Goal: Task Accomplishment & Management: Manage account settings

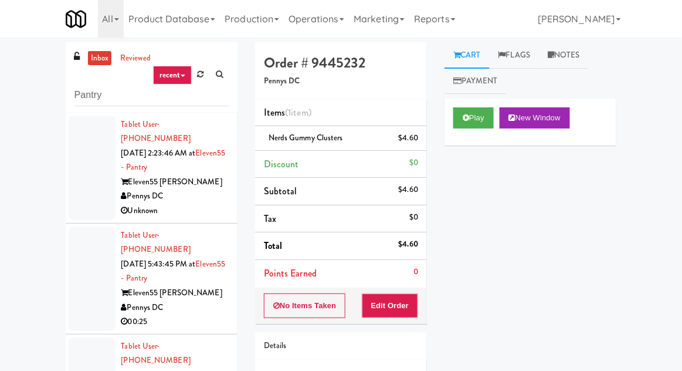
scroll to position [116, 0]
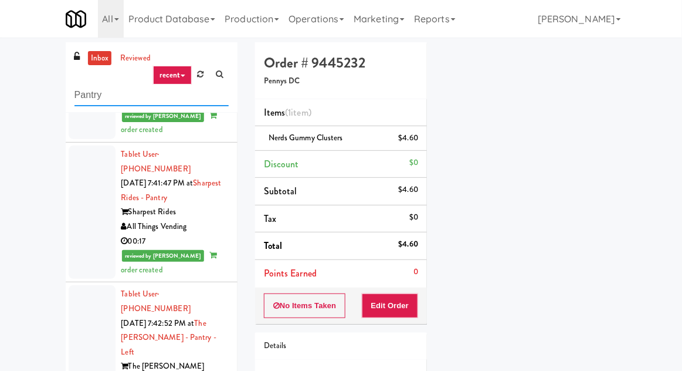
click at [94, 93] on input "Pantry" at bounding box center [151, 95] width 154 height 22
click at [90, 97] on input "Pantry" at bounding box center [151, 95] width 154 height 22
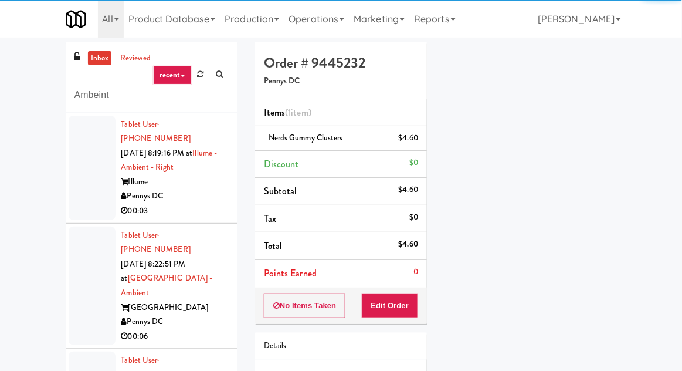
click at [19, 46] on div "inbox reviewed recent all unclear take inventory issue suspicious failed recent…" at bounding box center [341, 257] width 682 height 431
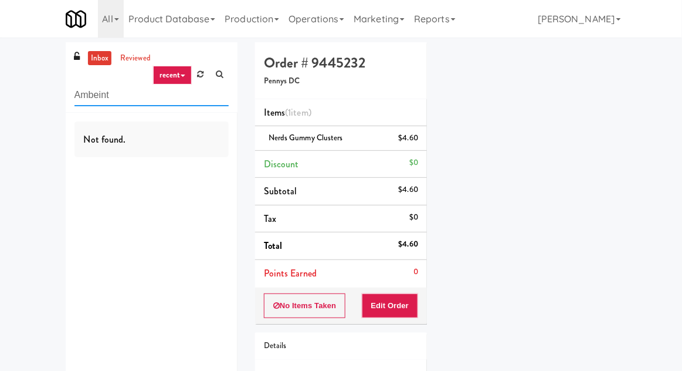
click at [132, 100] on input "Ambeint" at bounding box center [151, 95] width 154 height 22
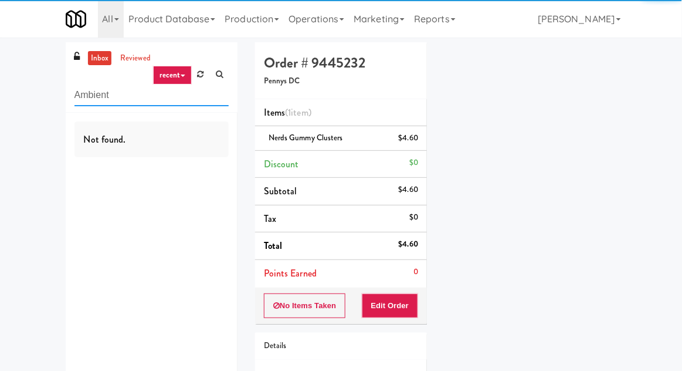
type input "Ambient"
click at [23, 30] on nav "Toggle navigation All 325 Vending [URL][DOMAIN_NAME] 901 Smrt Mrkt [URL][DOMAIN…" at bounding box center [341, 19] width 682 height 38
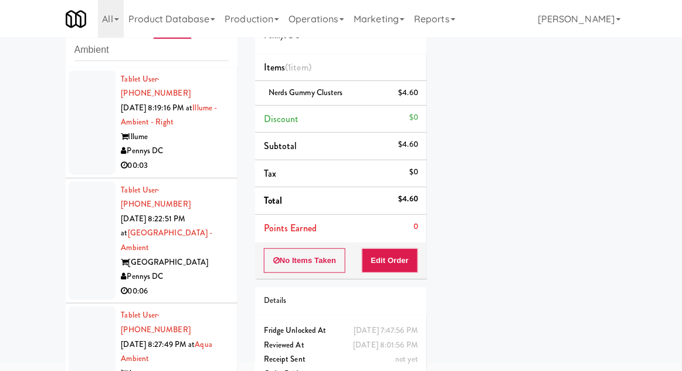
click at [73, 153] on div at bounding box center [92, 122] width 47 height 104
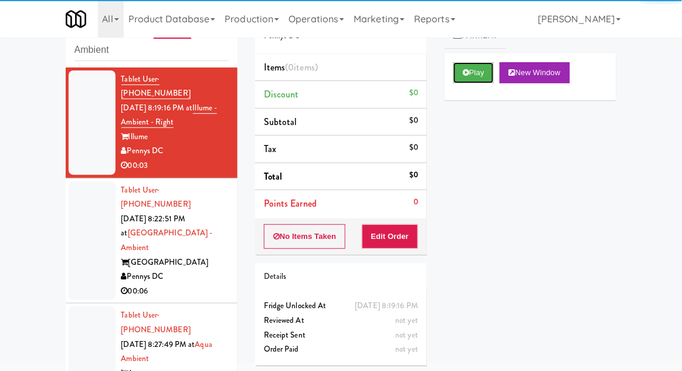
click at [477, 74] on button "Play" at bounding box center [473, 72] width 40 height 21
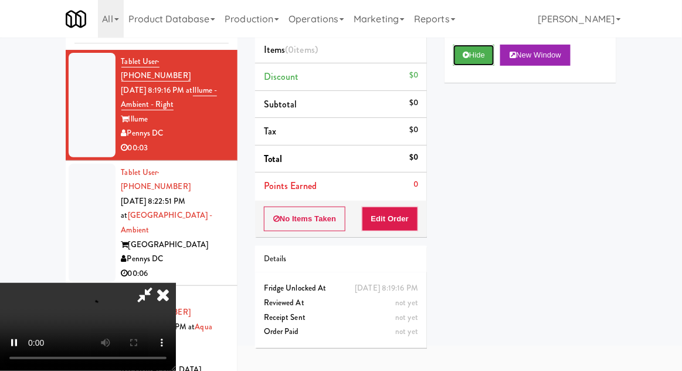
scroll to position [45, 0]
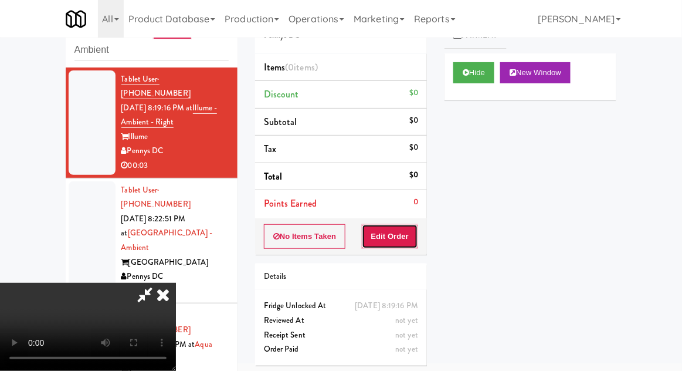
click at [394, 242] on button "Edit Order" at bounding box center [390, 236] width 57 height 25
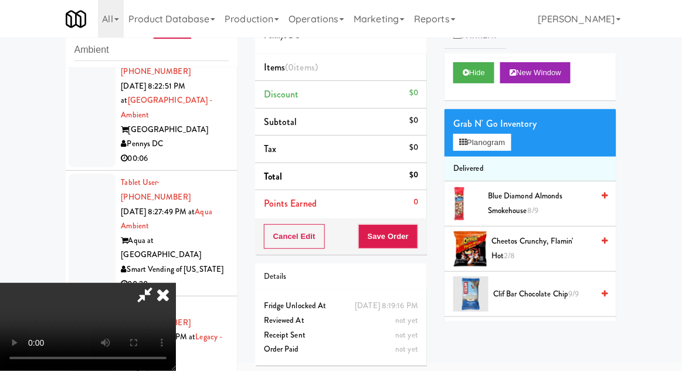
scroll to position [0, 0]
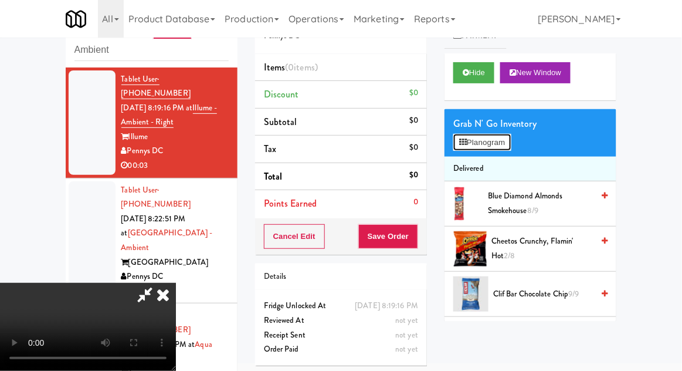
click at [495, 138] on button "Planogram" at bounding box center [481, 143] width 57 height 18
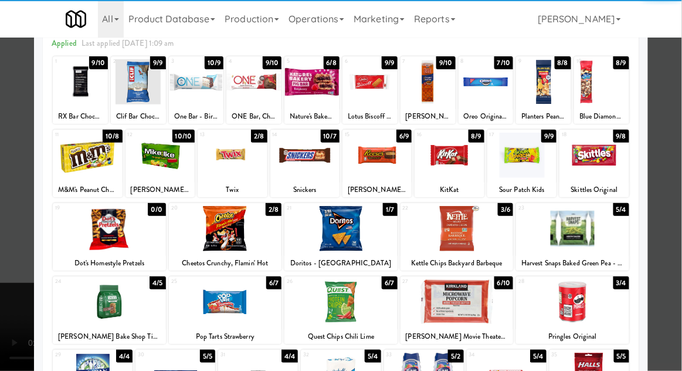
scroll to position [62, 0]
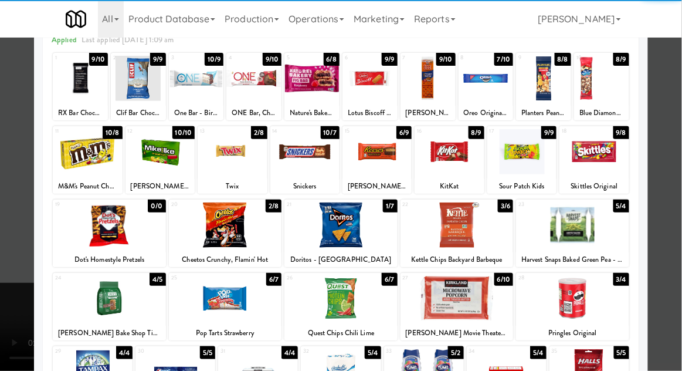
click at [496, 239] on div at bounding box center [457, 224] width 113 height 45
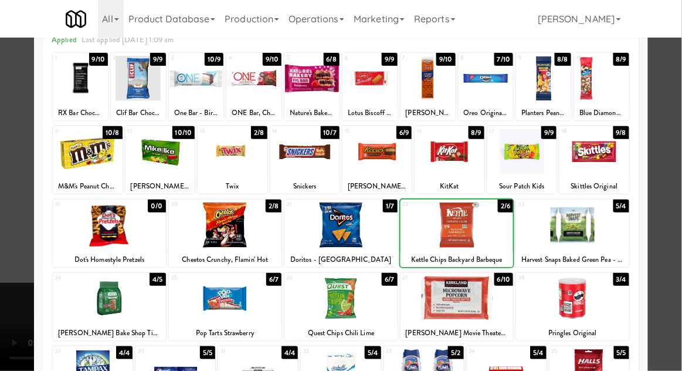
click at [13, 242] on div at bounding box center [341, 185] width 682 height 371
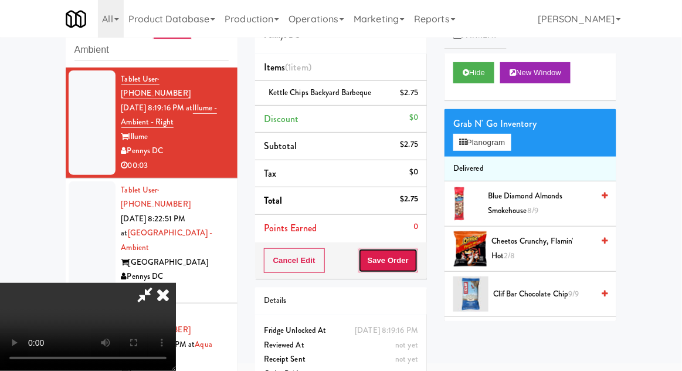
click at [413, 270] on button "Save Order" at bounding box center [388, 260] width 60 height 25
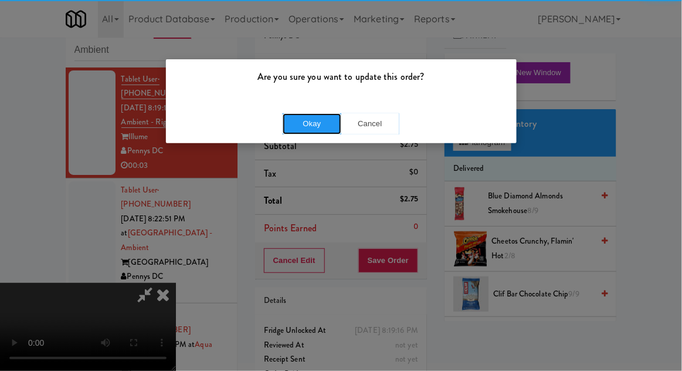
click at [290, 122] on button "Okay" at bounding box center [312, 123] width 59 height 21
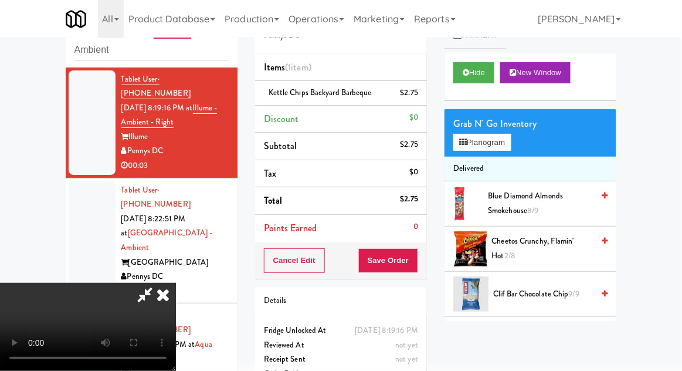
click at [99, 195] on div at bounding box center [92, 240] width 47 height 119
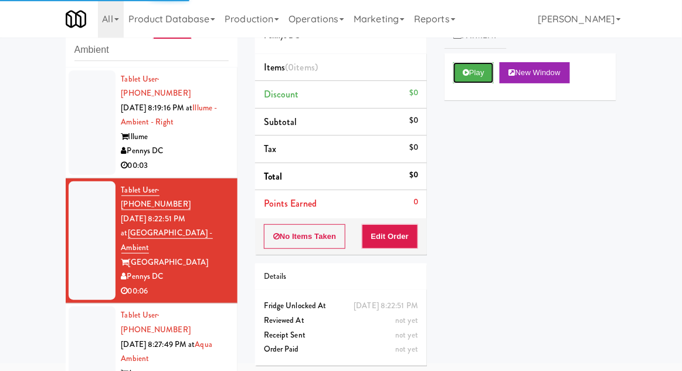
click at [470, 80] on button "Play" at bounding box center [473, 72] width 40 height 21
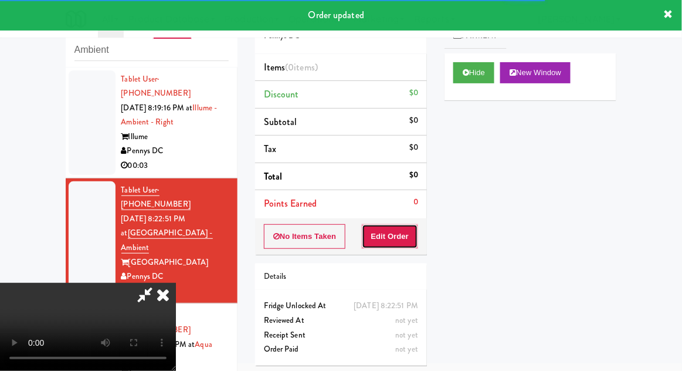
click at [392, 236] on button "Edit Order" at bounding box center [390, 236] width 57 height 25
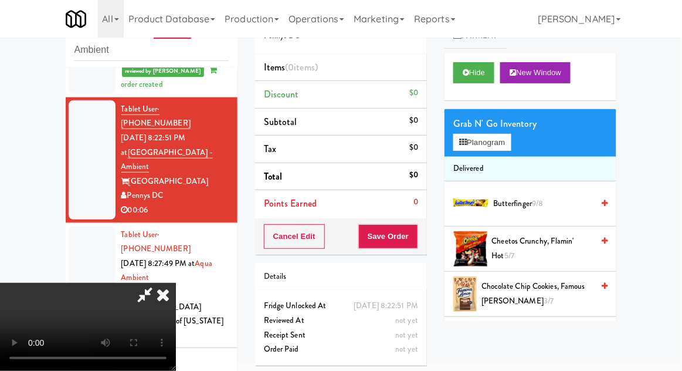
click at [497, 127] on div "Grab N' Go Inventory" at bounding box center [530, 124] width 154 height 18
click at [507, 150] on button "Planogram" at bounding box center [481, 143] width 57 height 18
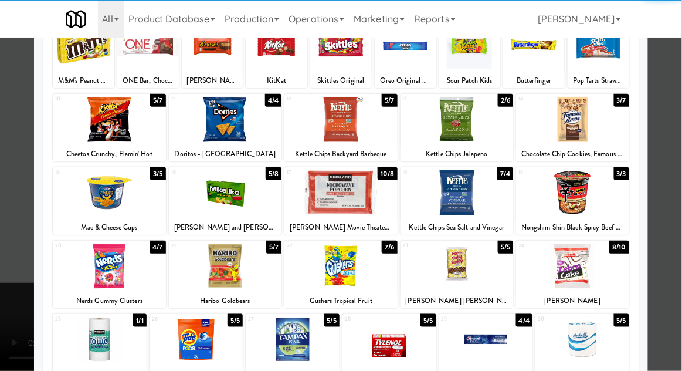
scroll to position [97, 0]
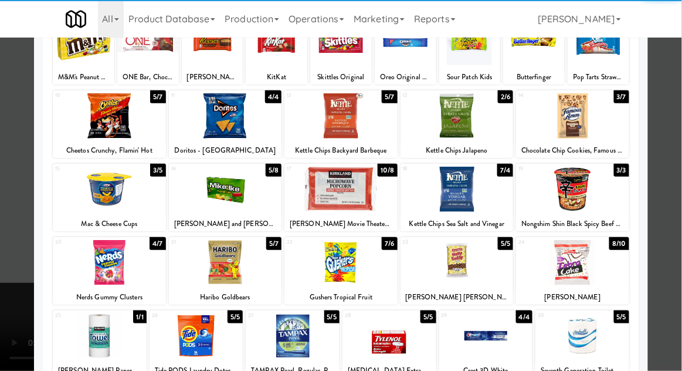
click at [595, 264] on div at bounding box center [572, 262] width 113 height 45
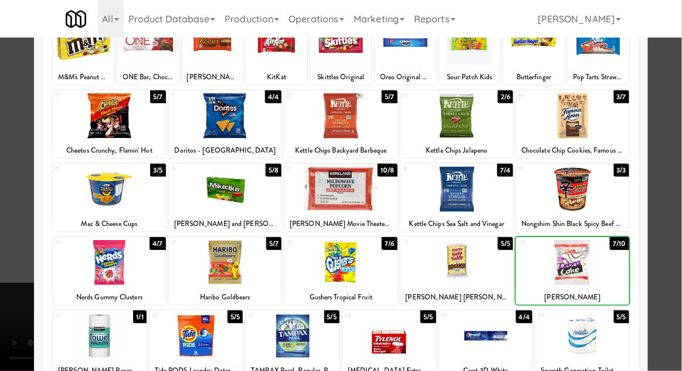
click at [673, 236] on div at bounding box center [341, 185] width 682 height 371
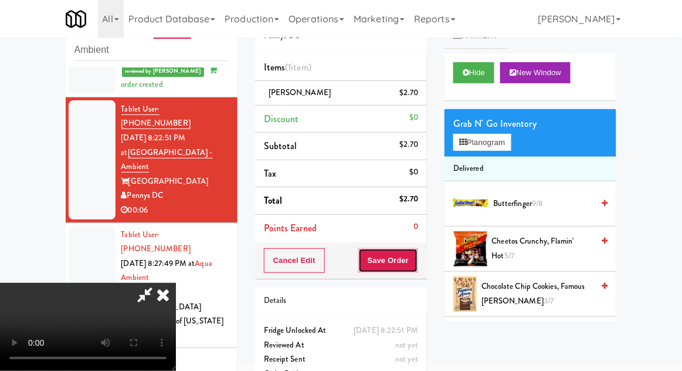
click at [417, 268] on button "Save Order" at bounding box center [388, 260] width 60 height 25
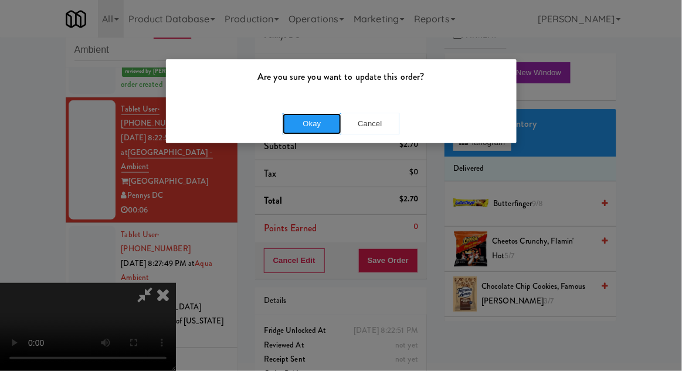
click at [296, 117] on button "Okay" at bounding box center [312, 123] width 59 height 21
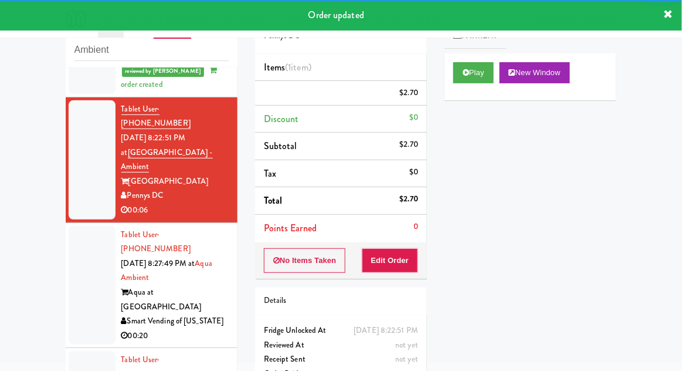
click at [70, 226] on div at bounding box center [92, 285] width 47 height 119
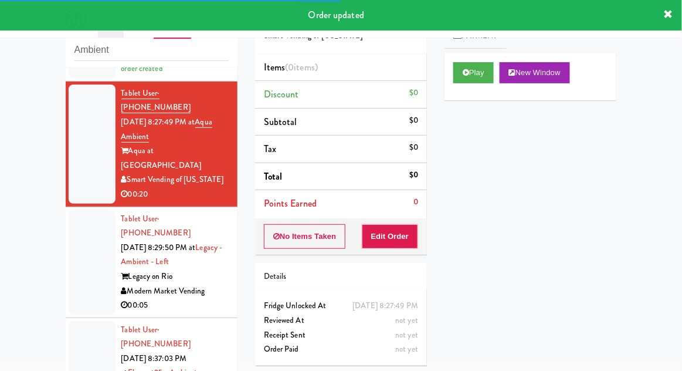
scroll to position [284, 0]
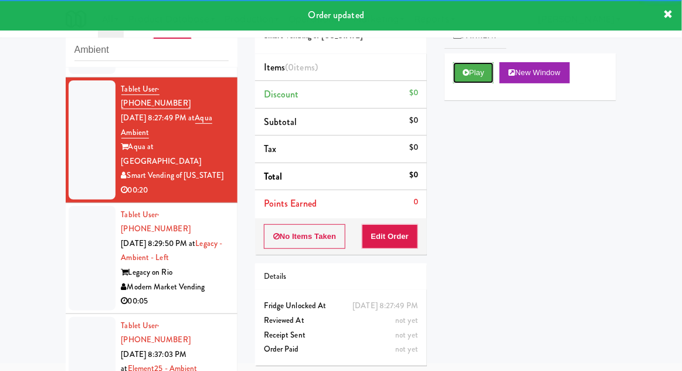
click at [479, 68] on button "Play" at bounding box center [473, 72] width 40 height 21
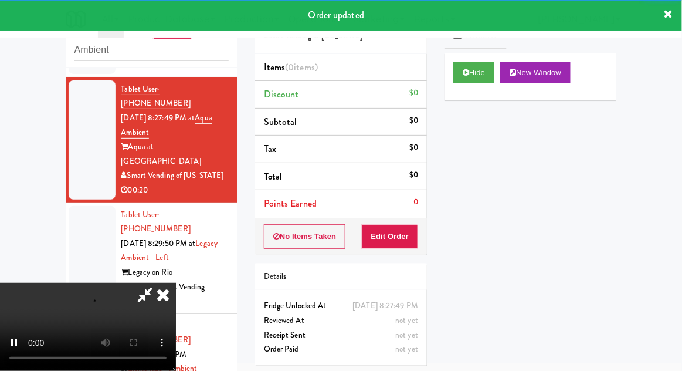
click at [406, 213] on li "Points Earned 0" at bounding box center [341, 203] width 172 height 27
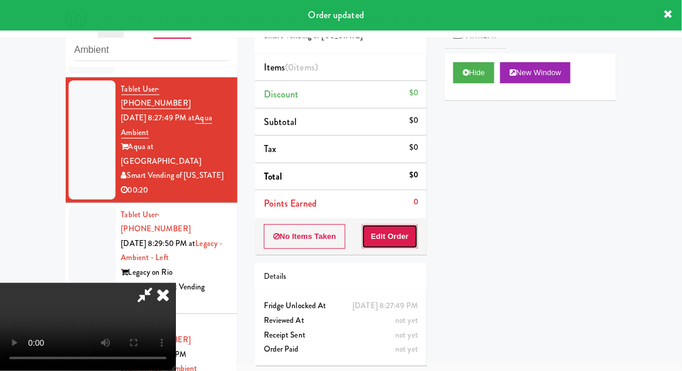
click at [399, 233] on button "Edit Order" at bounding box center [390, 236] width 57 height 25
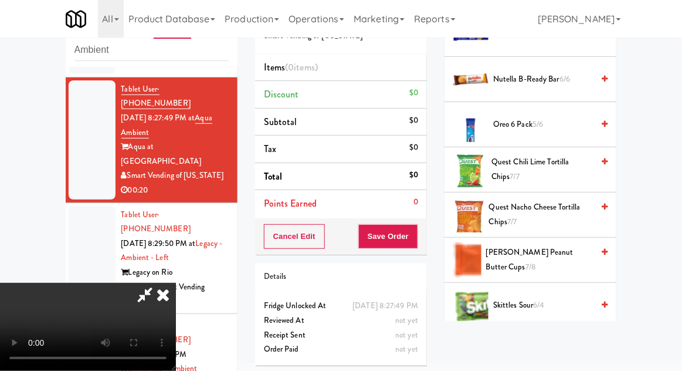
scroll to position [891, 0]
click at [571, 257] on span "[PERSON_NAME] Peanut Butter Cups 7/8" at bounding box center [539, 260] width 107 height 29
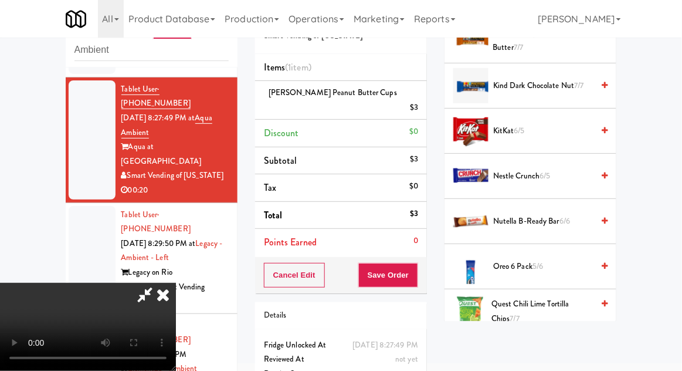
scroll to position [754, 0]
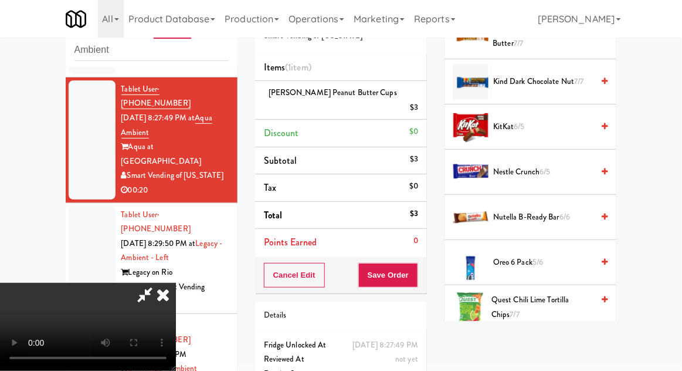
click at [541, 263] on span "5/6" at bounding box center [537, 261] width 11 height 11
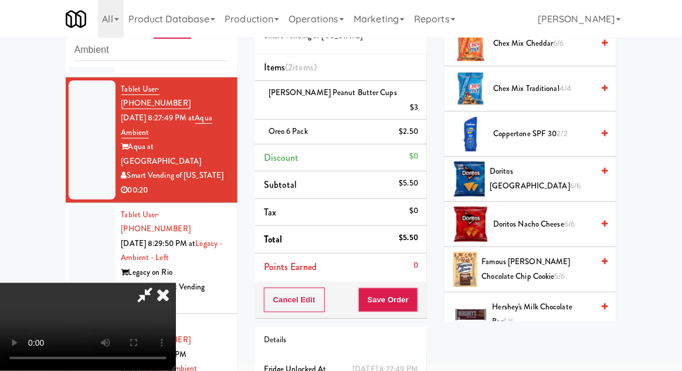
scroll to position [331, 0]
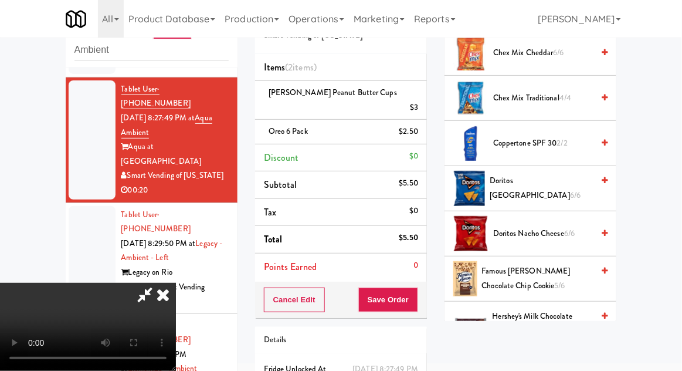
click at [541, 312] on span "Hershey's Milk Chocolate Bar 5/6" at bounding box center [543, 323] width 101 height 29
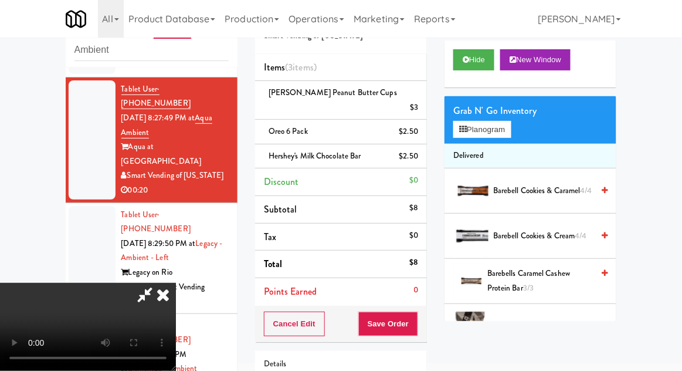
scroll to position [0, 0]
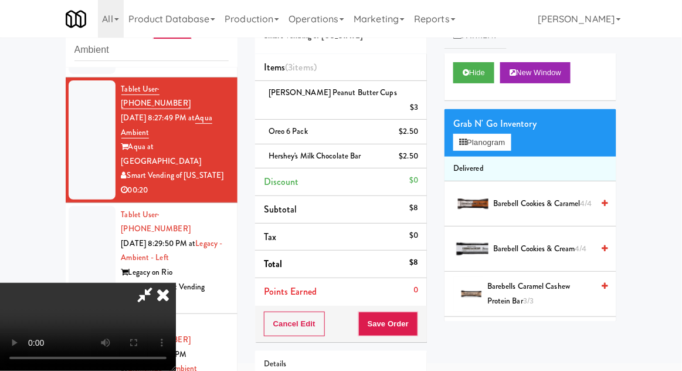
click at [494, 158] on li "Delivered" at bounding box center [531, 169] width 172 height 25
click at [496, 150] on button "Planogram" at bounding box center [481, 143] width 57 height 18
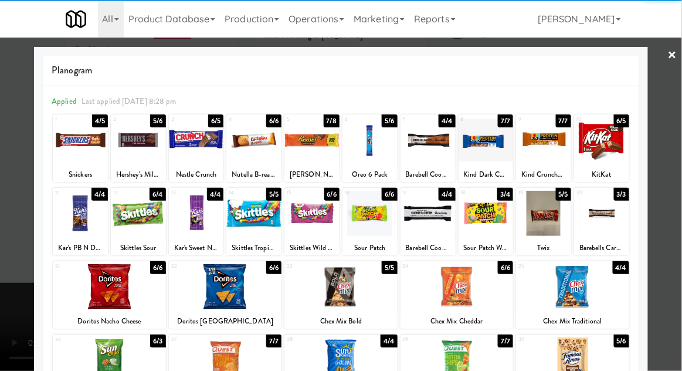
click at [610, 222] on div at bounding box center [601, 213] width 55 height 45
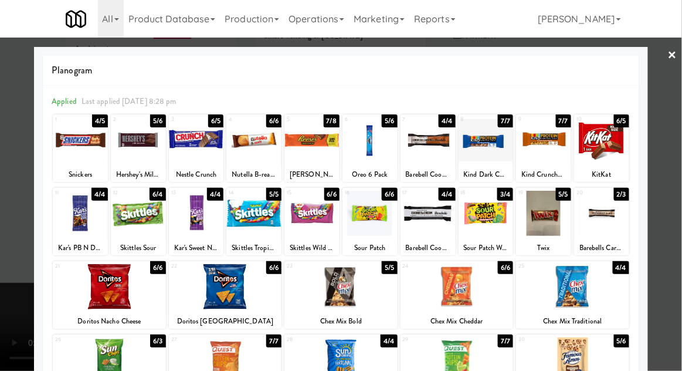
click at [678, 223] on div at bounding box center [341, 185] width 682 height 371
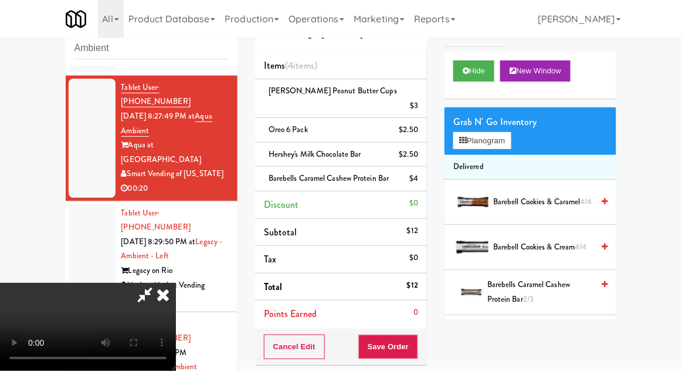
scroll to position [102, 0]
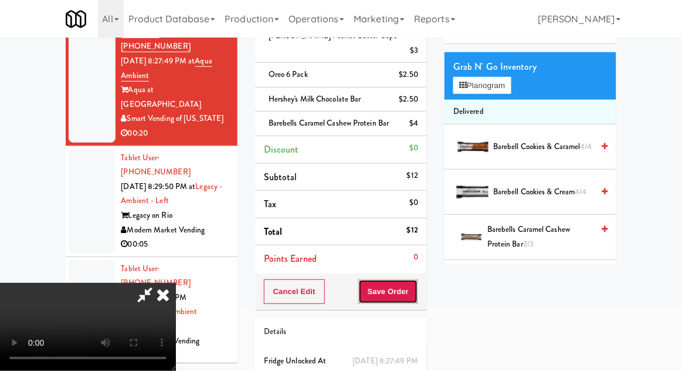
click at [412, 284] on button "Save Order" at bounding box center [388, 291] width 60 height 25
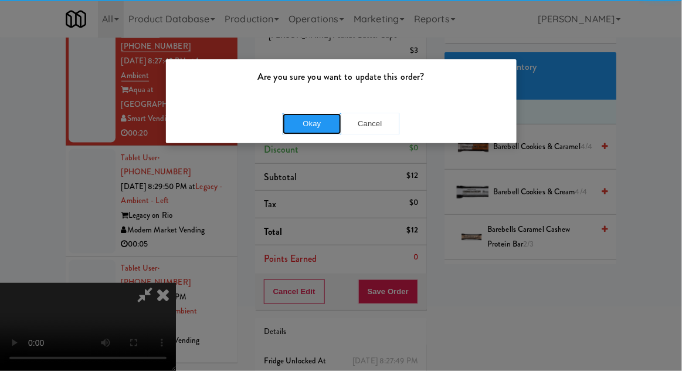
click at [301, 125] on button "Okay" at bounding box center [312, 123] width 59 height 21
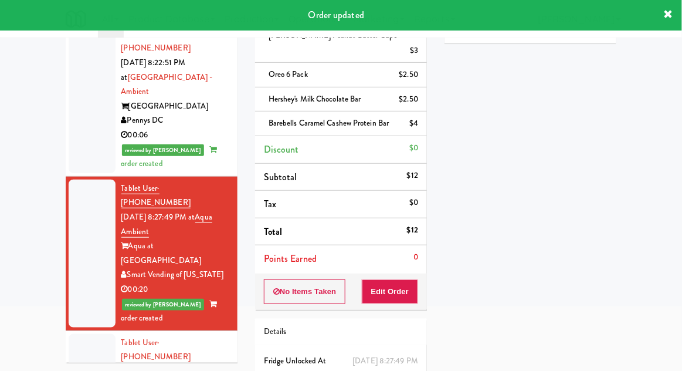
scroll to position [313, 0]
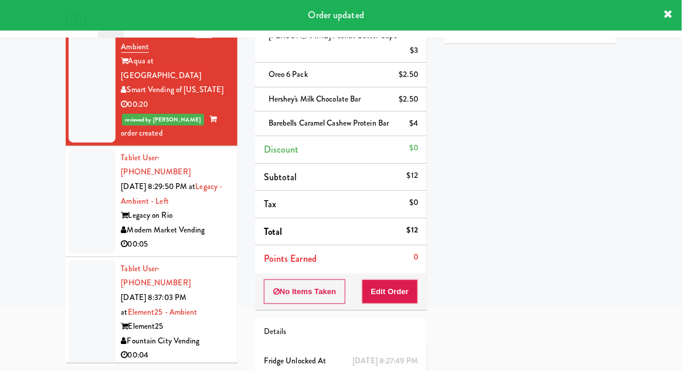
click at [97, 152] on div at bounding box center [92, 201] width 47 height 104
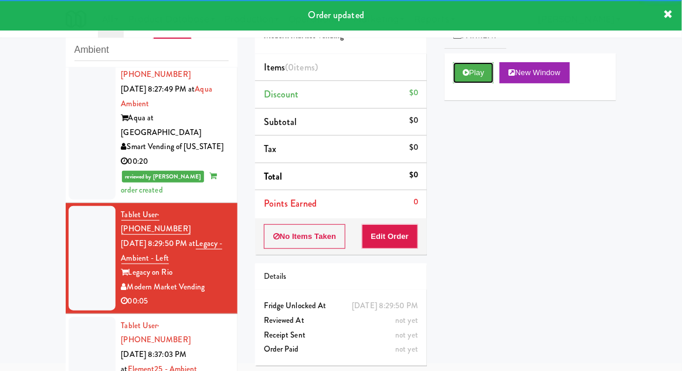
click at [473, 66] on button "Play" at bounding box center [473, 72] width 40 height 21
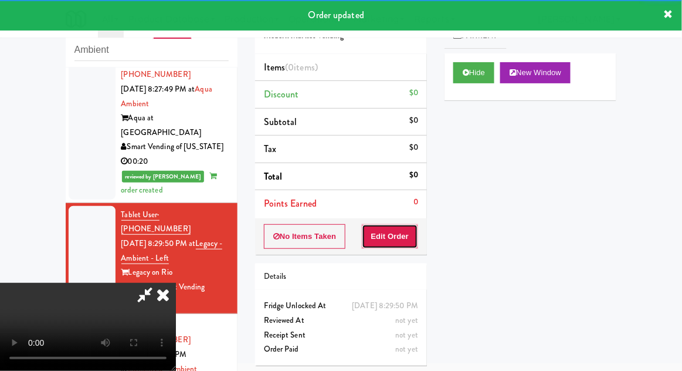
click at [385, 231] on button "Edit Order" at bounding box center [390, 236] width 57 height 25
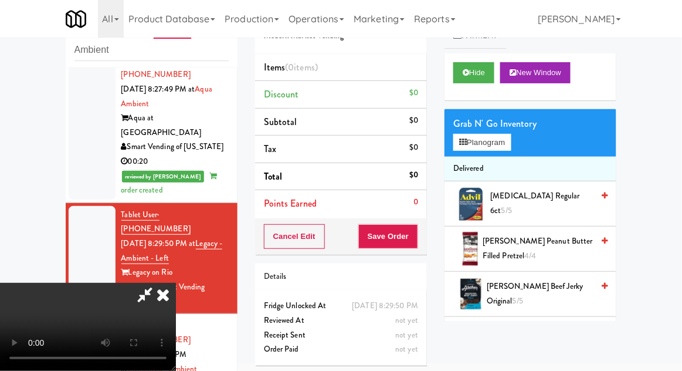
scroll to position [0, 0]
click at [507, 138] on button "Planogram" at bounding box center [481, 143] width 57 height 18
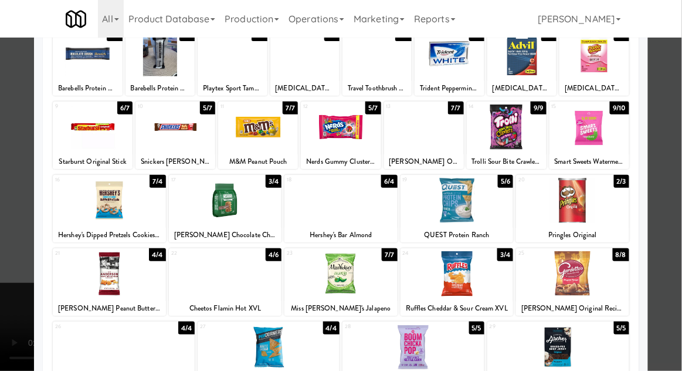
scroll to position [90, 0]
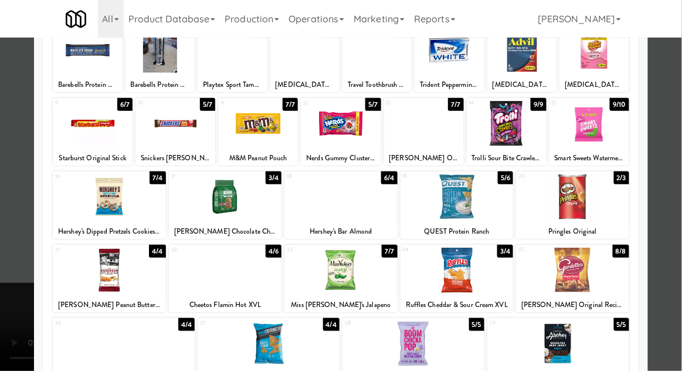
click at [527, 125] on div at bounding box center [507, 123] width 80 height 45
click at [1, 212] on div at bounding box center [341, 185] width 682 height 371
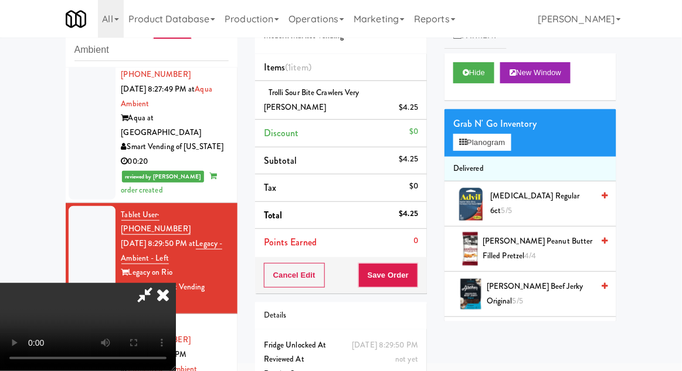
scroll to position [43, 0]
click at [412, 269] on button "Save Order" at bounding box center [388, 275] width 60 height 25
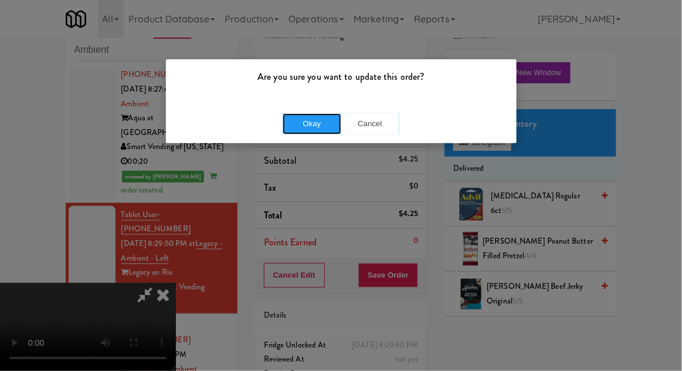
click at [300, 130] on button "Okay" at bounding box center [312, 123] width 59 height 21
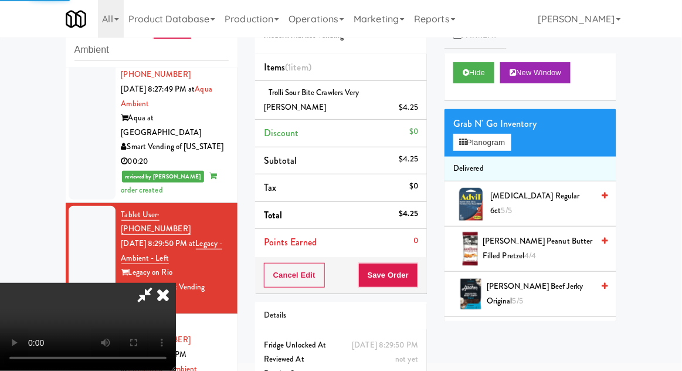
scroll to position [0, 0]
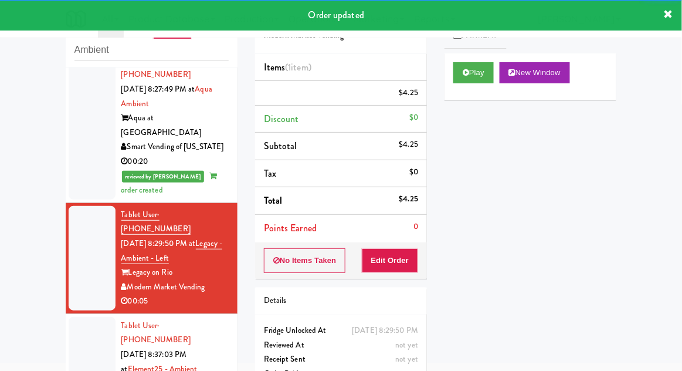
click at [72, 317] on div at bounding box center [92, 369] width 47 height 104
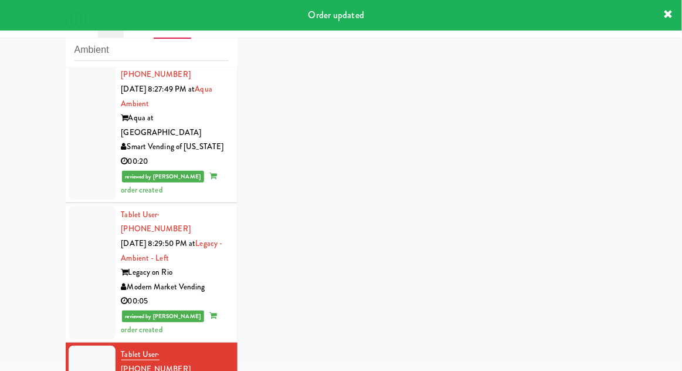
scroll to position [341, 0]
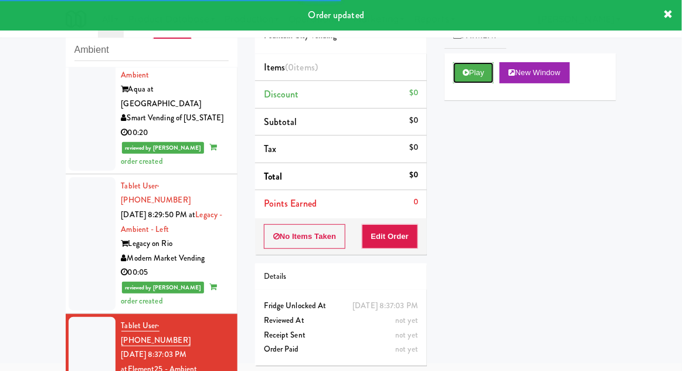
click at [474, 73] on button "Play" at bounding box center [473, 72] width 40 height 21
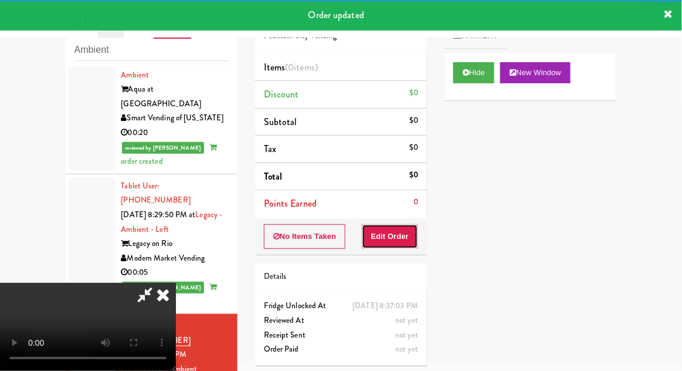
click at [402, 229] on button "Edit Order" at bounding box center [390, 236] width 57 height 25
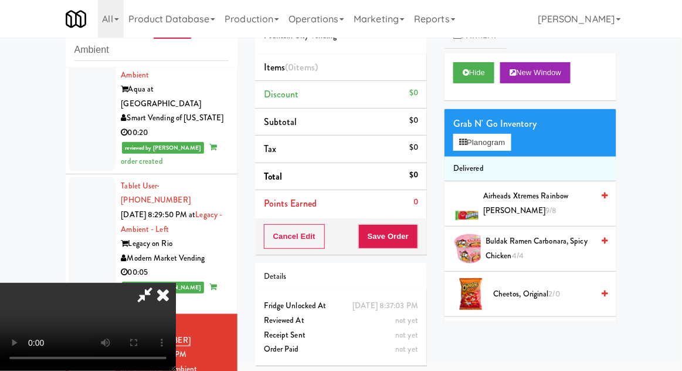
scroll to position [0, 0]
click at [501, 144] on button "Planogram" at bounding box center [481, 143] width 57 height 18
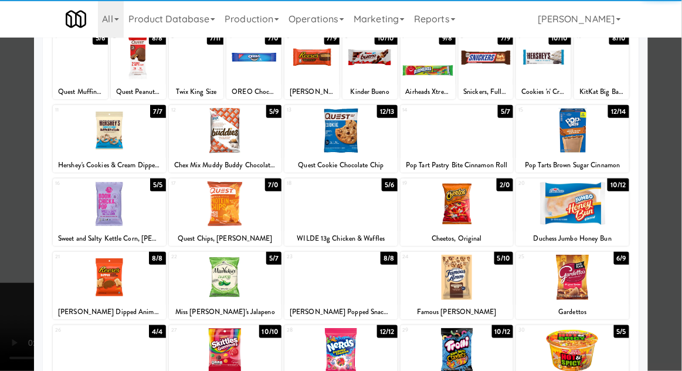
scroll to position [83, 0]
click at [600, 274] on div at bounding box center [572, 277] width 113 height 45
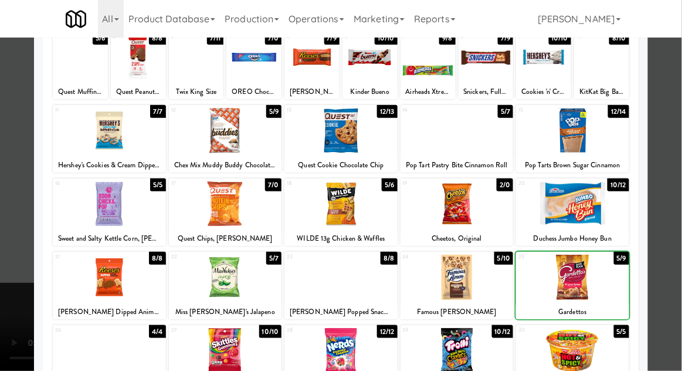
click at [674, 256] on div at bounding box center [341, 185] width 682 height 371
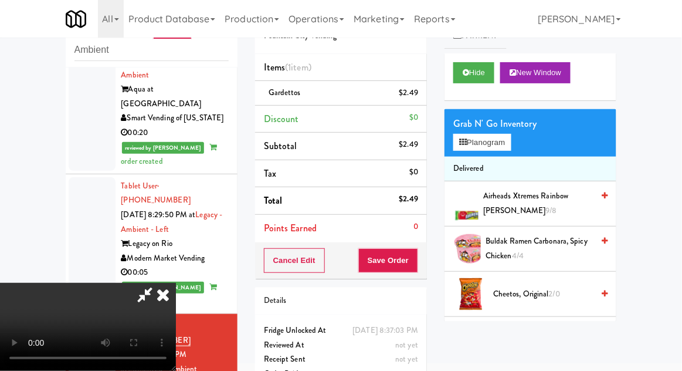
scroll to position [43, 0]
click at [411, 267] on button "Save Order" at bounding box center [388, 260] width 60 height 25
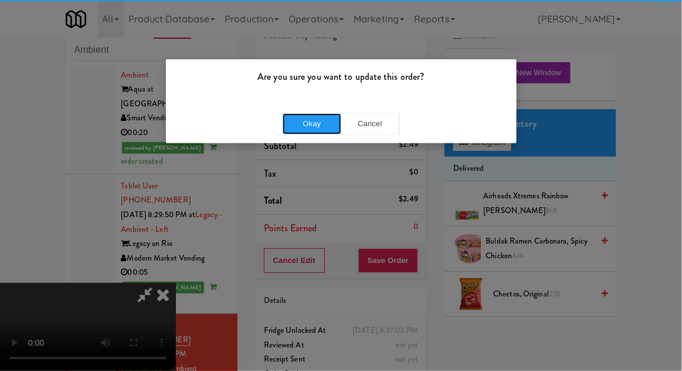
click at [300, 118] on button "Okay" at bounding box center [312, 123] width 59 height 21
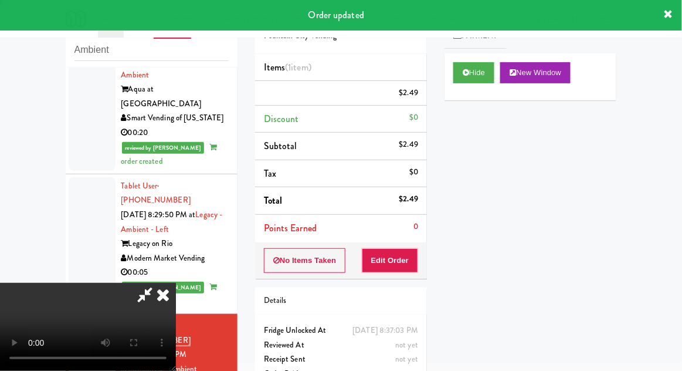
scroll to position [0, 0]
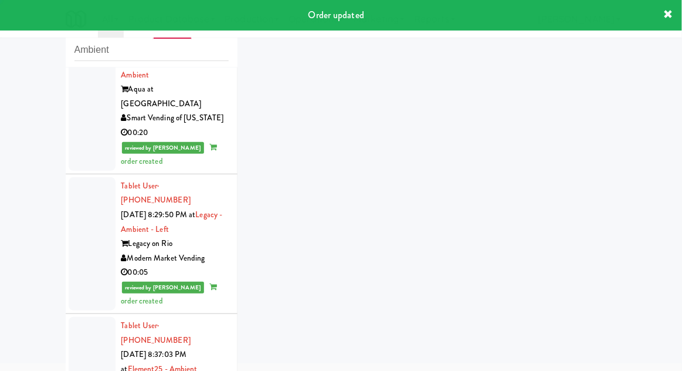
scroll to position [371, 0]
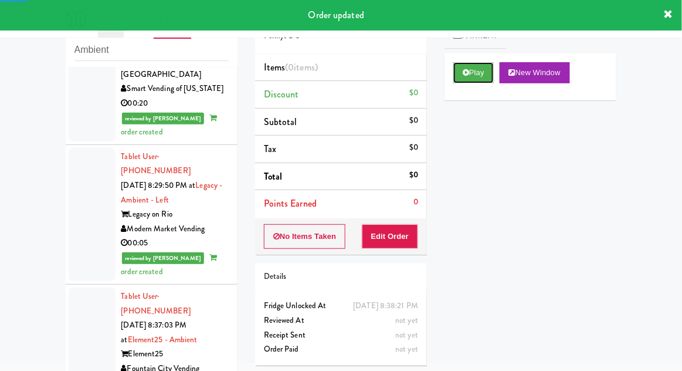
click at [475, 69] on button "Play" at bounding box center [473, 72] width 40 height 21
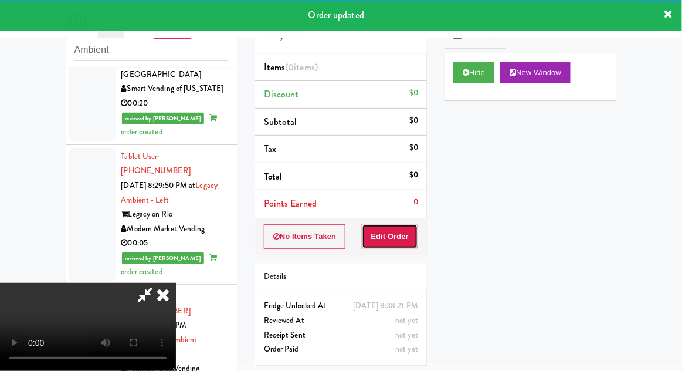
click at [404, 231] on button "Edit Order" at bounding box center [390, 236] width 57 height 25
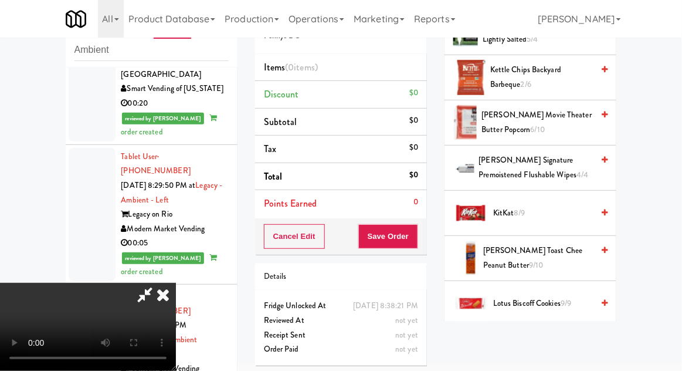
scroll to position [442, 0]
click at [532, 213] on span "KitKat 8/9" at bounding box center [543, 213] width 100 height 15
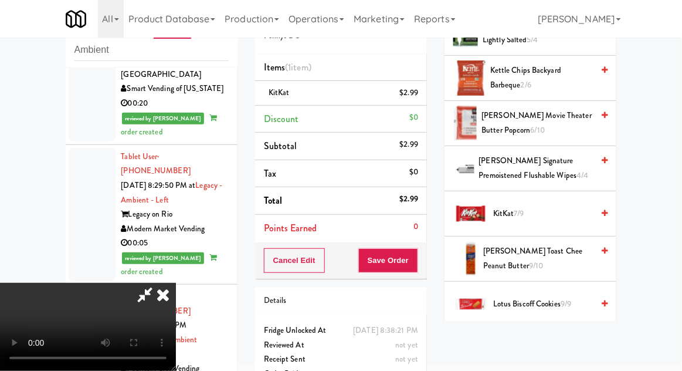
click at [425, 267] on div "Cancel Edit Save Order" at bounding box center [341, 260] width 172 height 36
click at [416, 267] on button "Save Order" at bounding box center [388, 260] width 60 height 25
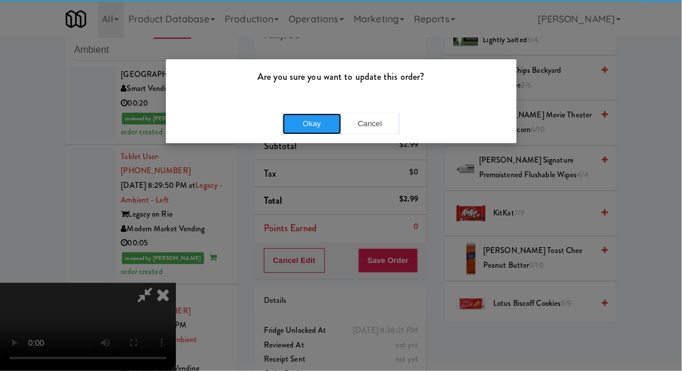
click at [296, 118] on button "Okay" at bounding box center [312, 123] width 59 height 21
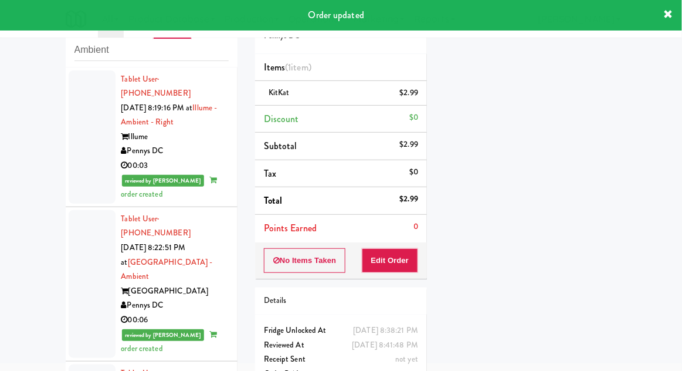
scroll to position [0, 0]
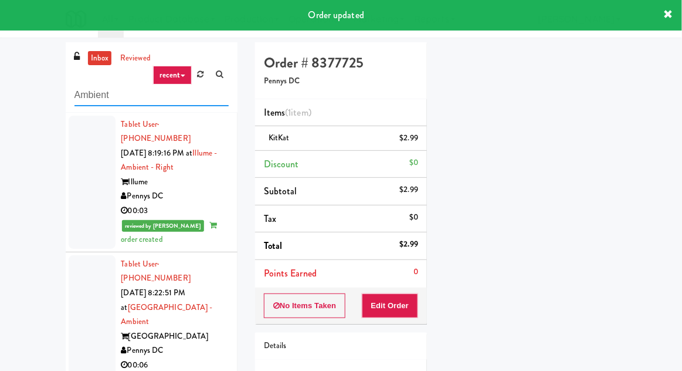
click at [101, 99] on input "Ambient" at bounding box center [151, 95] width 154 height 22
click at [86, 99] on input "Ambient" at bounding box center [151, 95] width 154 height 22
click at [88, 97] on input "Ambient" at bounding box center [151, 95] width 154 height 22
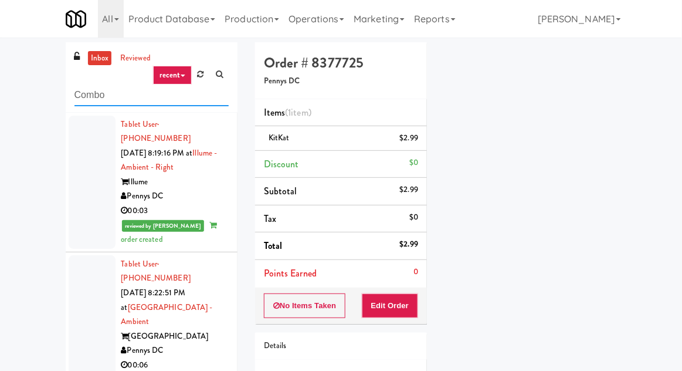
type input "Combo"
click at [5, 52] on div "inbox reviewed recent all unclear take inventory issue suspicious failed recent…" at bounding box center [341, 257] width 682 height 431
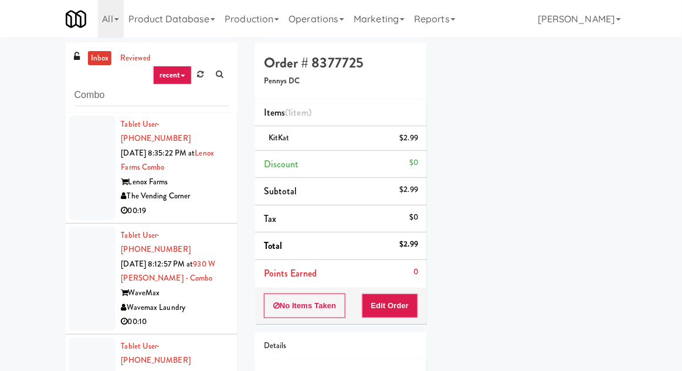
click at [72, 190] on div at bounding box center [92, 168] width 47 height 104
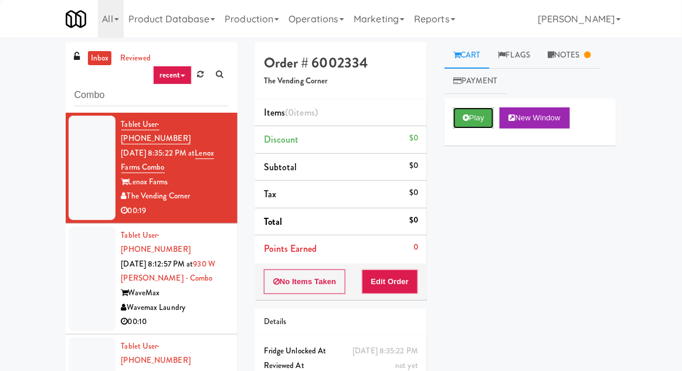
click at [473, 113] on button "Play" at bounding box center [473, 117] width 40 height 21
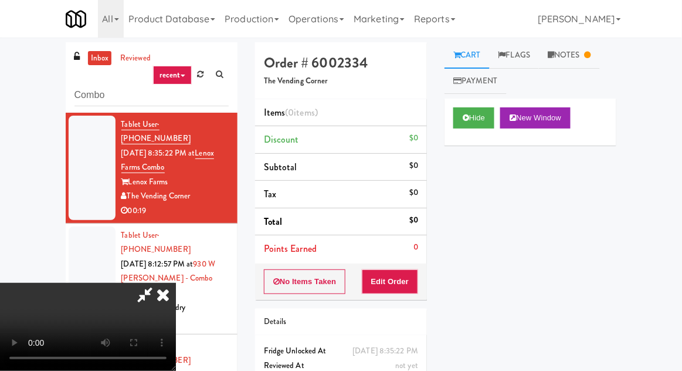
click at [170, 299] on icon at bounding box center [163, 294] width 26 height 23
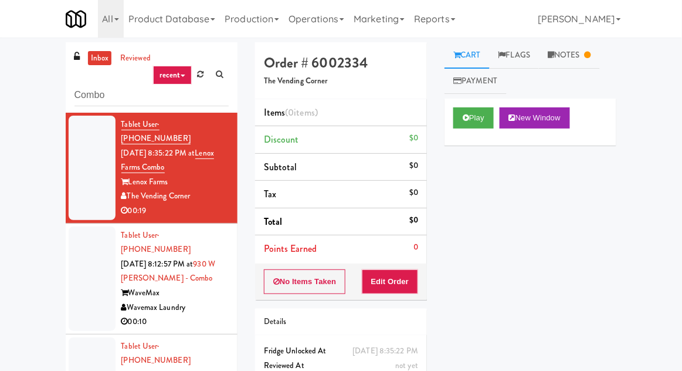
click at [572, 67] on link "Notes" at bounding box center [569, 55] width 61 height 26
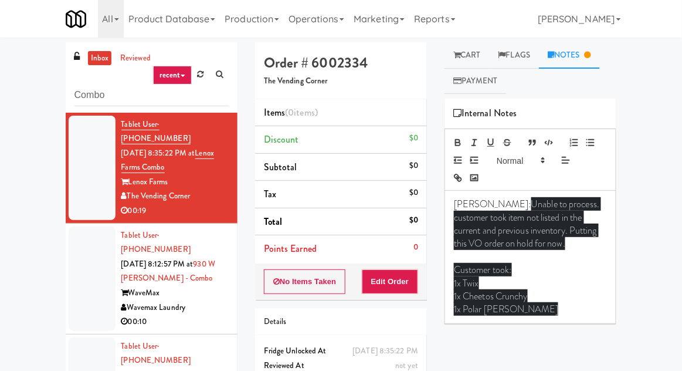
click at [474, 51] on link "Cart" at bounding box center [467, 55] width 45 height 26
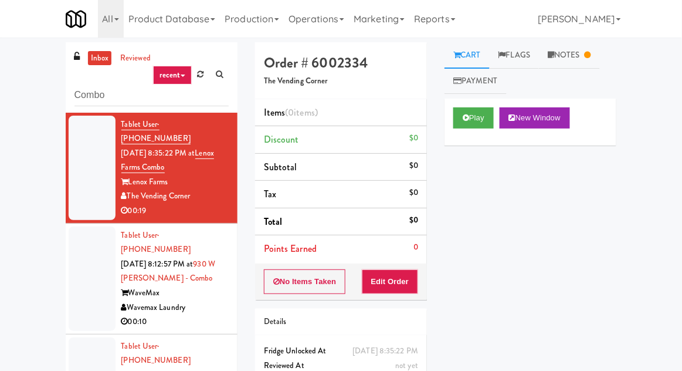
scroll to position [45, 0]
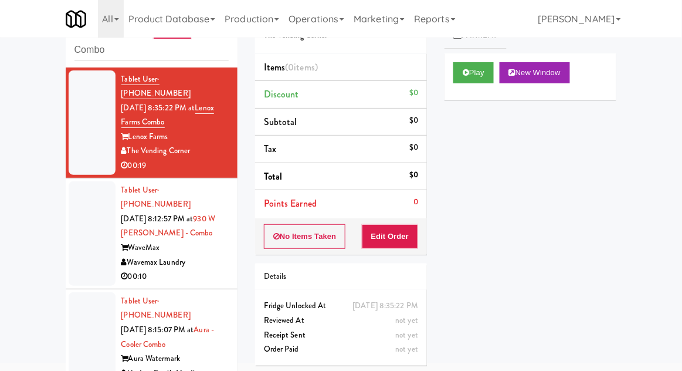
click at [73, 216] on div at bounding box center [92, 233] width 47 height 104
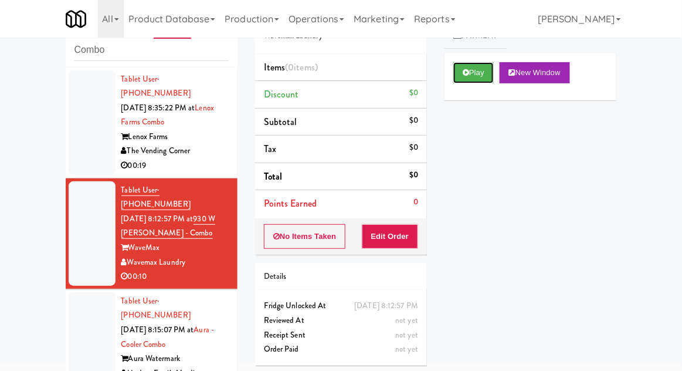
click at [487, 75] on button "Play" at bounding box center [473, 72] width 40 height 21
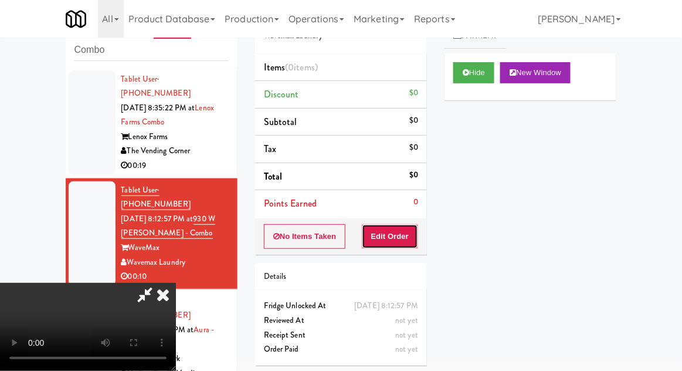
click at [407, 236] on button "Edit Order" at bounding box center [390, 236] width 57 height 25
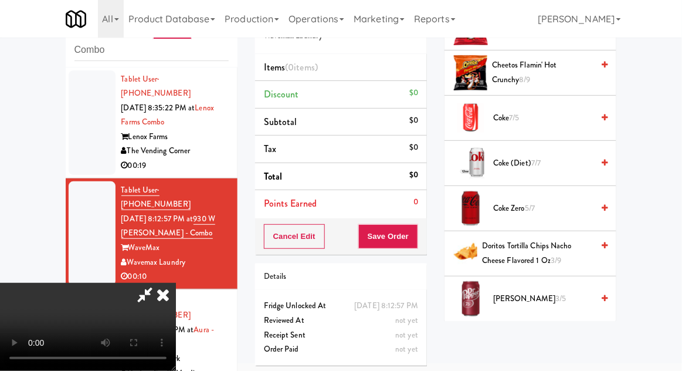
scroll to position [395, 0]
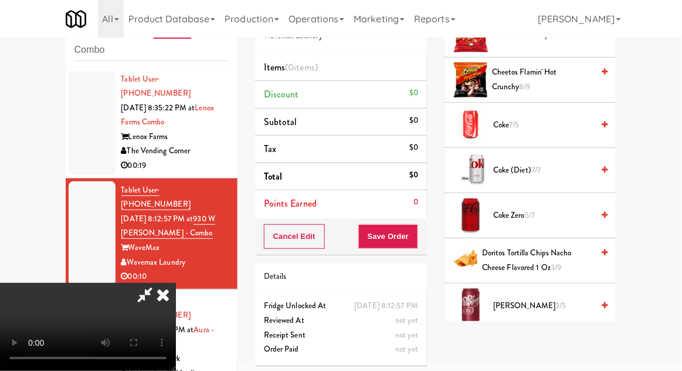
click at [546, 267] on span "Doritos Tortilla Chips Nacho Cheese Flavored 1 Oz 3/9" at bounding box center [537, 260] width 111 height 29
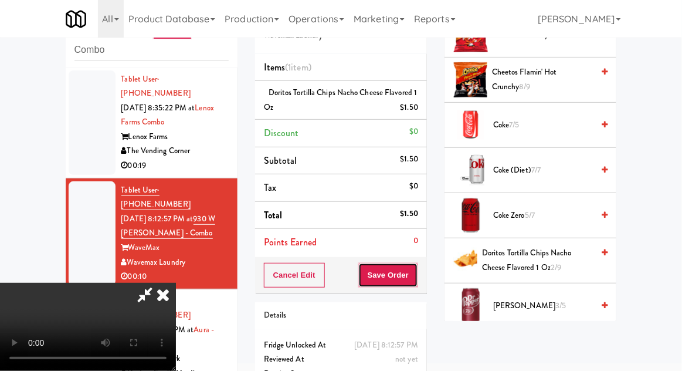
click at [412, 283] on button "Save Order" at bounding box center [388, 275] width 60 height 25
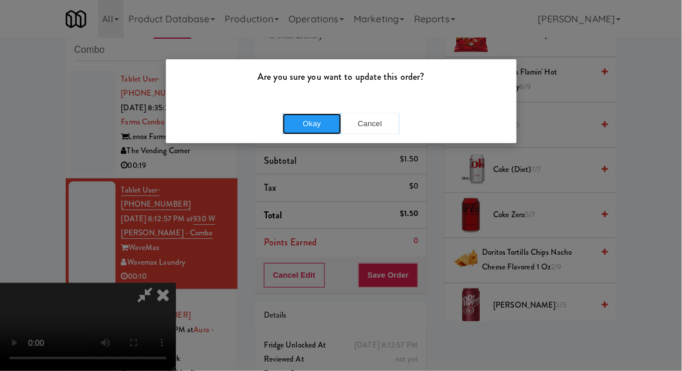
click at [294, 132] on button "Okay" at bounding box center [312, 123] width 59 height 21
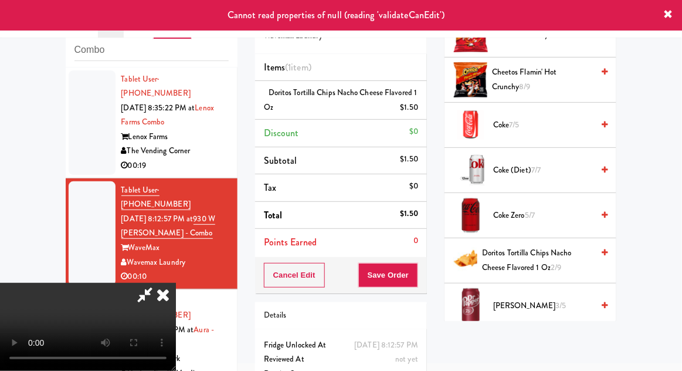
click at [176, 283] on icon at bounding box center [163, 294] width 26 height 23
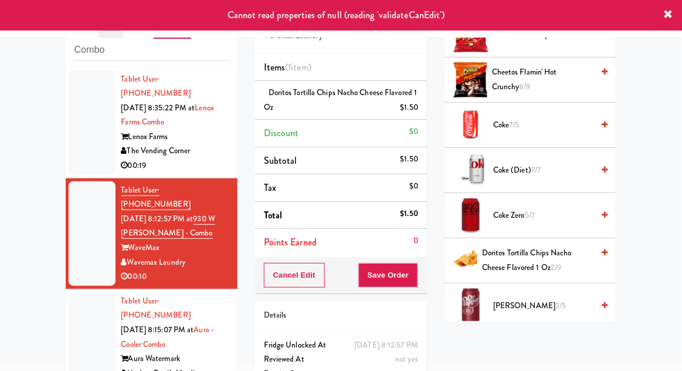
click at [78, 296] on div at bounding box center [92, 344] width 47 height 104
click at [80, 222] on div at bounding box center [92, 233] width 47 height 104
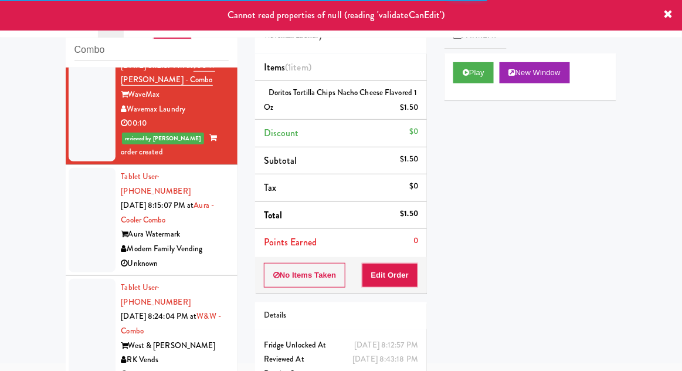
click at [78, 196] on div at bounding box center [92, 220] width 47 height 104
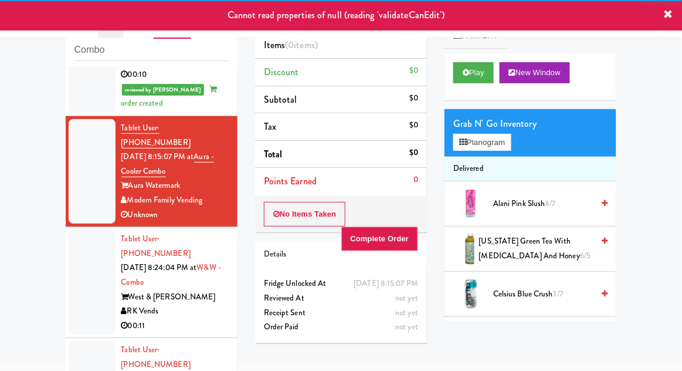
scroll to position [203, 0]
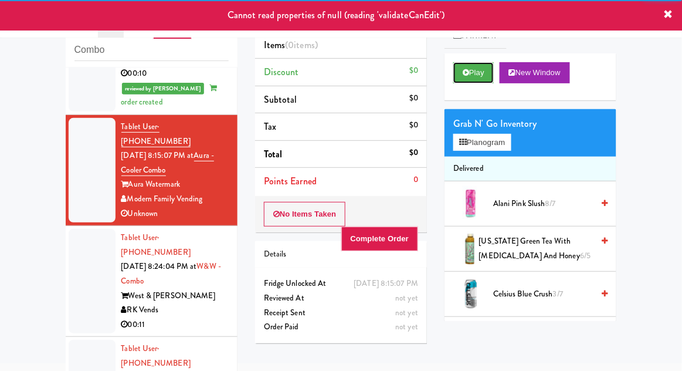
click at [474, 76] on button "Play" at bounding box center [473, 72] width 40 height 21
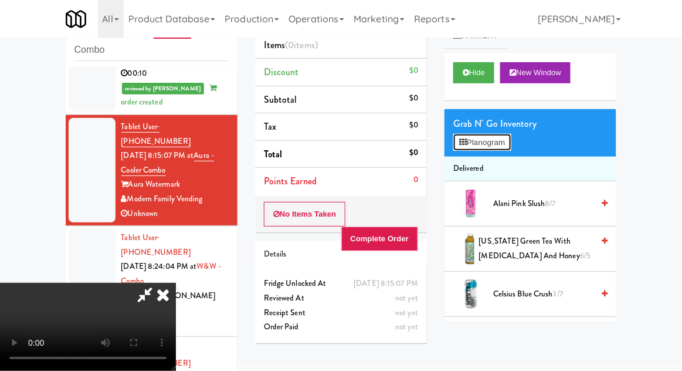
click at [491, 147] on button "Planogram" at bounding box center [481, 143] width 57 height 18
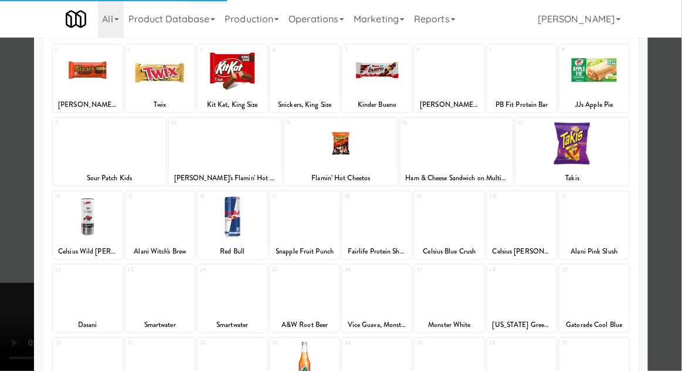
scroll to position [148, 0]
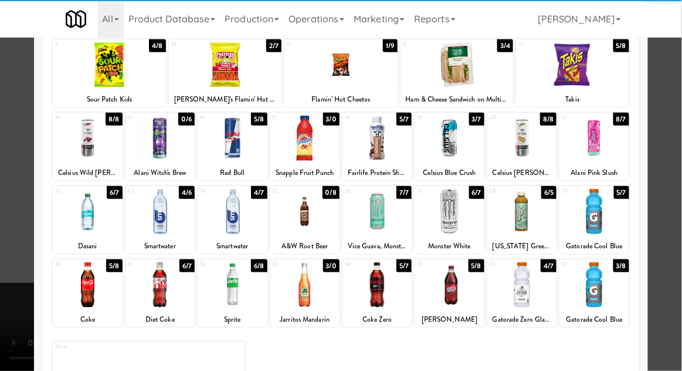
click at [395, 289] on div at bounding box center [376, 284] width 69 height 45
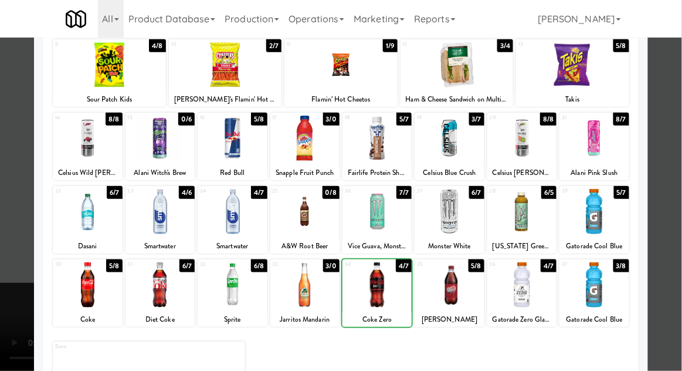
click at [10, 252] on div at bounding box center [341, 185] width 682 height 371
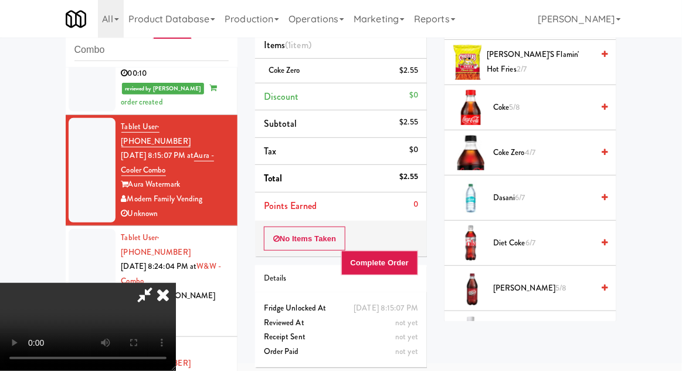
scroll to position [379, 0]
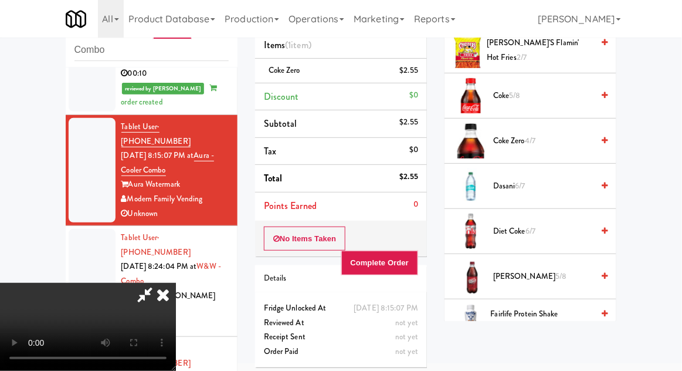
click at [555, 270] on span "5/8" at bounding box center [560, 275] width 11 height 11
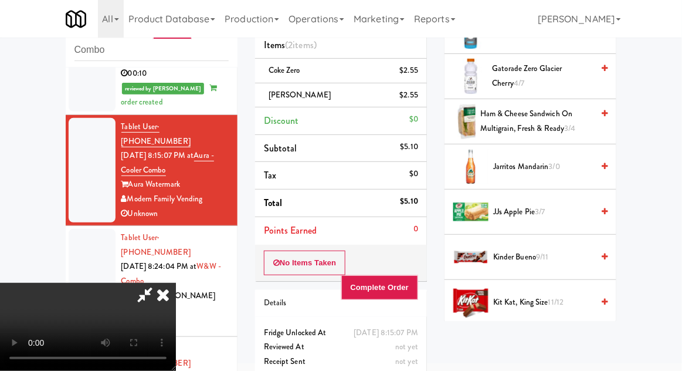
scroll to position [810, 0]
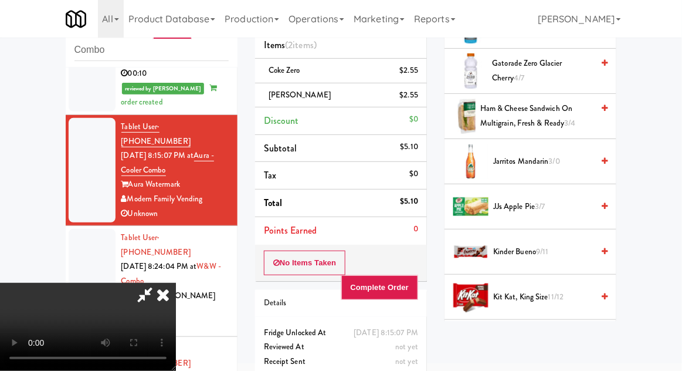
click at [535, 298] on span "Kit Kat, King Size 11/12" at bounding box center [543, 297] width 100 height 15
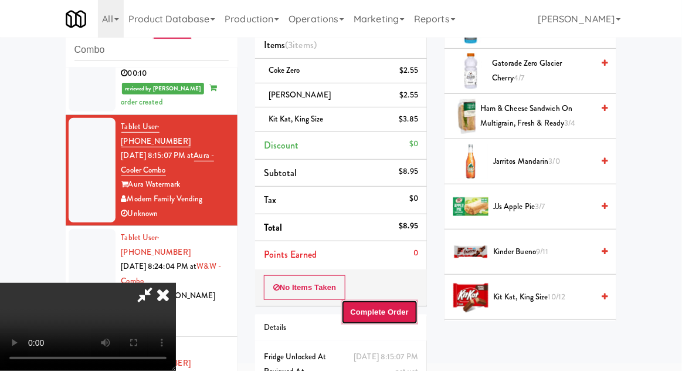
click at [416, 317] on button "Complete Order" at bounding box center [379, 312] width 77 height 25
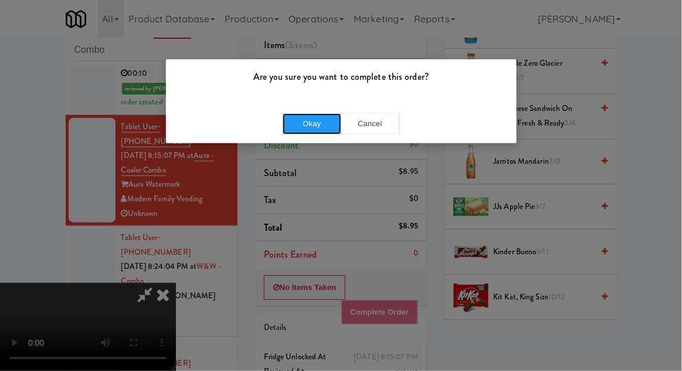
click at [300, 133] on button "Okay" at bounding box center [312, 123] width 59 height 21
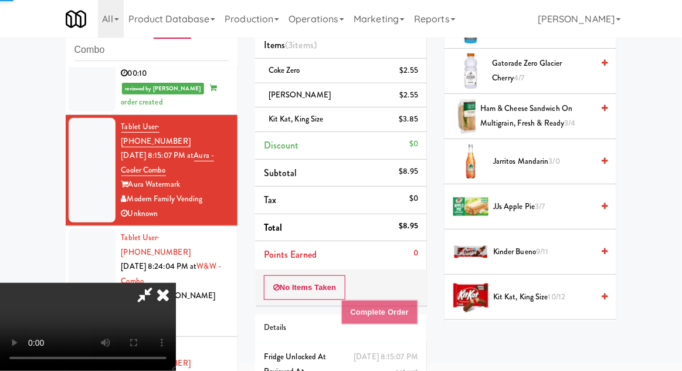
click at [176, 283] on icon at bounding box center [163, 294] width 26 height 23
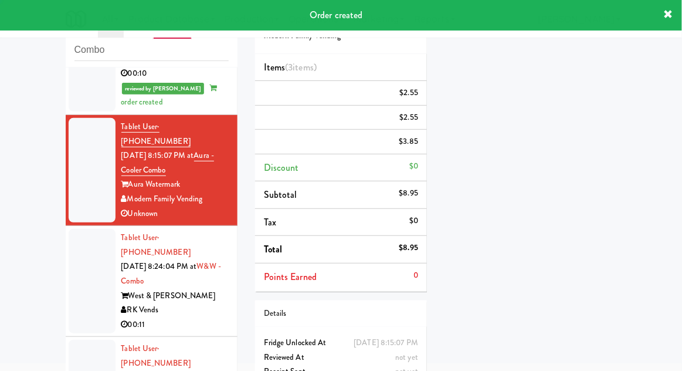
scroll to position [116, 0]
click at [83, 253] on div at bounding box center [92, 281] width 47 height 104
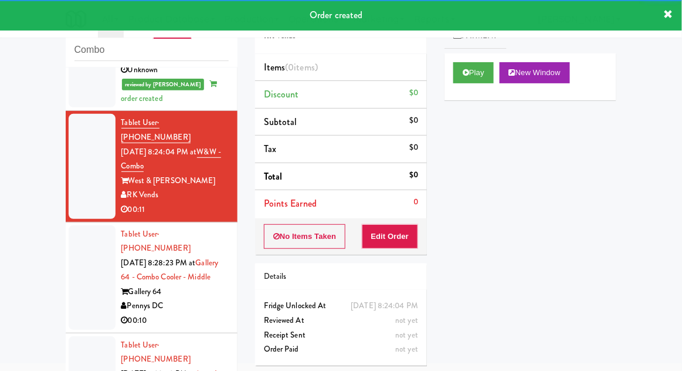
scroll to position [328, 0]
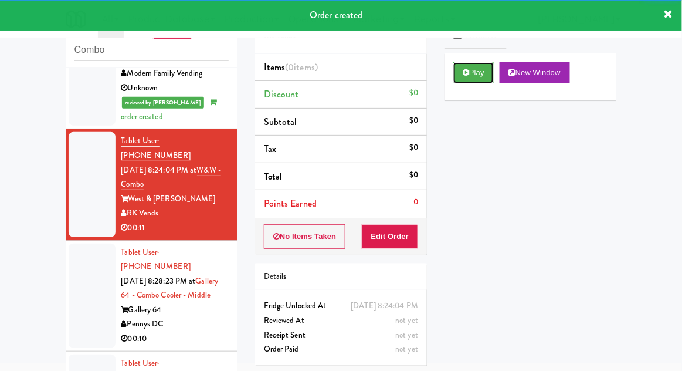
click at [476, 70] on button "Play" at bounding box center [473, 72] width 40 height 21
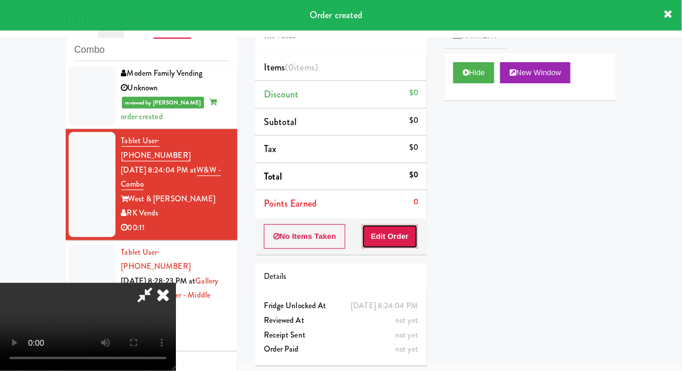
click at [402, 238] on button "Edit Order" at bounding box center [390, 236] width 57 height 25
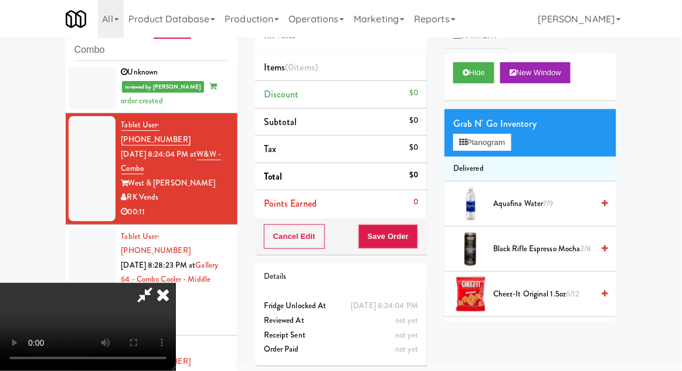
scroll to position [0, 0]
click at [516, 201] on span "Aquafina Water 7/9" at bounding box center [543, 203] width 100 height 15
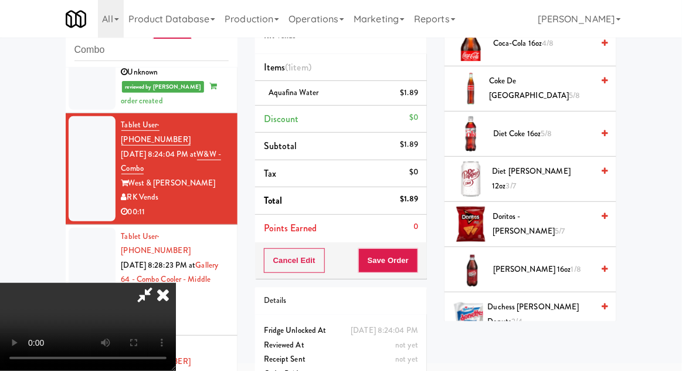
scroll to position [394, 0]
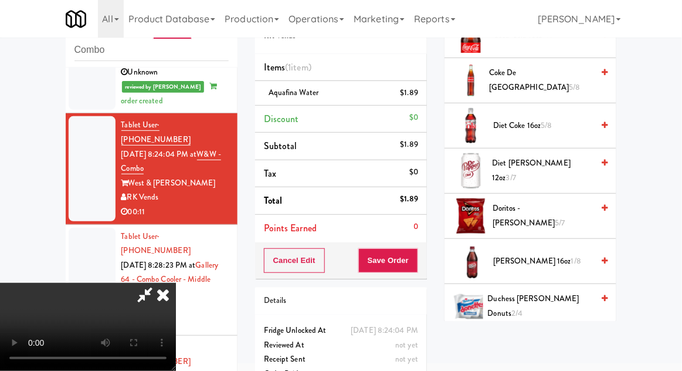
click at [571, 259] on span "1/8" at bounding box center [576, 260] width 10 height 11
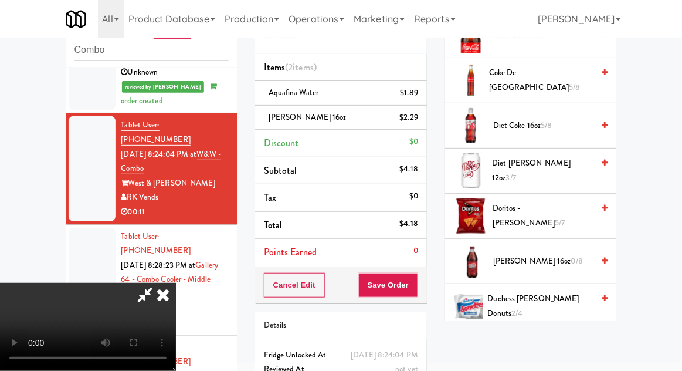
scroll to position [43, 0]
click at [414, 285] on button "Save Order" at bounding box center [388, 285] width 60 height 25
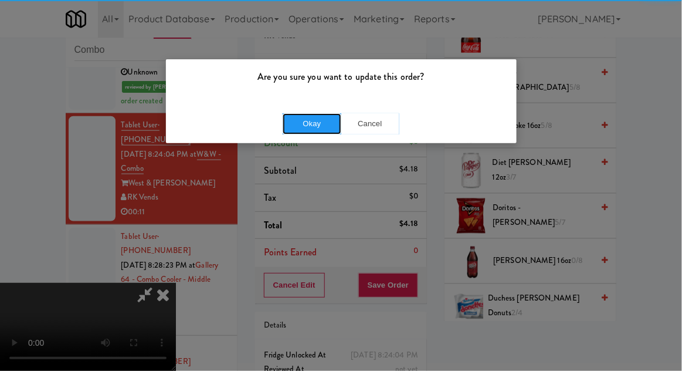
click at [286, 128] on button "Okay" at bounding box center [312, 123] width 59 height 21
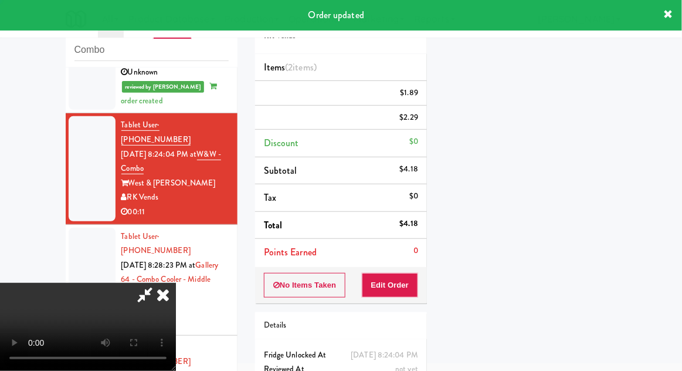
scroll to position [0, 0]
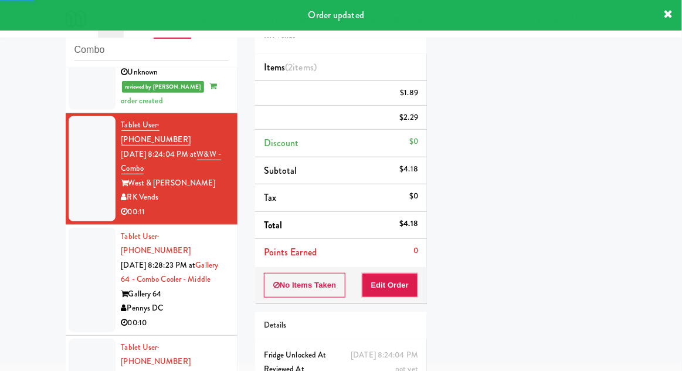
click at [78, 246] on div at bounding box center [92, 280] width 47 height 104
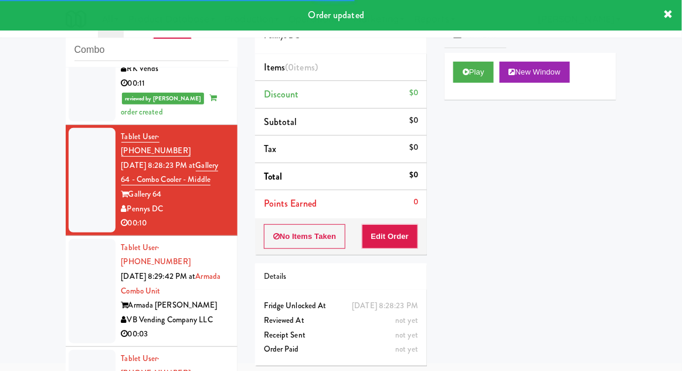
scroll to position [1, 0]
click at [494, 64] on button "Play" at bounding box center [473, 72] width 40 height 21
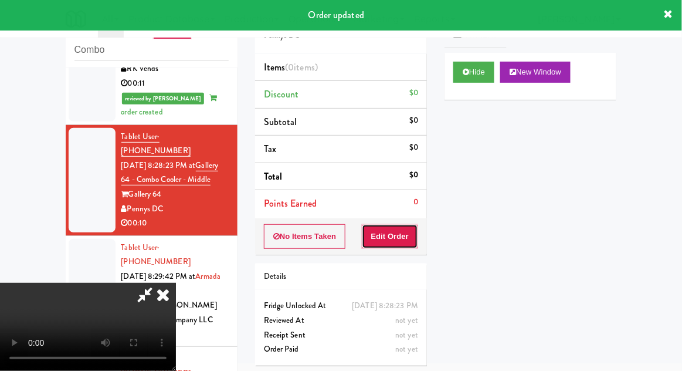
click at [407, 232] on button "Edit Order" at bounding box center [390, 236] width 57 height 25
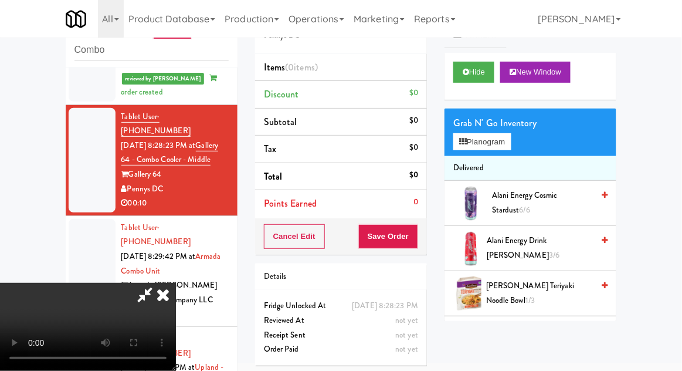
scroll to position [0, 0]
click at [494, 144] on button "Planogram" at bounding box center [481, 142] width 57 height 18
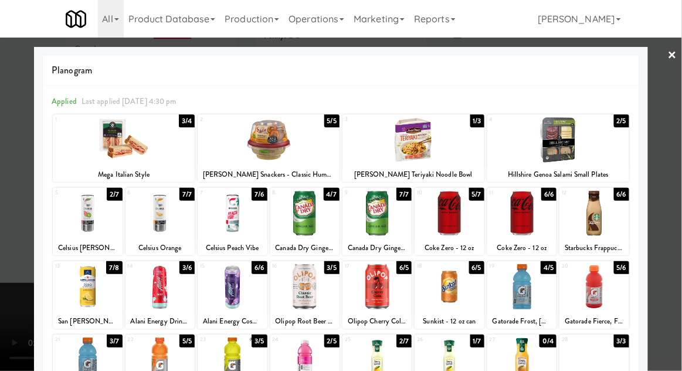
click at [296, 297] on div at bounding box center [304, 286] width 69 height 45
click at [676, 244] on div at bounding box center [341, 185] width 682 height 371
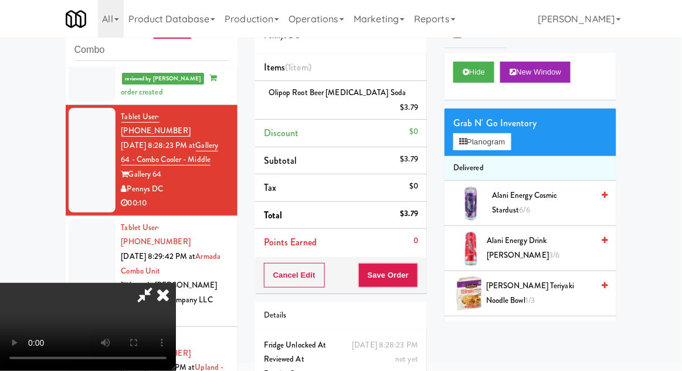
scroll to position [43, 0]
click at [415, 263] on button "Save Order" at bounding box center [388, 275] width 60 height 25
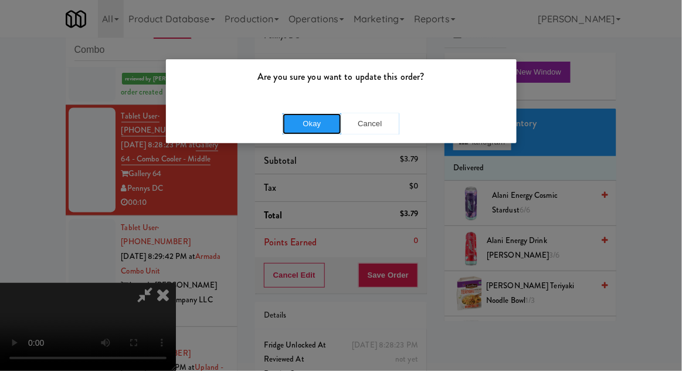
click at [293, 124] on button "Okay" at bounding box center [312, 123] width 59 height 21
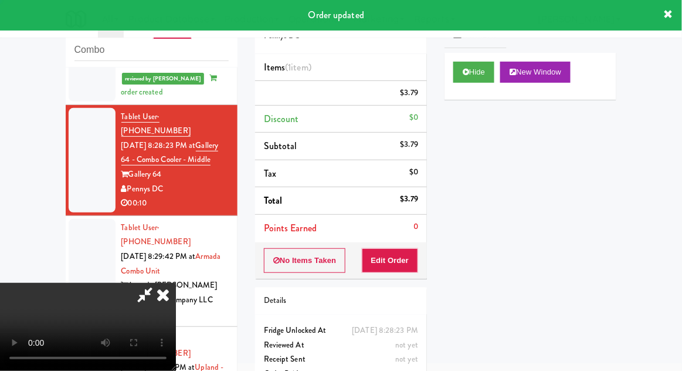
scroll to position [0, 0]
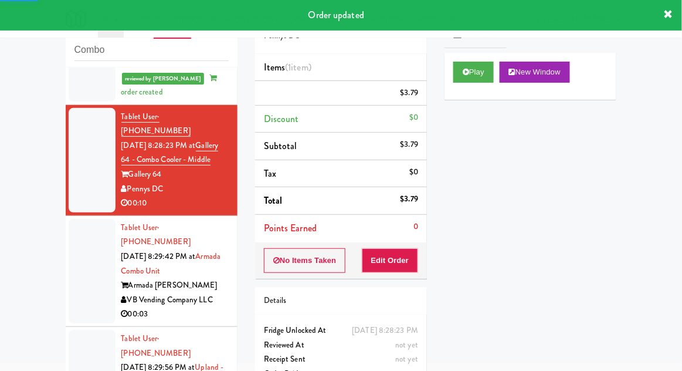
click at [77, 232] on div at bounding box center [92, 271] width 47 height 104
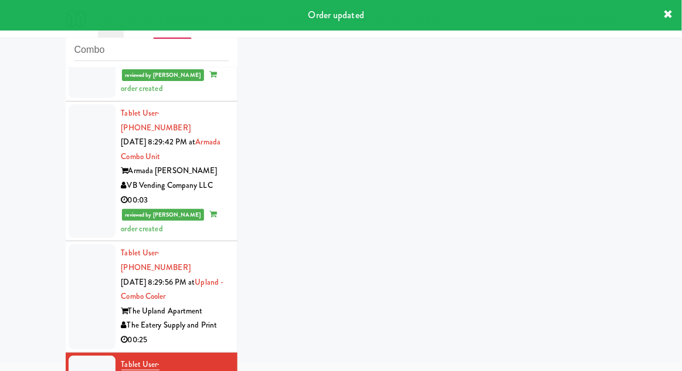
click at [74, 244] on div at bounding box center [92, 296] width 47 height 104
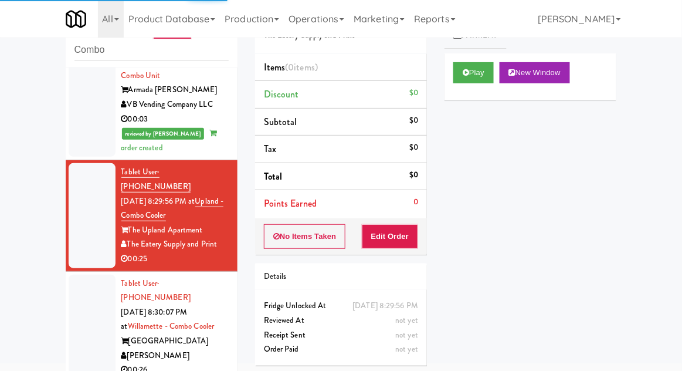
scroll to position [723, 0]
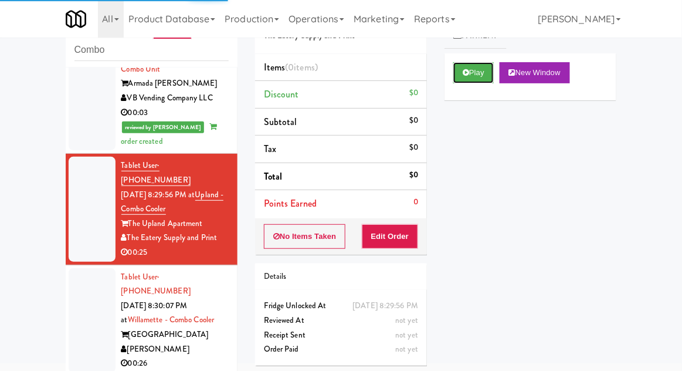
click at [479, 73] on button "Play" at bounding box center [473, 72] width 40 height 21
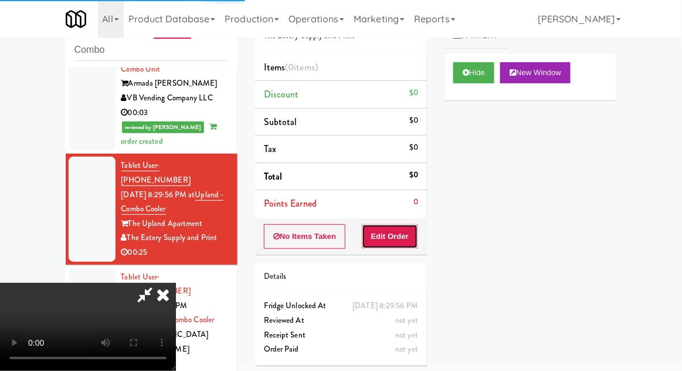
click at [403, 226] on button "Edit Order" at bounding box center [390, 236] width 57 height 25
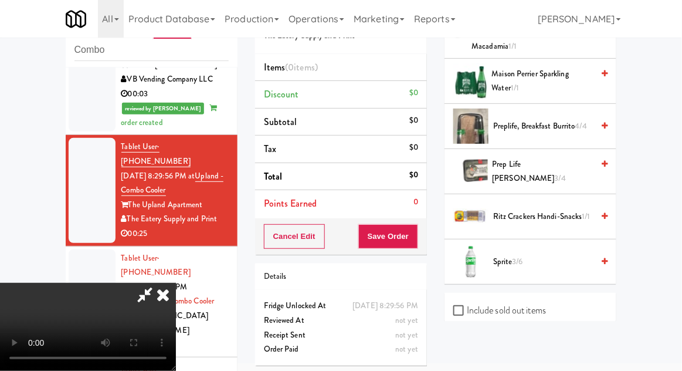
scroll to position [803, 0]
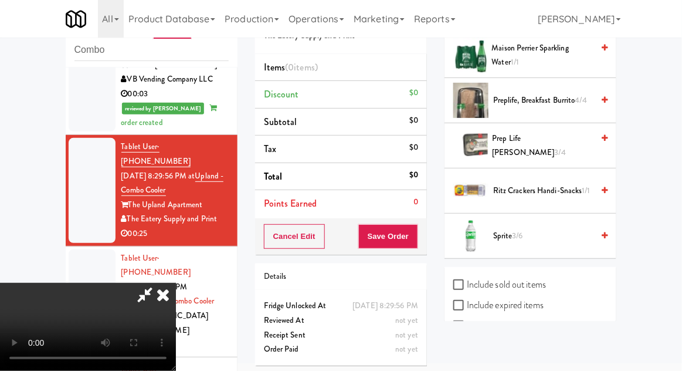
click at [525, 229] on span "Sprite 3/6" at bounding box center [543, 236] width 100 height 15
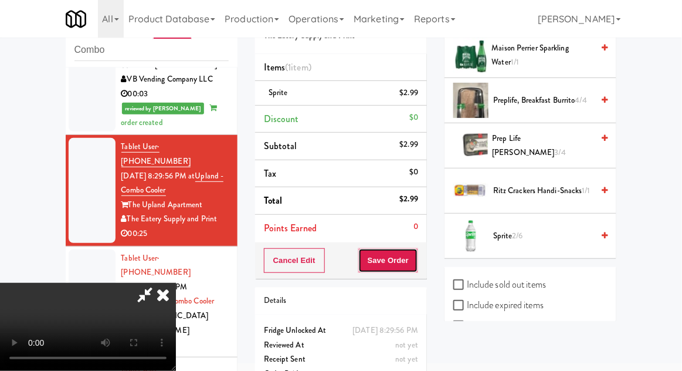
click at [415, 262] on button "Save Order" at bounding box center [388, 260] width 60 height 25
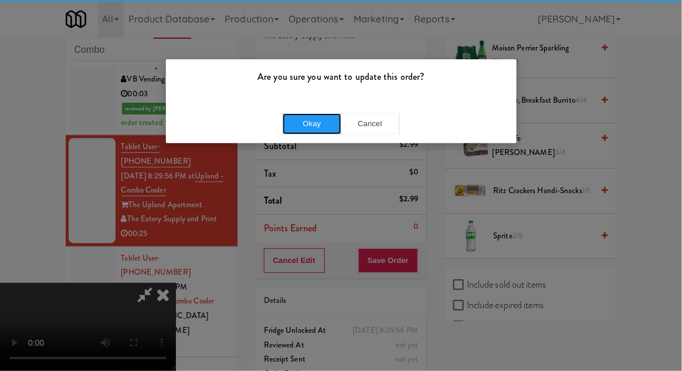
click at [310, 119] on button "Okay" at bounding box center [312, 123] width 59 height 21
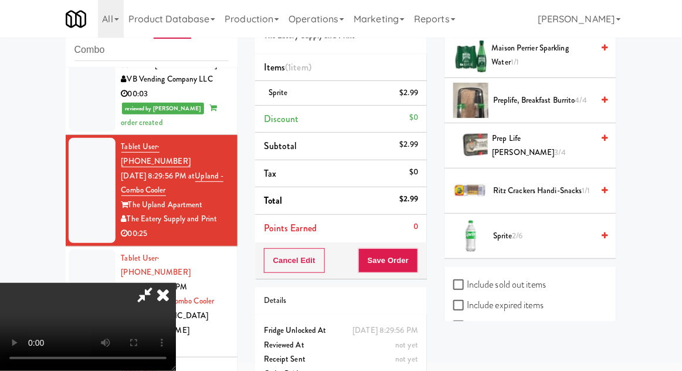
click at [91, 249] on div at bounding box center [92, 301] width 47 height 104
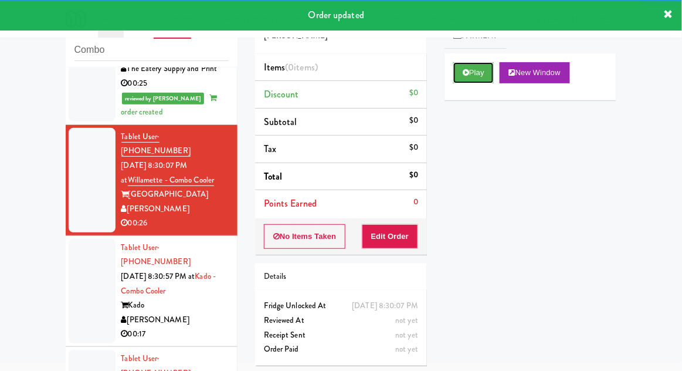
click at [478, 76] on button "Play" at bounding box center [473, 72] width 40 height 21
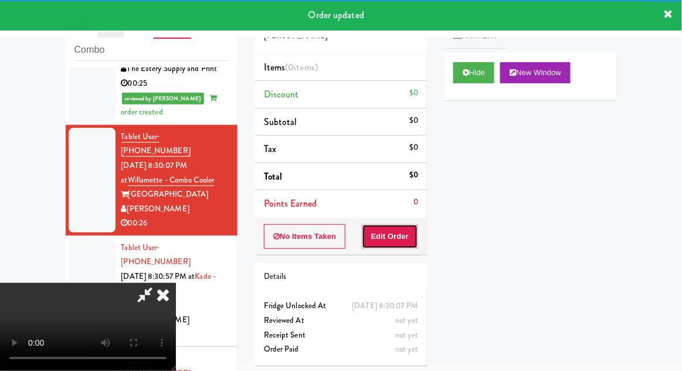
click at [402, 235] on button "Edit Order" at bounding box center [390, 236] width 57 height 25
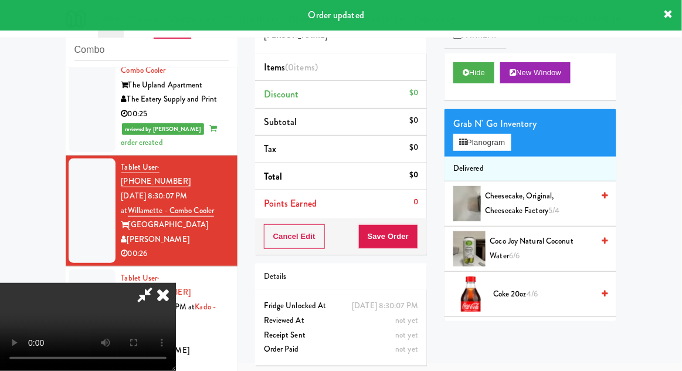
scroll to position [869, 0]
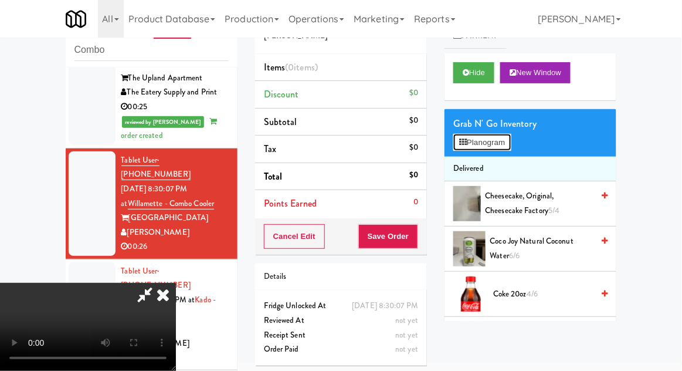
click at [496, 148] on button "Planogram" at bounding box center [481, 143] width 57 height 18
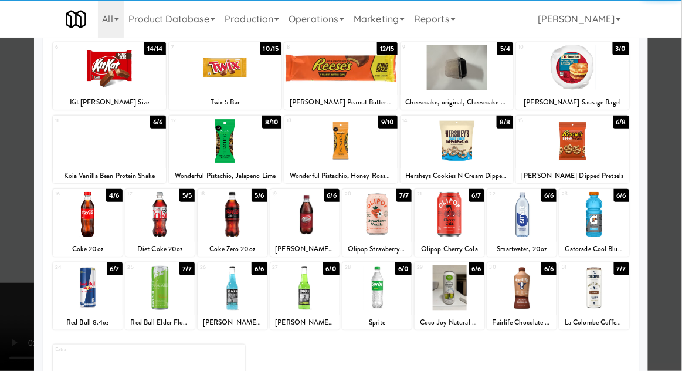
scroll to position [147, 0]
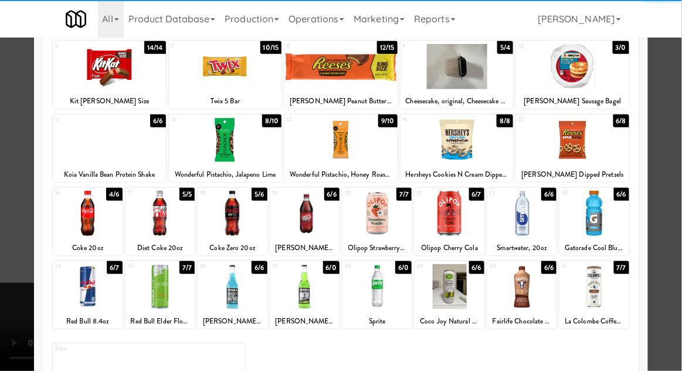
click at [457, 299] on div at bounding box center [449, 286] width 69 height 45
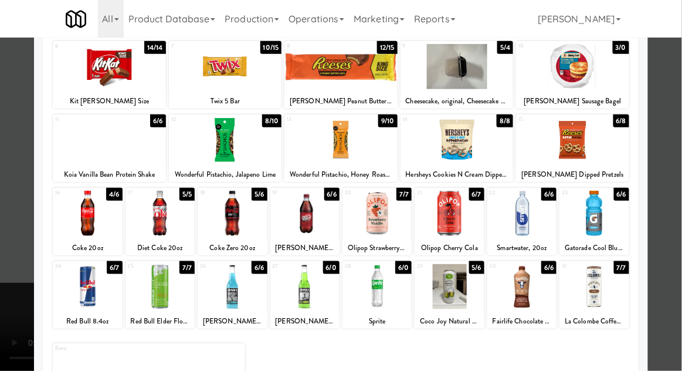
click at [6, 264] on div at bounding box center [341, 185] width 682 height 371
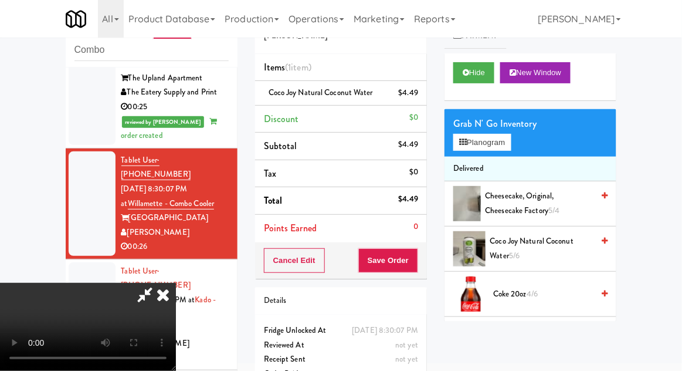
click at [425, 260] on div "Cancel Edit Save Order" at bounding box center [341, 260] width 172 height 36
click at [416, 266] on button "Save Order" at bounding box center [388, 260] width 60 height 25
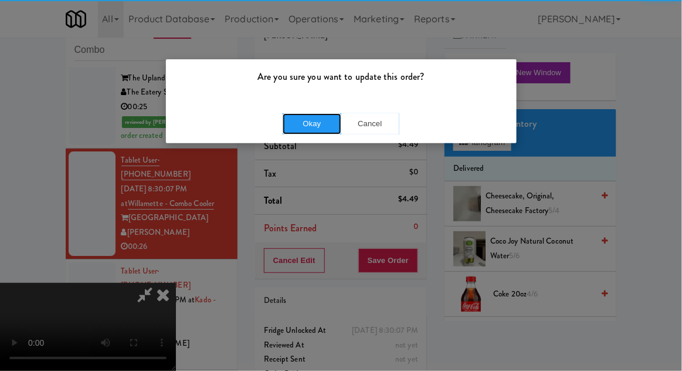
click at [293, 126] on button "Okay" at bounding box center [312, 123] width 59 height 21
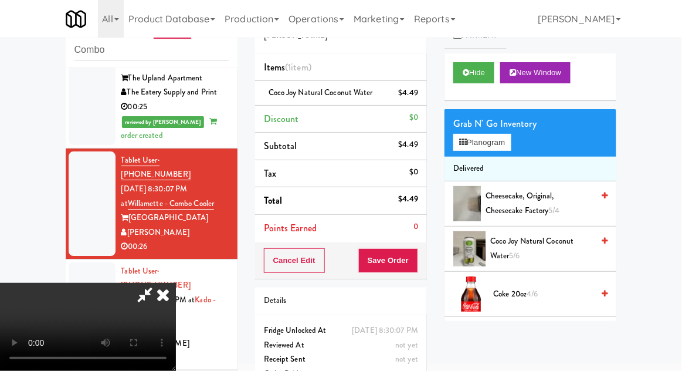
click at [93, 262] on div at bounding box center [92, 314] width 47 height 104
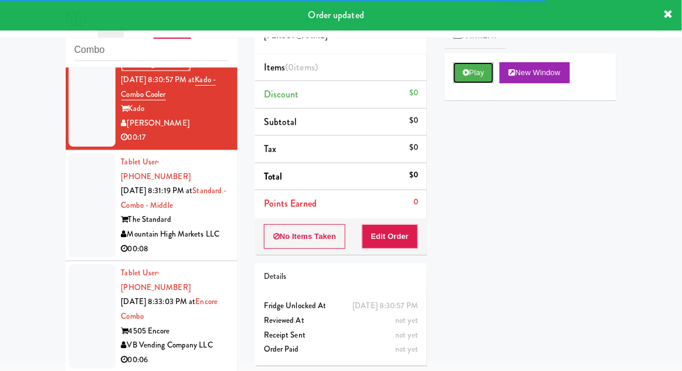
click at [473, 80] on button "Play" at bounding box center [473, 72] width 40 height 21
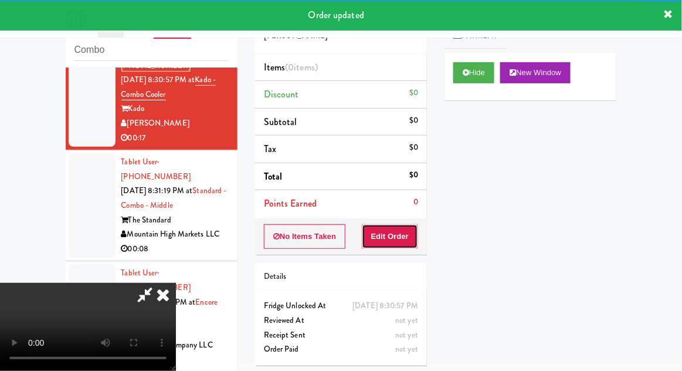
click at [403, 242] on button "Edit Order" at bounding box center [390, 236] width 57 height 25
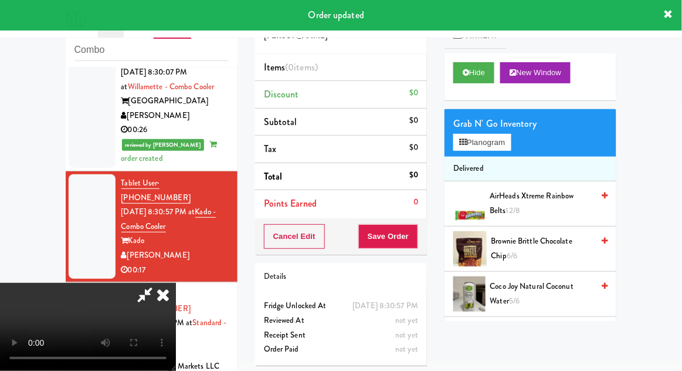
scroll to position [1117, 0]
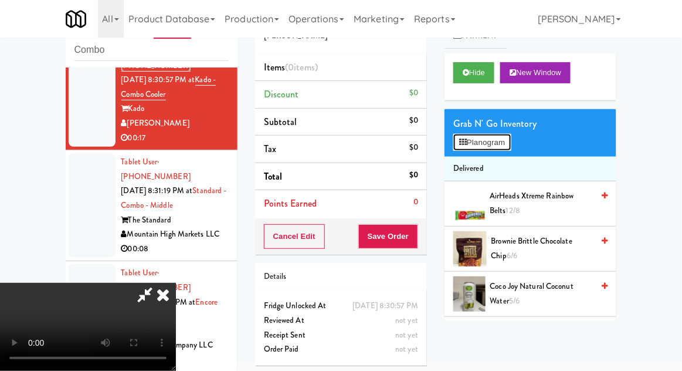
click at [492, 148] on button "Planogram" at bounding box center [481, 143] width 57 height 18
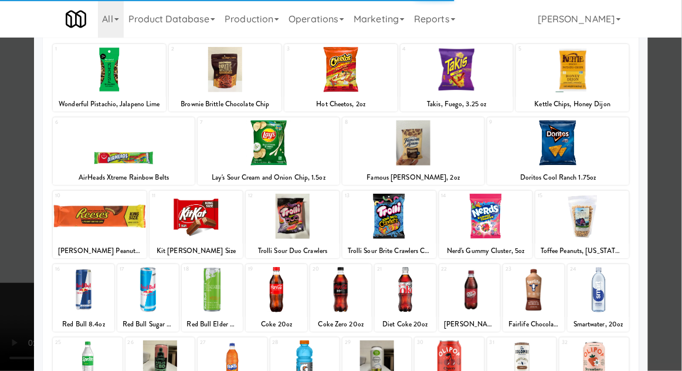
scroll to position [72, 0]
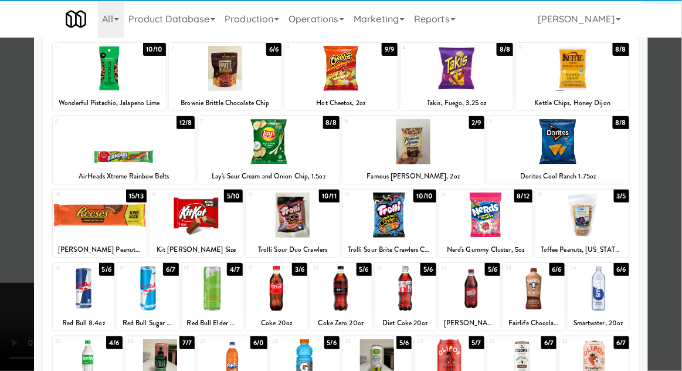
click at [230, 362] on div at bounding box center [232, 361] width 69 height 45
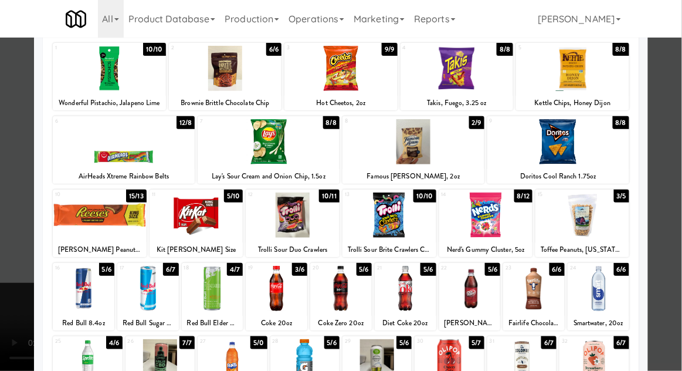
click at [667, 259] on div at bounding box center [341, 185] width 682 height 371
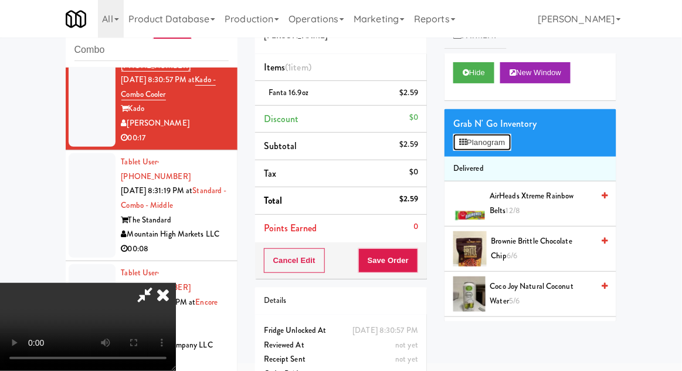
click at [504, 149] on button "Planogram" at bounding box center [481, 143] width 57 height 18
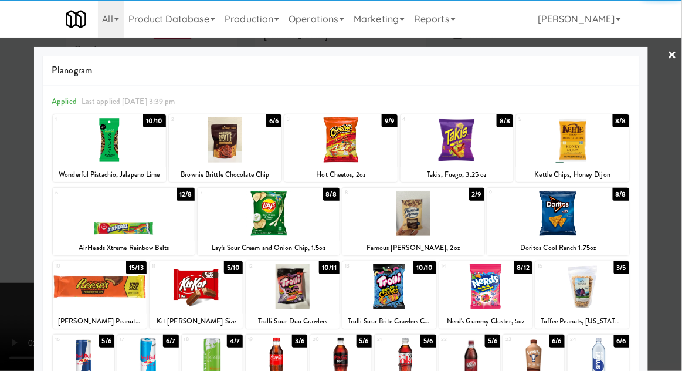
click at [236, 227] on div at bounding box center [269, 213] width 142 height 45
click at [670, 236] on div at bounding box center [341, 185] width 682 height 371
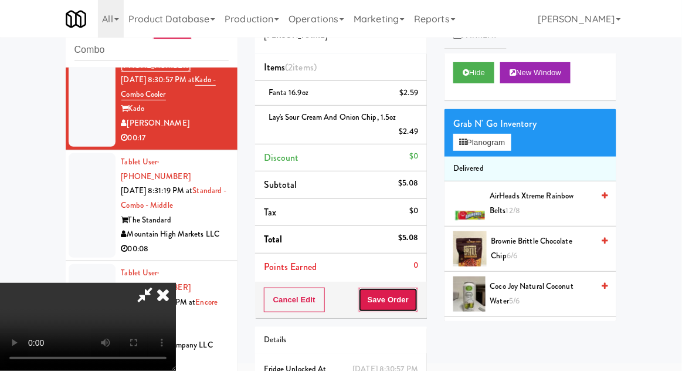
click at [412, 306] on button "Save Order" at bounding box center [388, 299] width 60 height 25
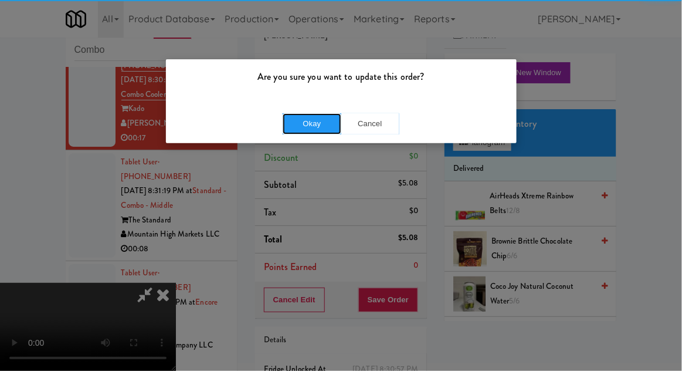
click at [290, 133] on button "Okay" at bounding box center [312, 123] width 59 height 21
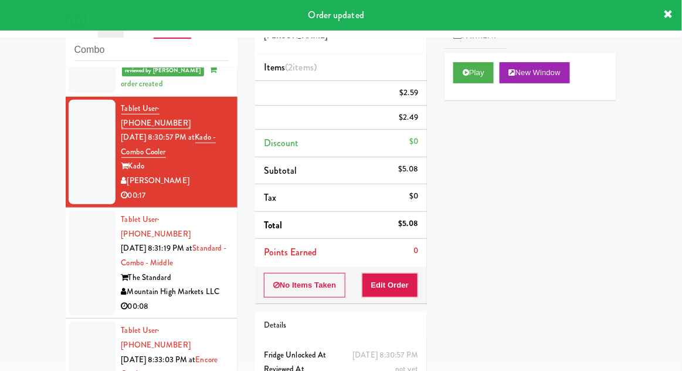
click at [86, 211] on div at bounding box center [92, 263] width 47 height 104
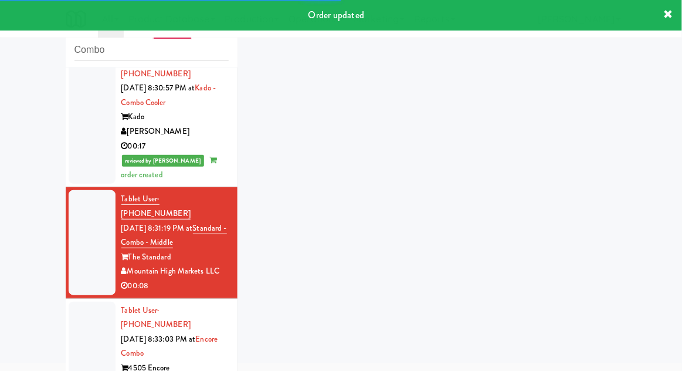
scroll to position [1146, 0]
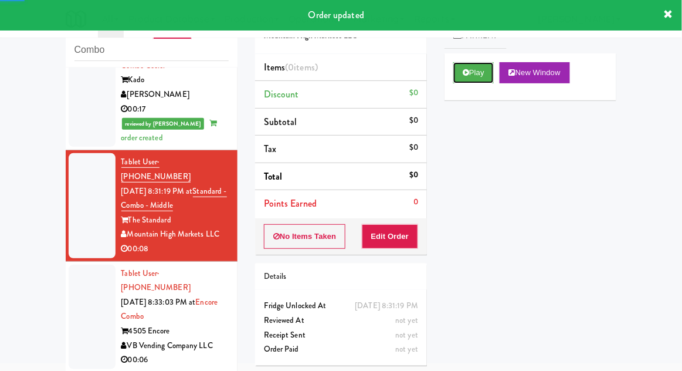
click at [470, 81] on button "Play" at bounding box center [473, 72] width 40 height 21
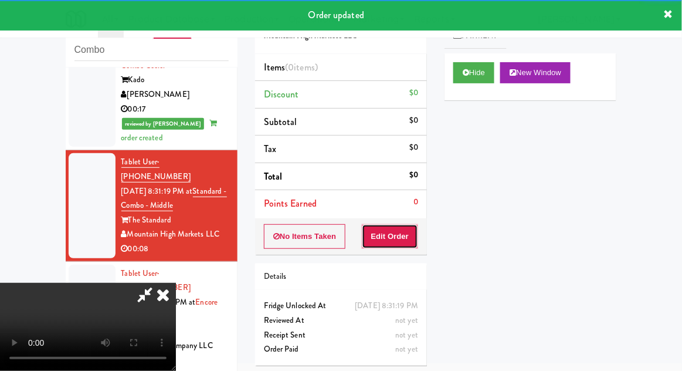
click at [398, 243] on button "Edit Order" at bounding box center [390, 236] width 57 height 25
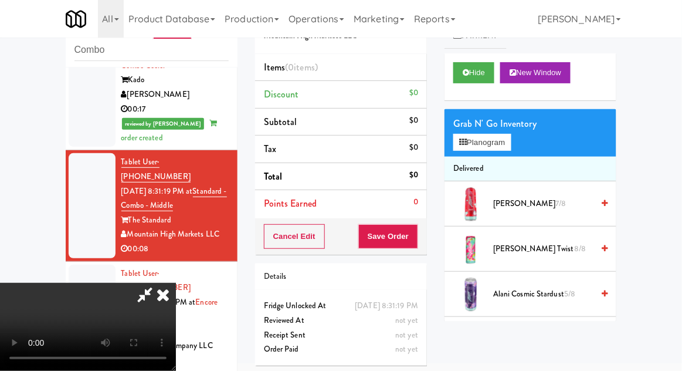
click at [497, 160] on li "Delivered" at bounding box center [531, 169] width 172 height 25
click at [502, 148] on button "Planogram" at bounding box center [481, 143] width 57 height 18
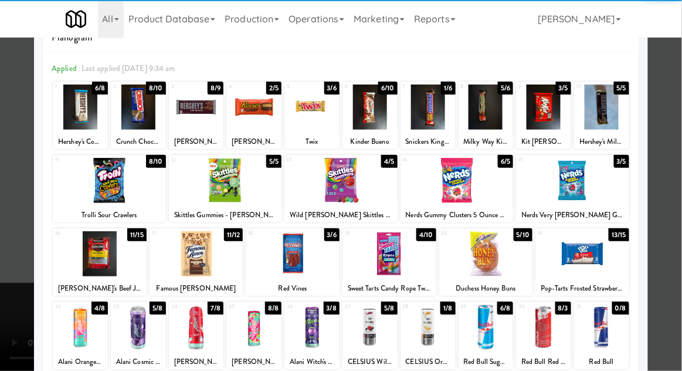
scroll to position [35, 0]
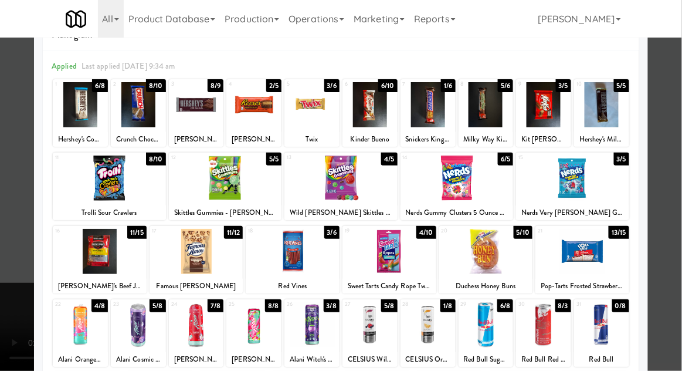
click at [362, 249] on div at bounding box center [389, 251] width 94 height 45
click at [679, 247] on div at bounding box center [341, 185] width 682 height 371
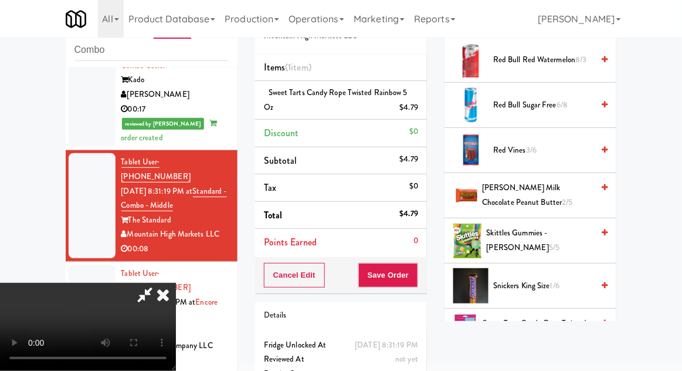
scroll to position [1424, 0]
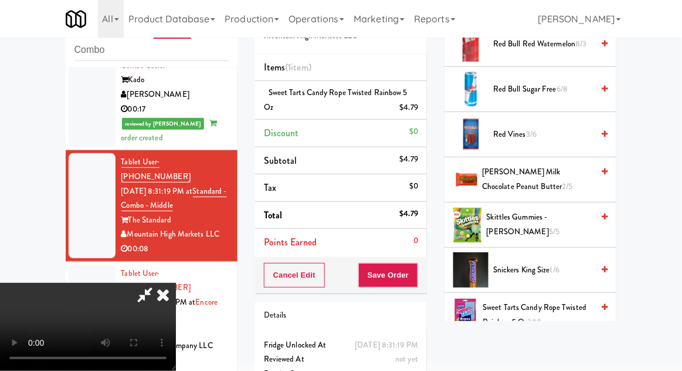
click at [539, 316] on span "3/10" at bounding box center [535, 321] width 14 height 11
click at [411, 283] on button "Save Order" at bounding box center [388, 275] width 60 height 25
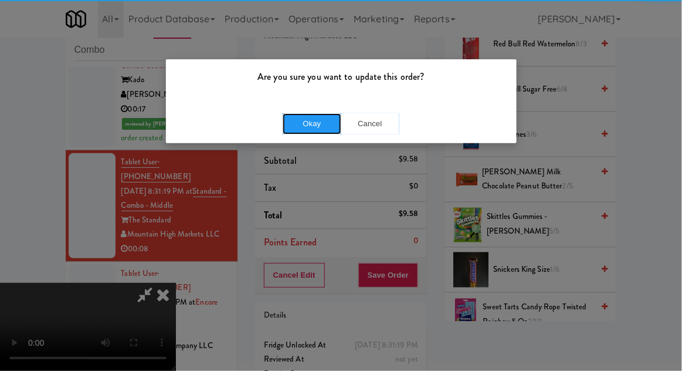
click at [313, 129] on button "Okay" at bounding box center [312, 123] width 59 height 21
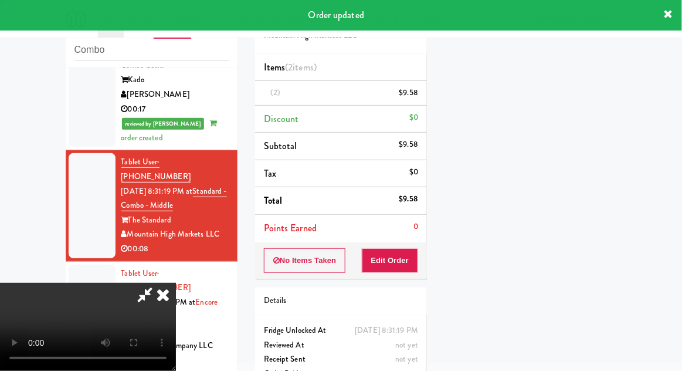
scroll to position [116, 0]
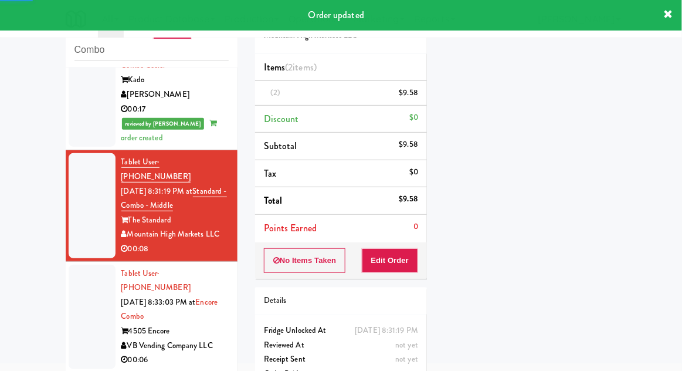
click at [79, 264] on div at bounding box center [92, 316] width 47 height 104
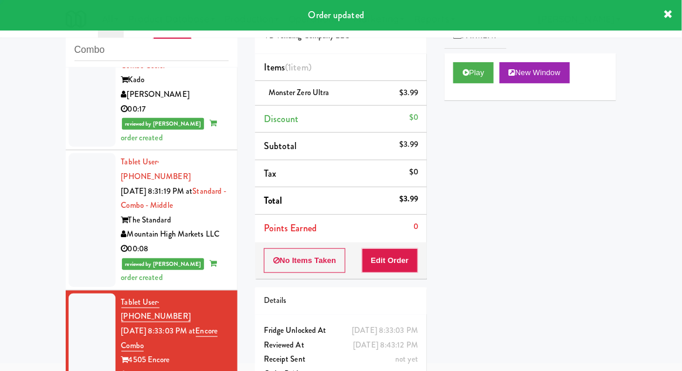
click at [83, 153] on div at bounding box center [92, 219] width 47 height 133
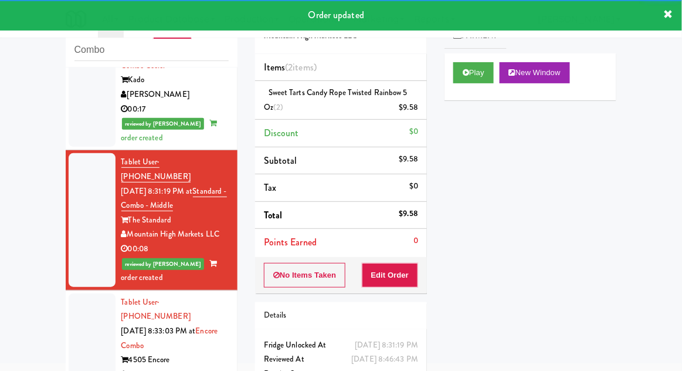
scroll to position [1189, 0]
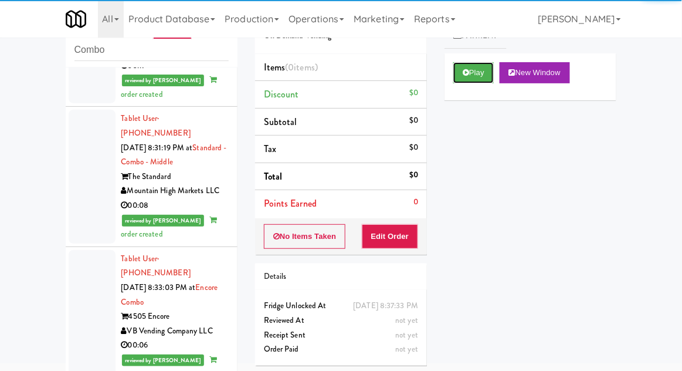
click at [480, 79] on button "Play" at bounding box center [473, 72] width 40 height 21
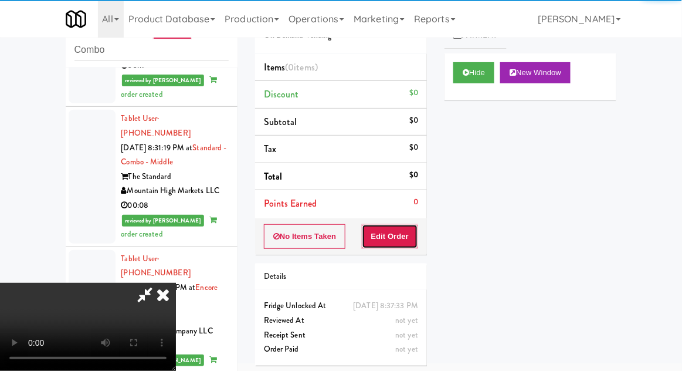
click at [401, 242] on button "Edit Order" at bounding box center [390, 236] width 57 height 25
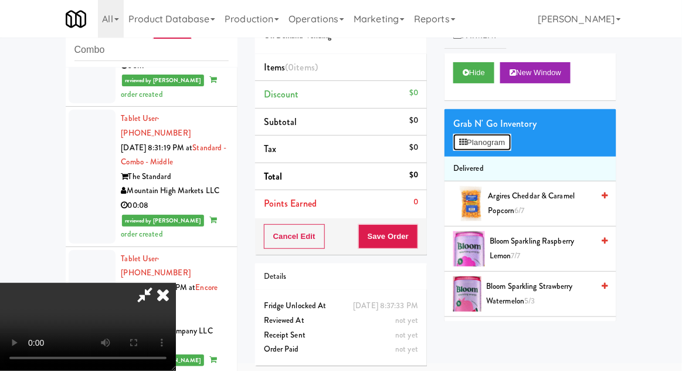
click at [491, 148] on button "Planogram" at bounding box center [481, 143] width 57 height 18
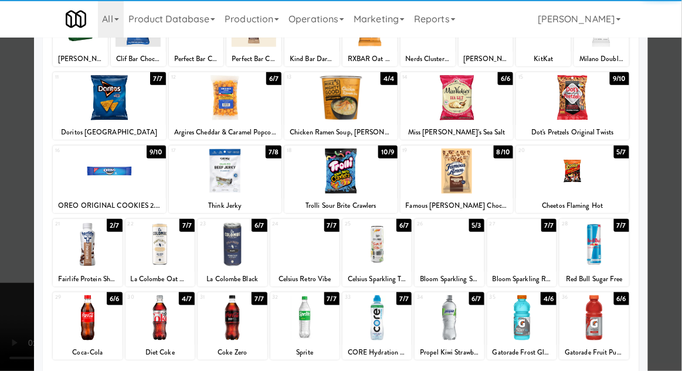
scroll to position [148, 0]
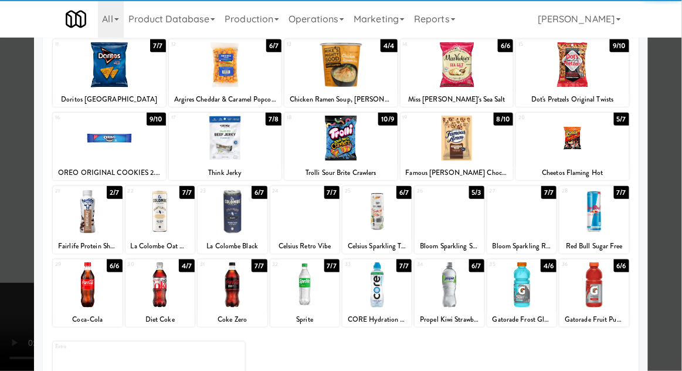
click at [226, 296] on div at bounding box center [232, 284] width 69 height 45
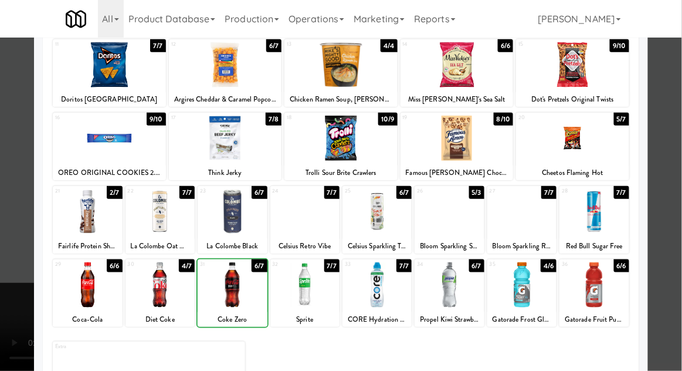
click at [668, 252] on div at bounding box center [341, 185] width 682 height 371
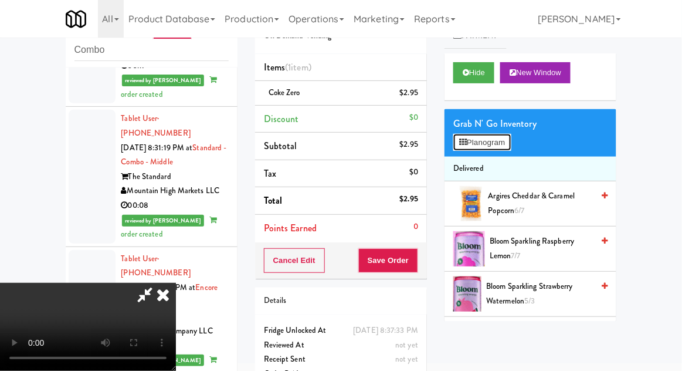
click at [492, 142] on button "Planogram" at bounding box center [481, 143] width 57 height 18
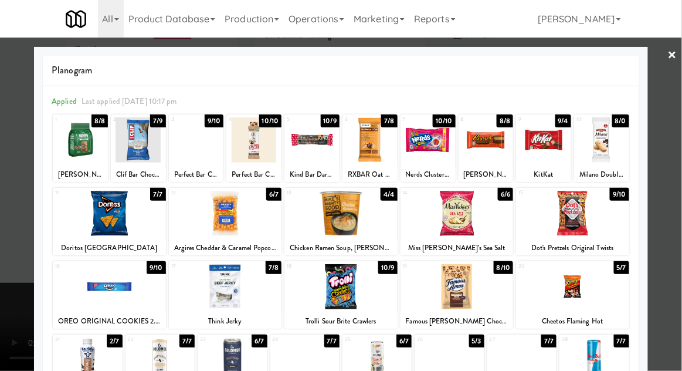
click at [501, 152] on div at bounding box center [486, 139] width 55 height 45
click at [1, 219] on div at bounding box center [341, 185] width 682 height 371
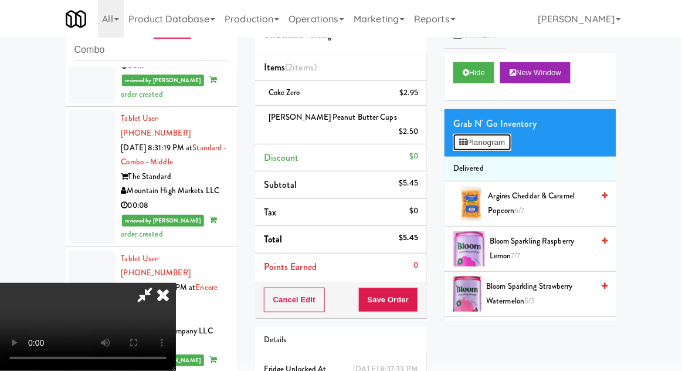
click at [496, 141] on button "Planogram" at bounding box center [481, 143] width 57 height 18
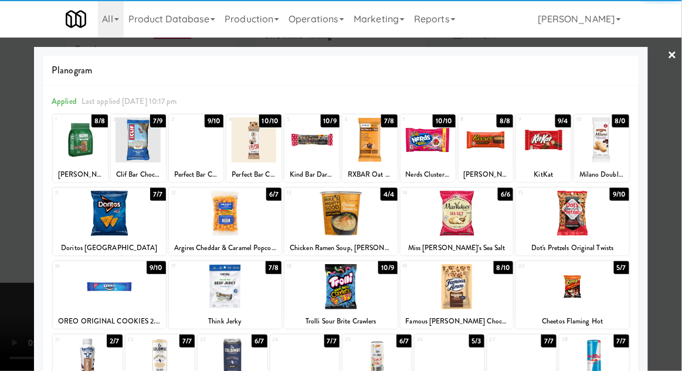
click at [493, 149] on div at bounding box center [486, 139] width 55 height 45
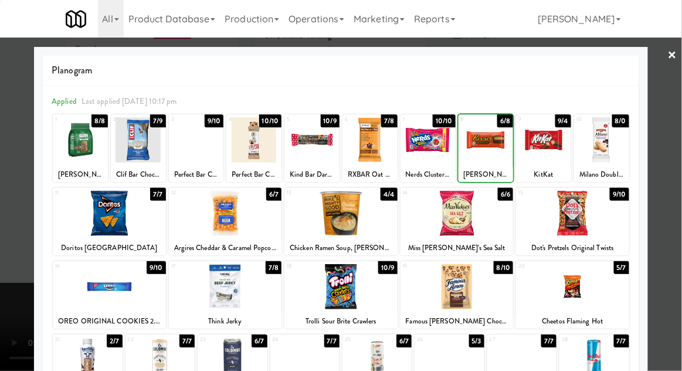
click at [681, 162] on div at bounding box center [341, 185] width 682 height 371
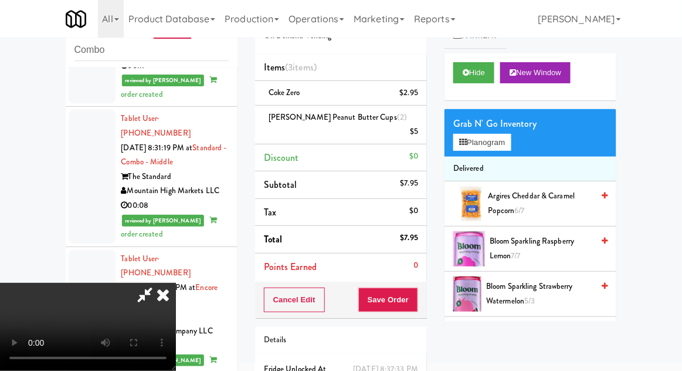
scroll to position [43, 0]
click at [417, 287] on button "Save Order" at bounding box center [388, 299] width 60 height 25
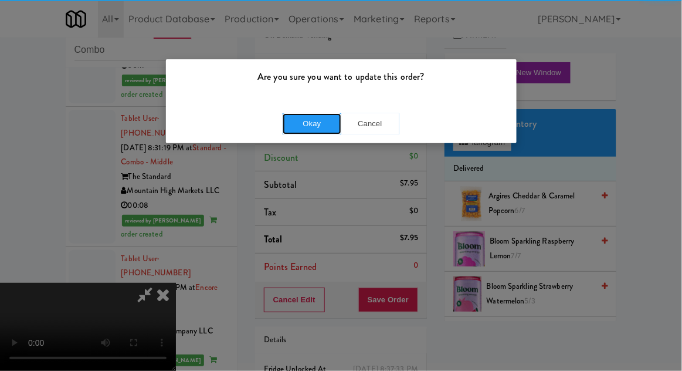
click at [303, 131] on button "Okay" at bounding box center [312, 123] width 59 height 21
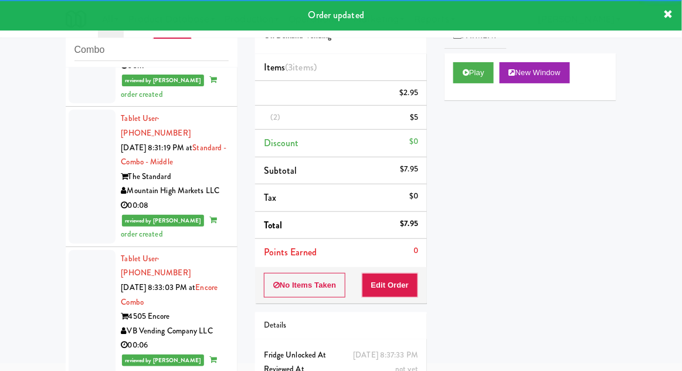
scroll to position [1219, 0]
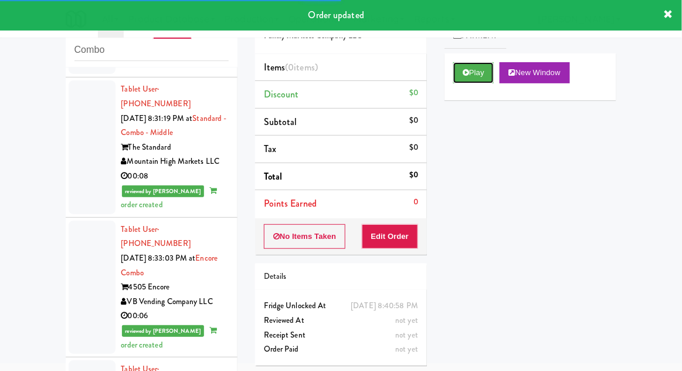
click at [475, 71] on button "Play" at bounding box center [473, 72] width 40 height 21
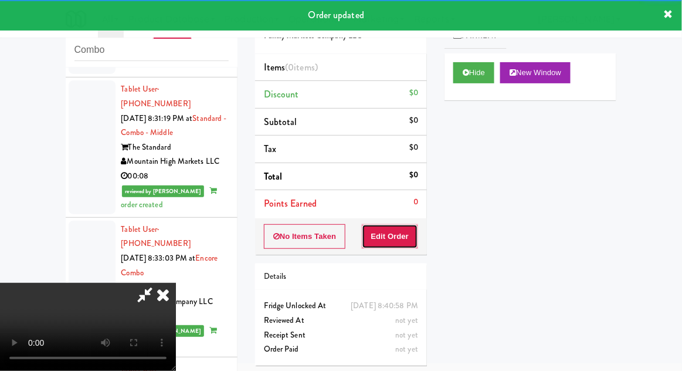
click at [411, 232] on button "Edit Order" at bounding box center [390, 236] width 57 height 25
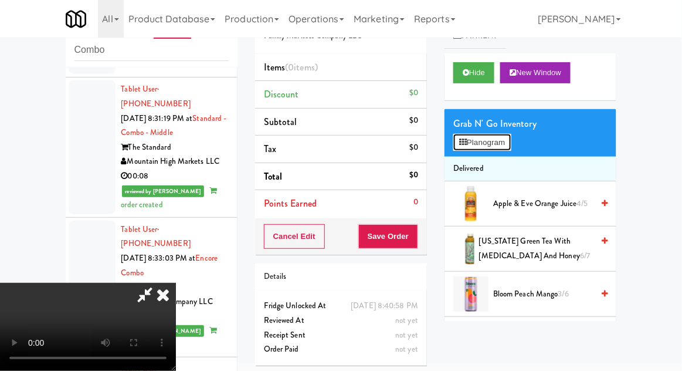
click at [498, 142] on button "Planogram" at bounding box center [481, 143] width 57 height 18
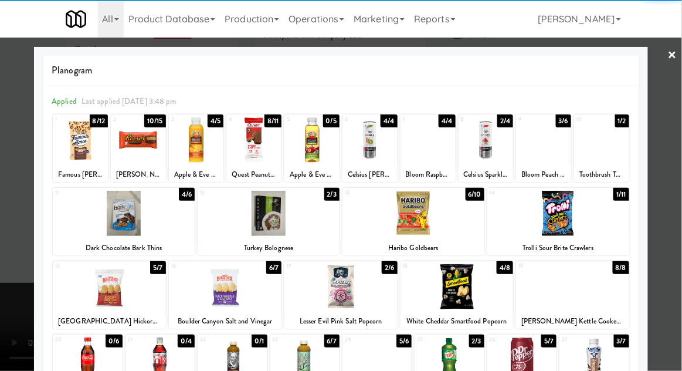
click at [207, 293] on div at bounding box center [225, 286] width 113 height 45
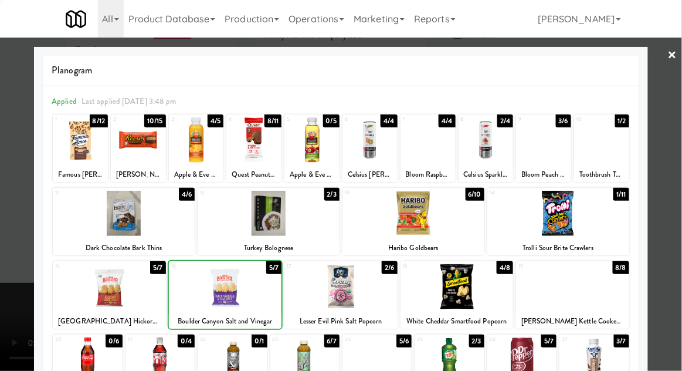
click at [667, 273] on div at bounding box center [341, 185] width 682 height 371
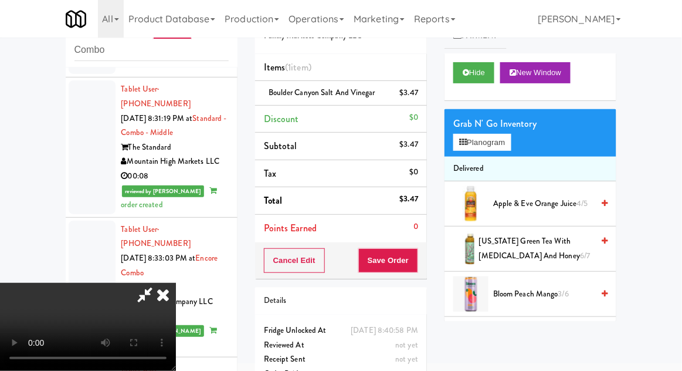
click at [423, 92] on li "Boulder Canyon Salt and Vinegar $3.47" at bounding box center [341, 93] width 172 height 25
click at [417, 98] on icon at bounding box center [419, 97] width 6 height 8
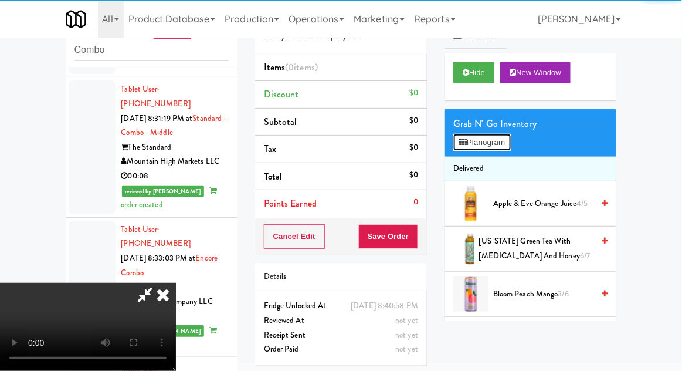
click at [483, 138] on button "Planogram" at bounding box center [481, 143] width 57 height 18
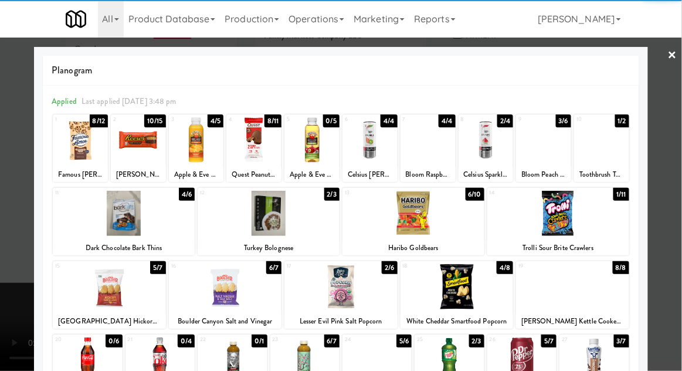
click at [606, 292] on div at bounding box center [572, 286] width 113 height 45
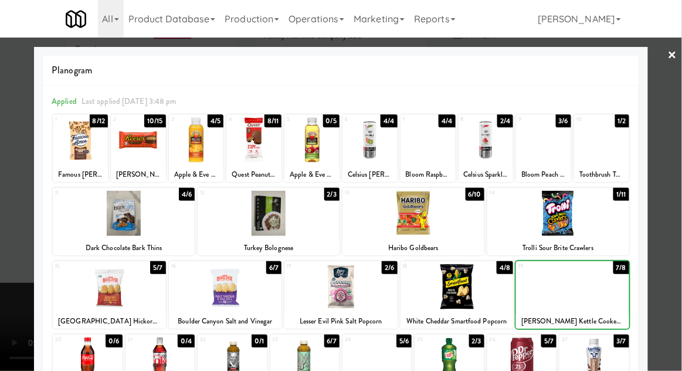
click at [674, 274] on div at bounding box center [341, 185] width 682 height 371
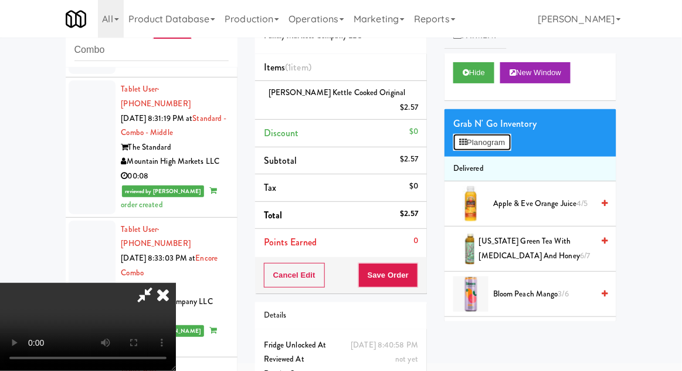
click at [495, 141] on button "Planogram" at bounding box center [481, 143] width 57 height 18
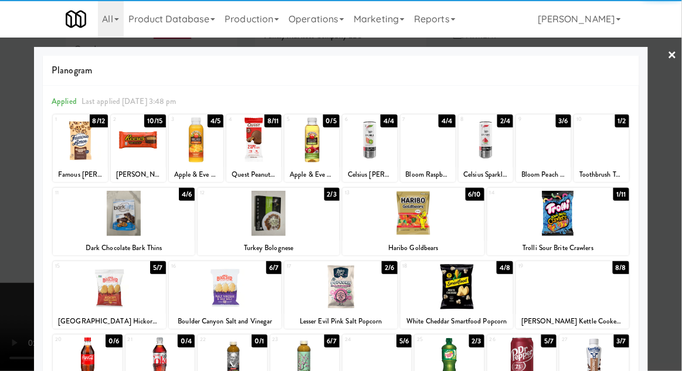
click at [72, 158] on div at bounding box center [80, 139] width 55 height 45
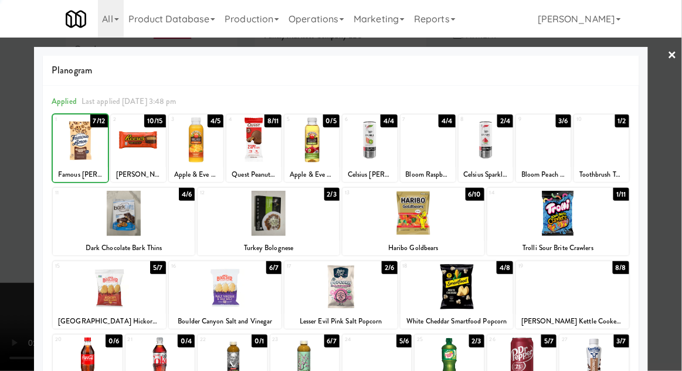
click at [669, 233] on div at bounding box center [341, 185] width 682 height 371
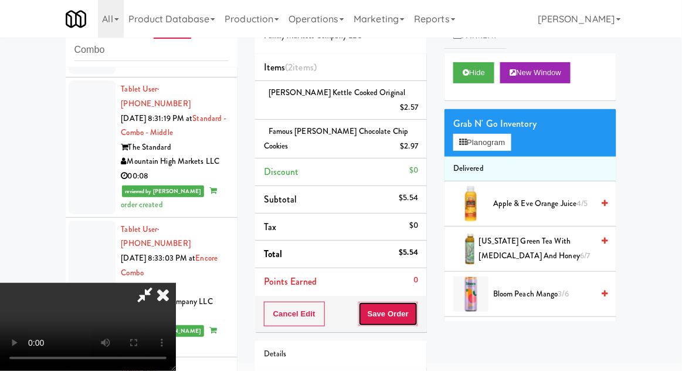
click at [416, 301] on button "Save Order" at bounding box center [388, 313] width 60 height 25
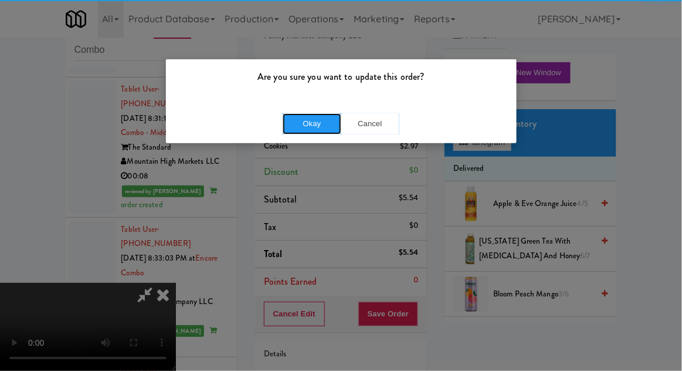
click at [299, 125] on button "Okay" at bounding box center [312, 123] width 59 height 21
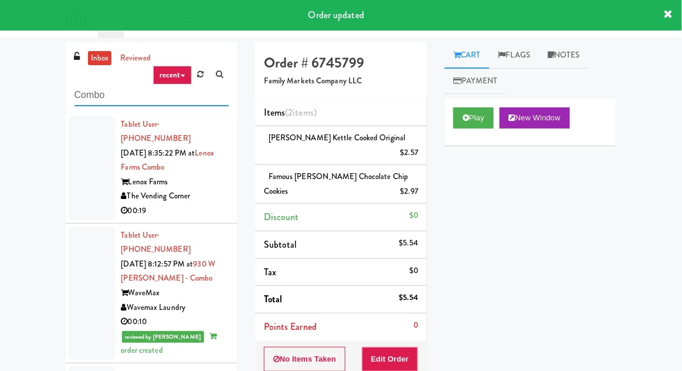
click at [83, 98] on input "Combo" at bounding box center [151, 95] width 154 height 22
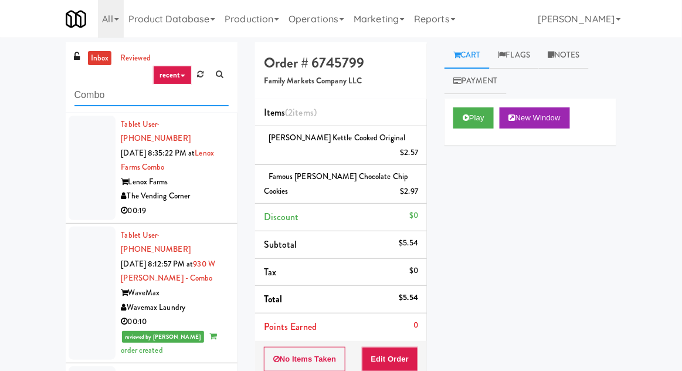
click at [83, 97] on input "Combo" at bounding box center [151, 95] width 154 height 22
type input "Fridge"
click at [30, 82] on div "inbox reviewed recent all unclear take inventory issue suspicious failed recent…" at bounding box center [341, 269] width 682 height 454
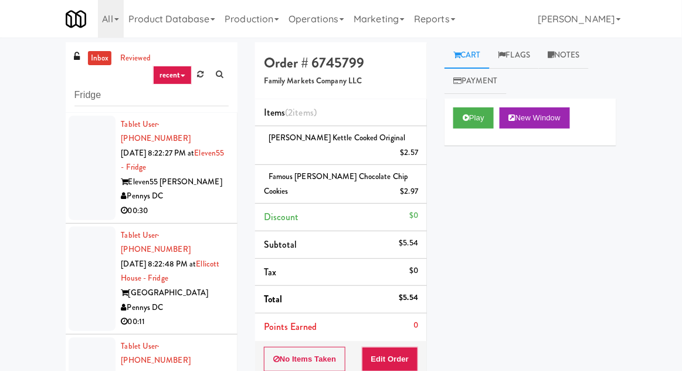
click at [75, 176] on div at bounding box center [92, 168] width 47 height 104
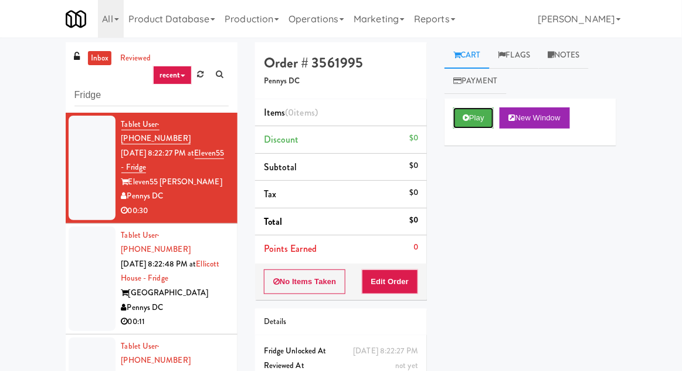
click at [477, 122] on button "Play" at bounding box center [473, 117] width 40 height 21
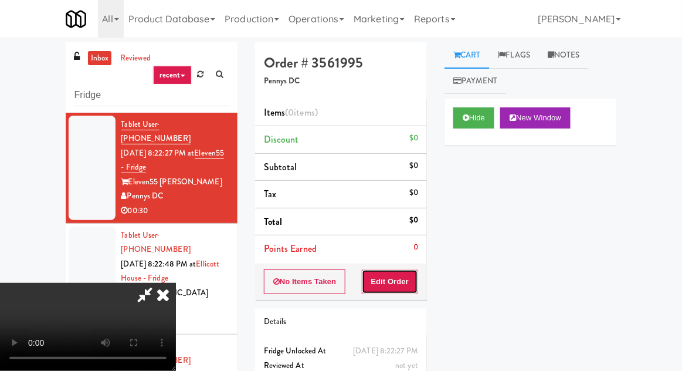
click at [401, 281] on button "Edit Order" at bounding box center [390, 281] width 57 height 25
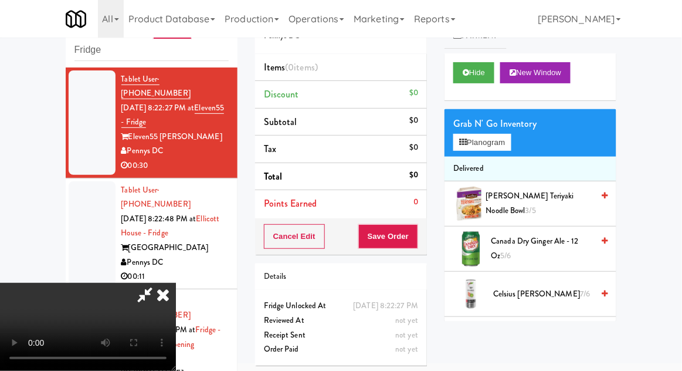
click at [521, 245] on span "Canada Dry Ginger Ale - 12 oz 5/6" at bounding box center [542, 248] width 102 height 29
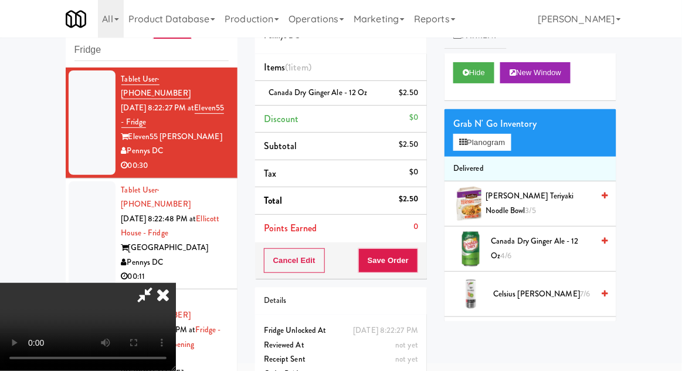
click at [532, 243] on span "Canada Dry Ginger Ale - 12 oz 4/6" at bounding box center [542, 248] width 102 height 29
click at [416, 95] on div "$5" at bounding box center [414, 93] width 8 height 15
click at [419, 97] on icon at bounding box center [419, 97] width 6 height 8
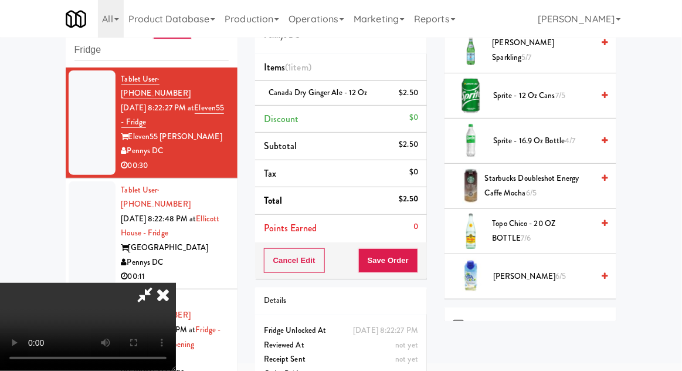
scroll to position [1605, 0]
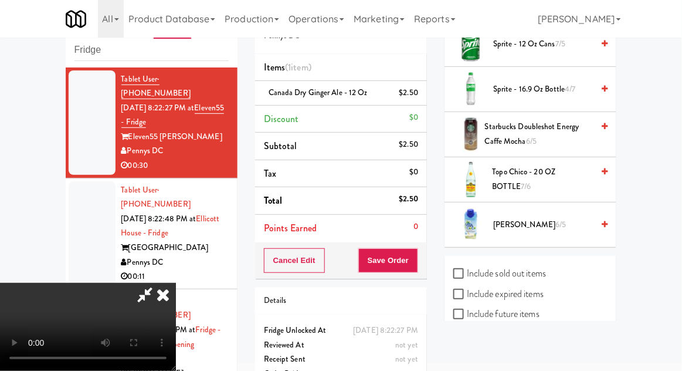
click at [527, 223] on span "Vita Coco 6/5" at bounding box center [543, 225] width 100 height 15
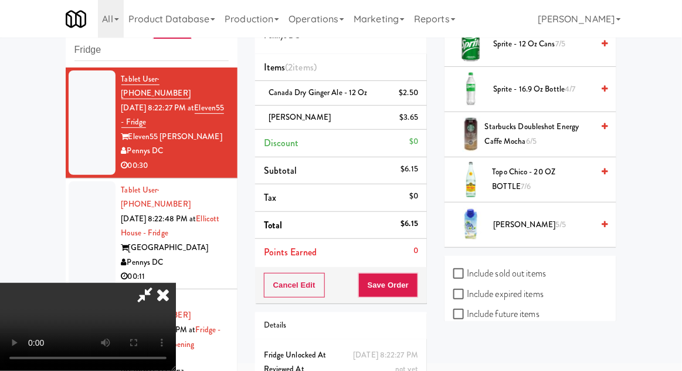
scroll to position [53, 0]
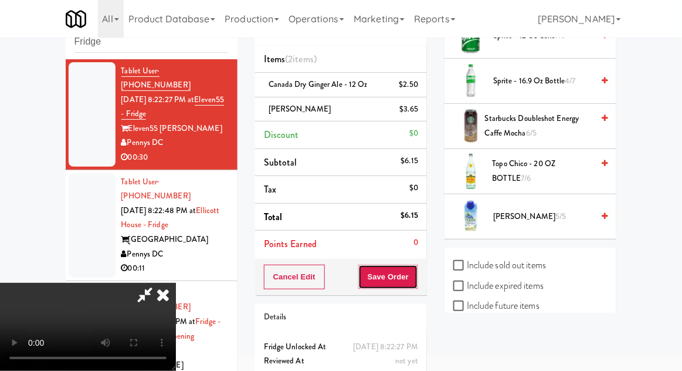
click at [417, 277] on button "Save Order" at bounding box center [388, 276] width 60 height 25
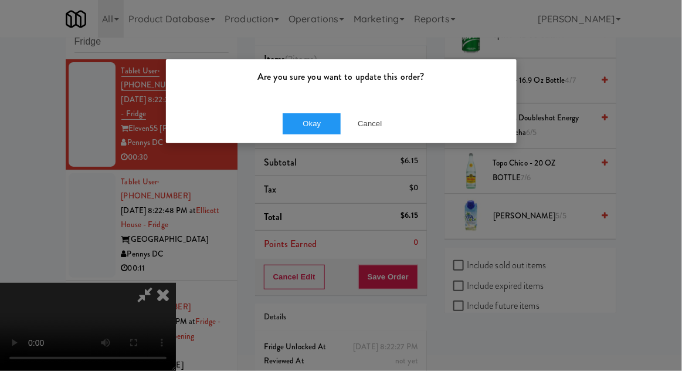
click at [307, 142] on div "Okay Cancel" at bounding box center [341, 123] width 351 height 39
click at [294, 118] on button "Okay" at bounding box center [312, 123] width 59 height 21
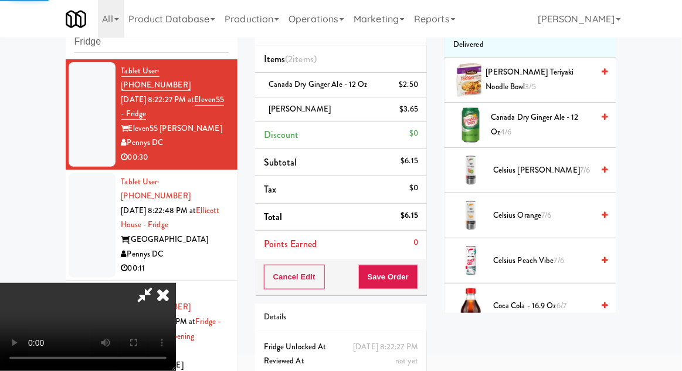
scroll to position [0, 0]
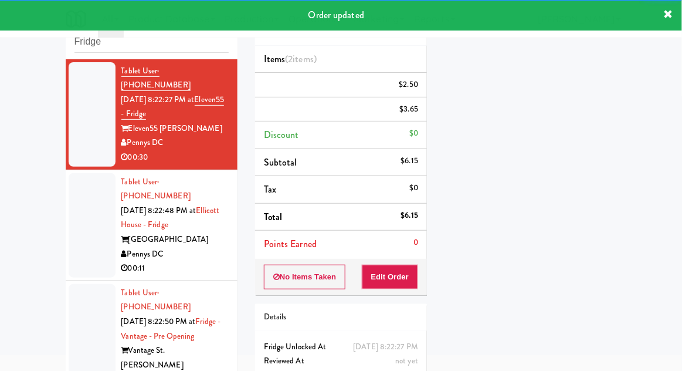
click at [69, 214] on div at bounding box center [92, 225] width 47 height 104
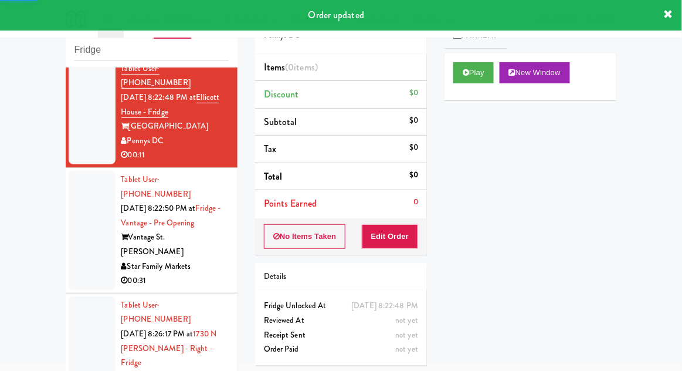
scroll to position [150, 0]
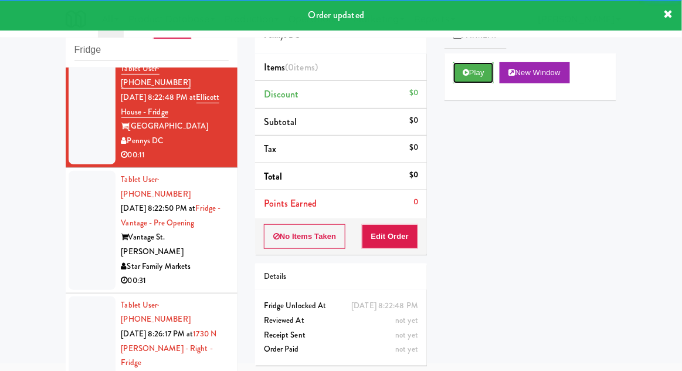
click at [479, 74] on button "Play" at bounding box center [473, 72] width 40 height 21
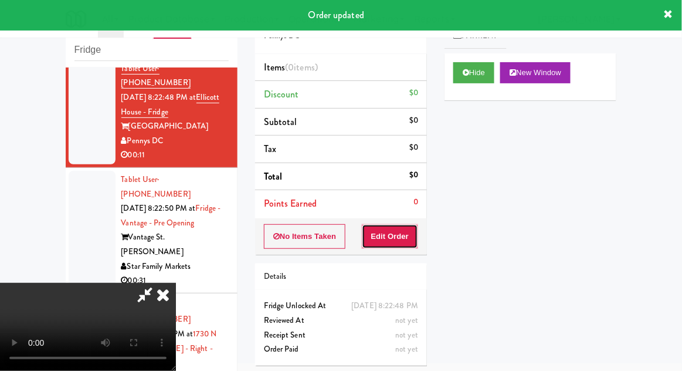
click at [402, 229] on button "Edit Order" at bounding box center [390, 236] width 57 height 25
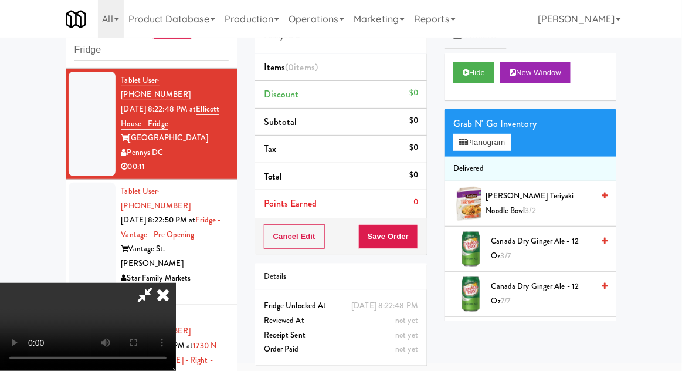
scroll to position [43, 0]
click at [491, 148] on button "Planogram" at bounding box center [481, 143] width 57 height 18
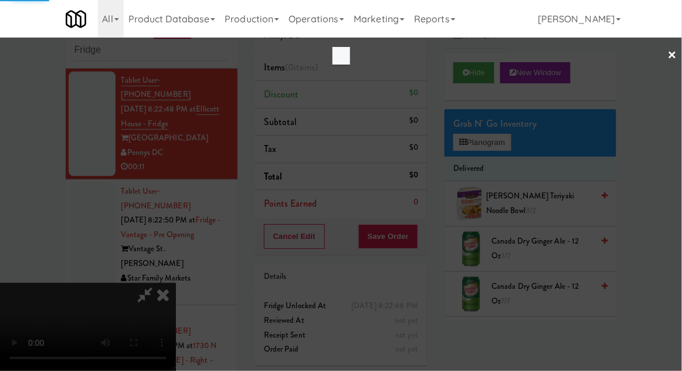
click at [1, 86] on div at bounding box center [341, 185] width 682 height 371
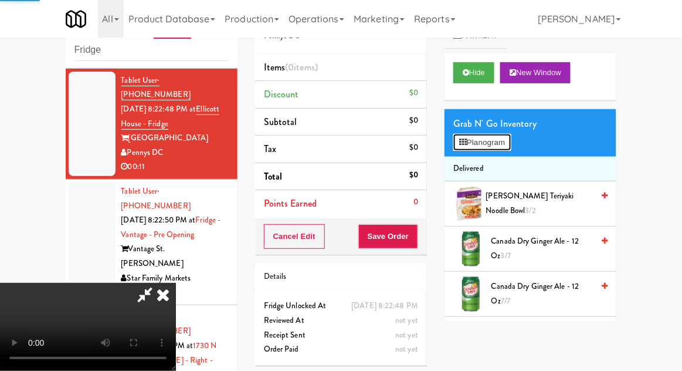
click at [502, 137] on button "Planogram" at bounding box center [481, 143] width 57 height 18
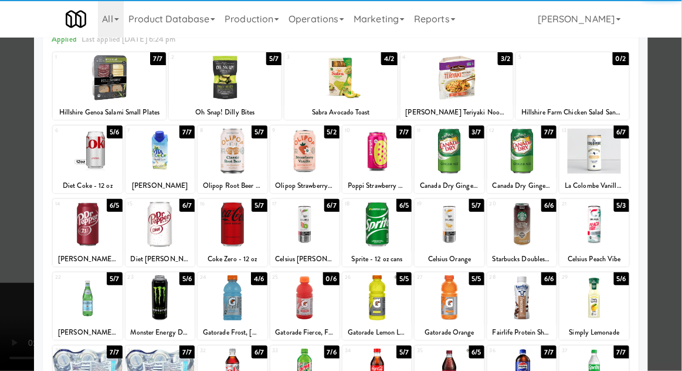
scroll to position [88, 0]
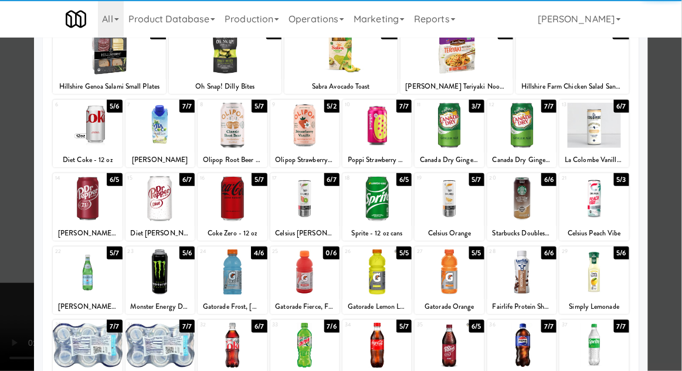
click at [238, 349] on div at bounding box center [232, 345] width 69 height 45
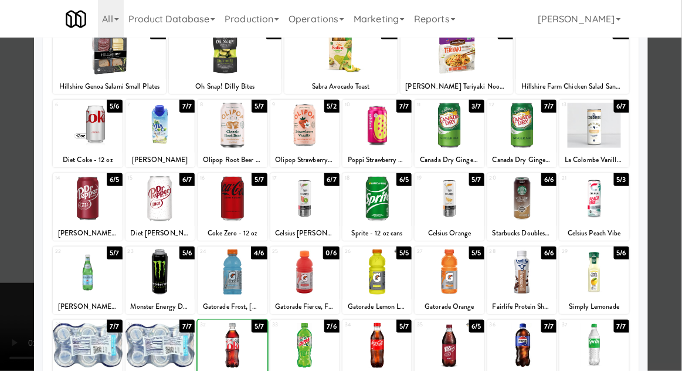
click at [677, 245] on div at bounding box center [341, 185] width 682 height 371
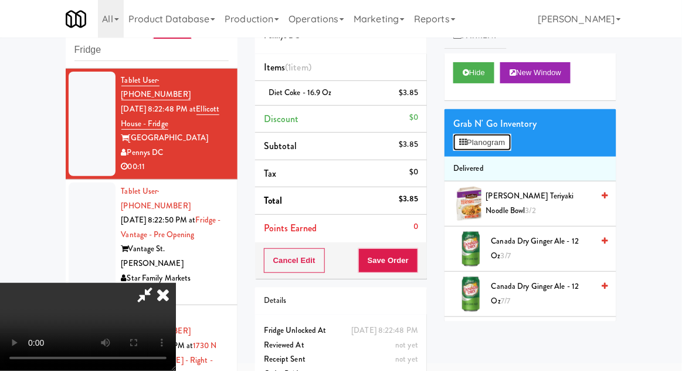
click at [496, 149] on button "Planogram" at bounding box center [481, 143] width 57 height 18
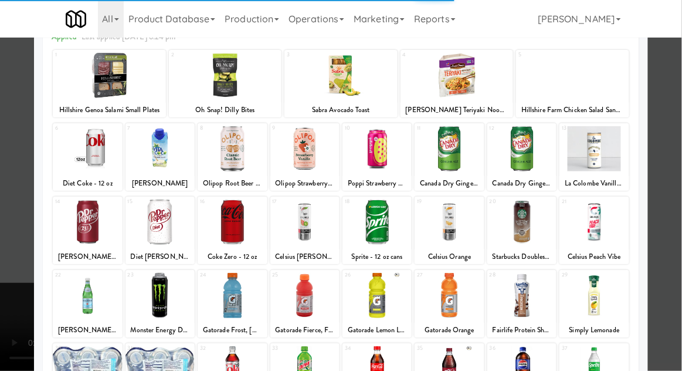
scroll to position [148, 0]
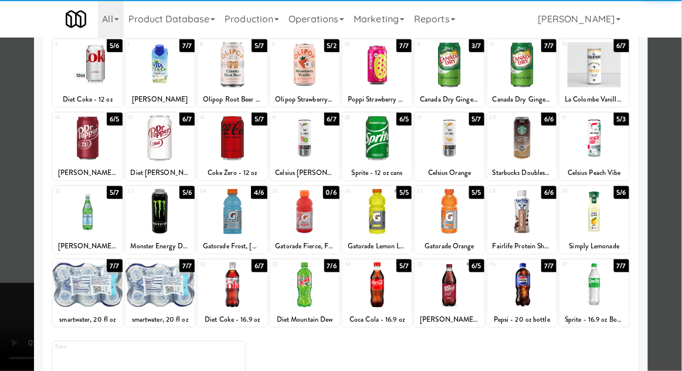
click at [610, 287] on div at bounding box center [593, 284] width 69 height 45
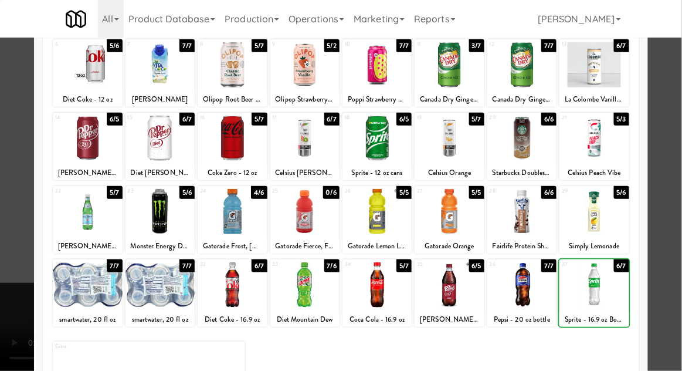
click at [673, 263] on div at bounding box center [341, 185] width 682 height 371
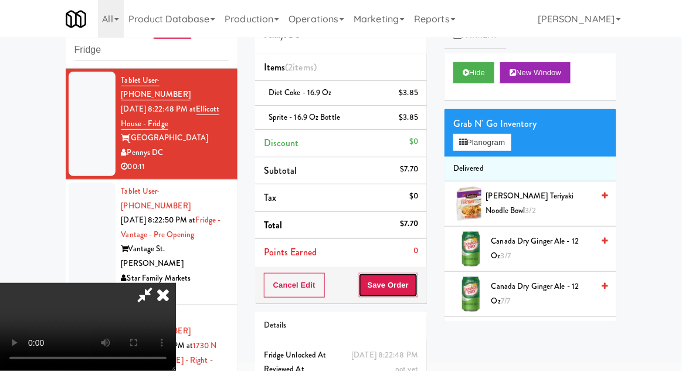
click at [413, 293] on button "Save Order" at bounding box center [388, 285] width 60 height 25
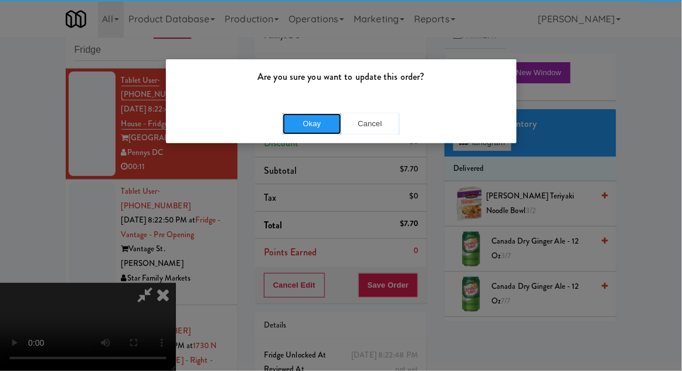
click at [300, 113] on button "Okay" at bounding box center [312, 123] width 59 height 21
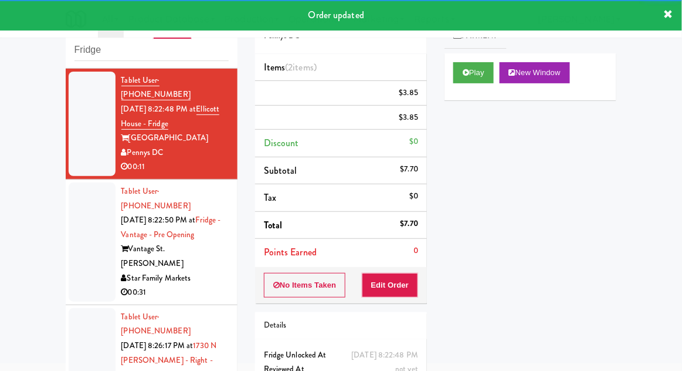
click at [89, 236] on div at bounding box center [92, 241] width 47 height 119
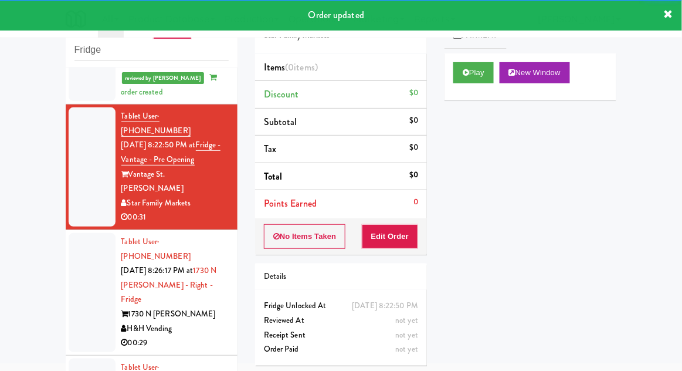
scroll to position [247, 0]
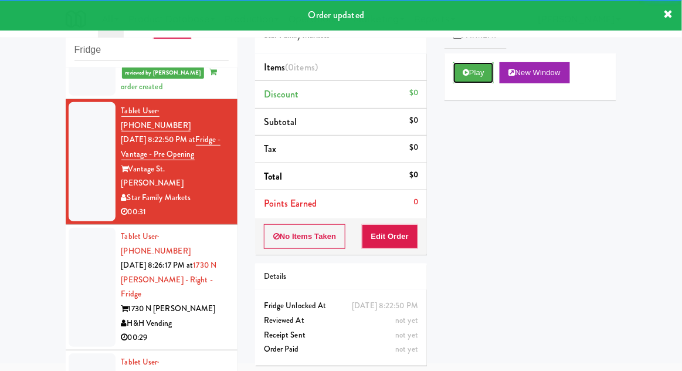
click at [487, 72] on button "Play" at bounding box center [473, 72] width 40 height 21
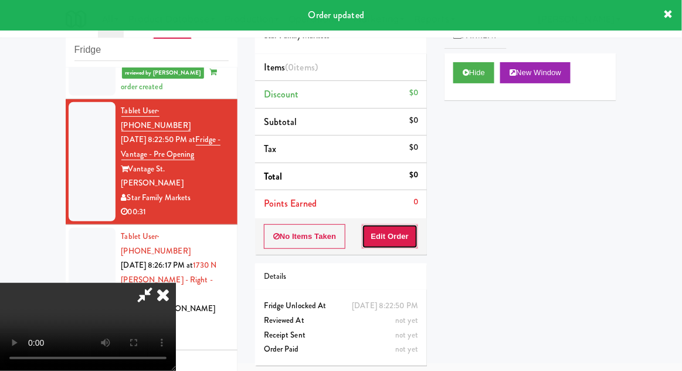
click at [403, 235] on button "Edit Order" at bounding box center [390, 236] width 57 height 25
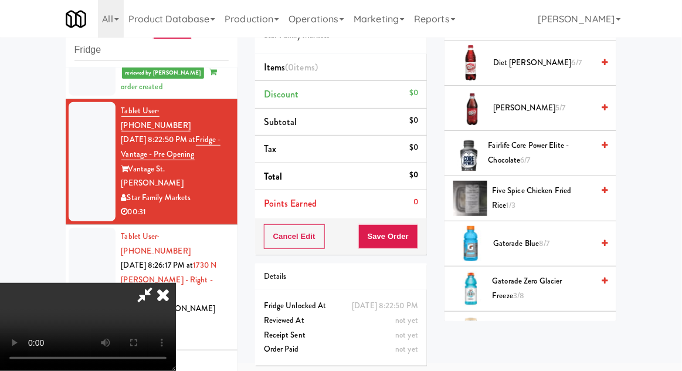
scroll to position [505, 0]
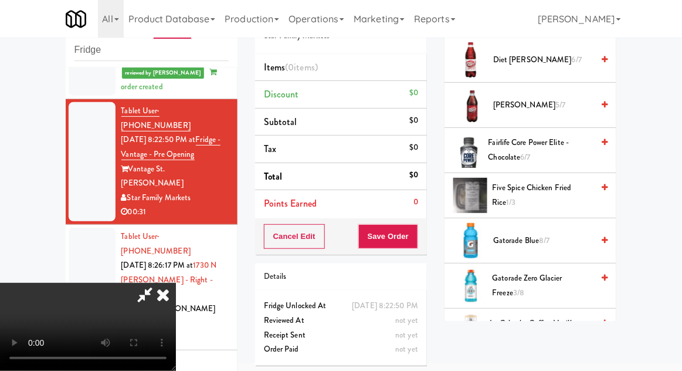
click at [551, 283] on span "Gatorade Zero Glacier Freeze 3/8" at bounding box center [543, 285] width 101 height 29
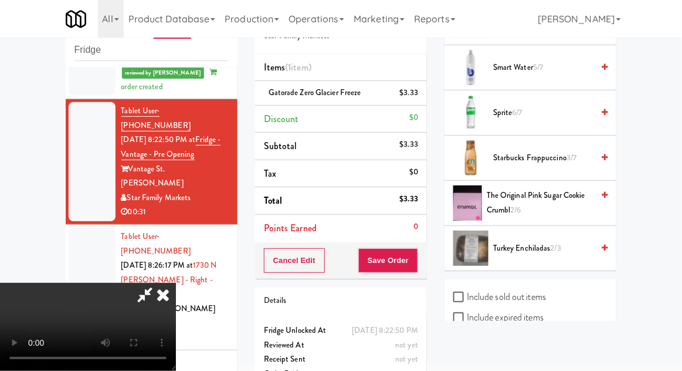
scroll to position [1106, 0]
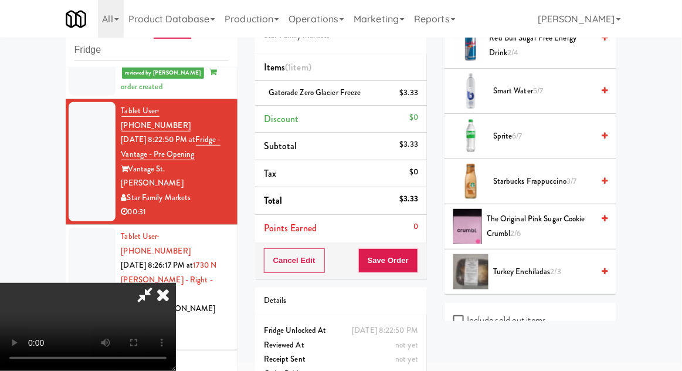
click at [539, 230] on span "The Original Pink Sugar Cookie Crumbl 2/6" at bounding box center [540, 226] width 106 height 29
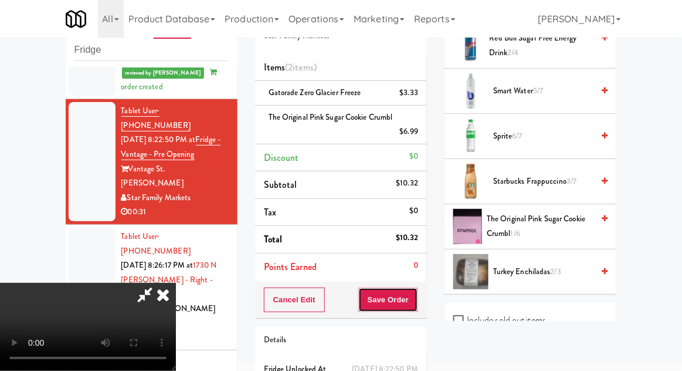
click at [415, 299] on button "Save Order" at bounding box center [388, 299] width 60 height 25
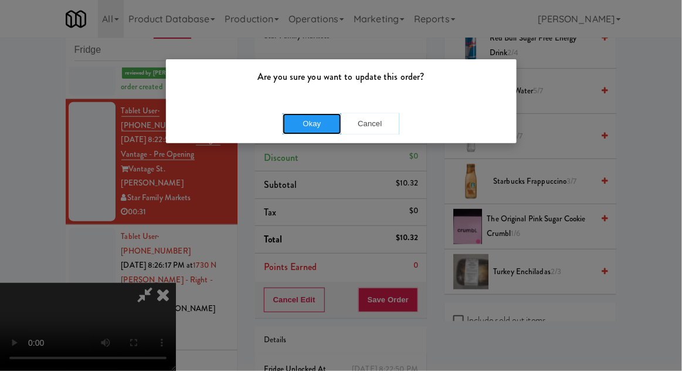
click at [284, 127] on button "Okay" at bounding box center [312, 123] width 59 height 21
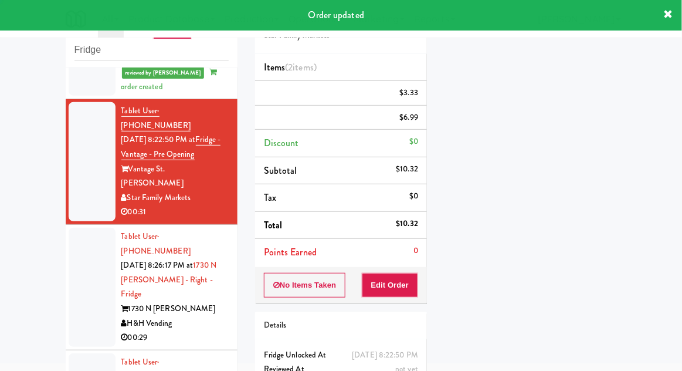
scroll to position [0, 0]
click at [71, 230] on div at bounding box center [92, 287] width 47 height 119
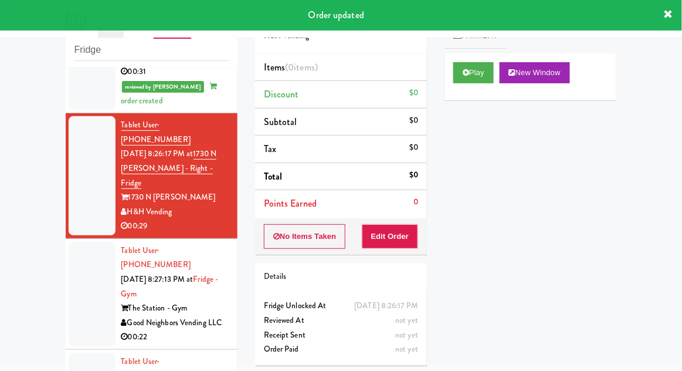
scroll to position [392, 0]
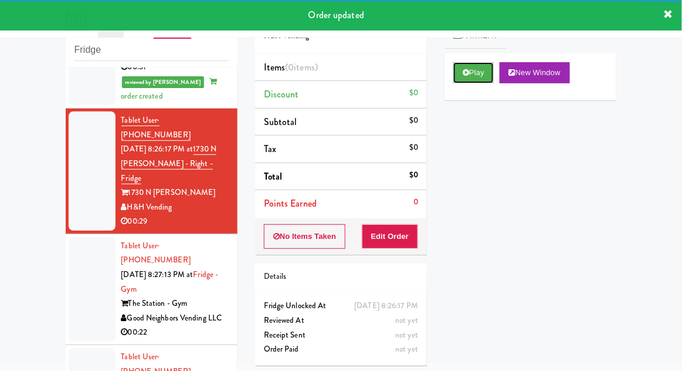
click at [484, 74] on button "Play" at bounding box center [473, 72] width 40 height 21
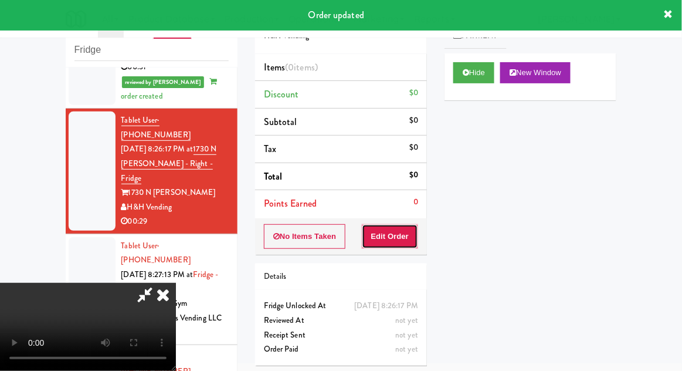
click at [411, 224] on button "Edit Order" at bounding box center [390, 236] width 57 height 25
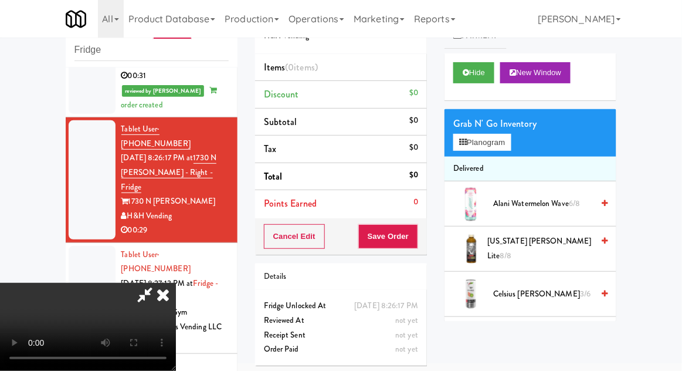
scroll to position [0, 0]
click at [494, 144] on button "Planogram" at bounding box center [481, 143] width 57 height 18
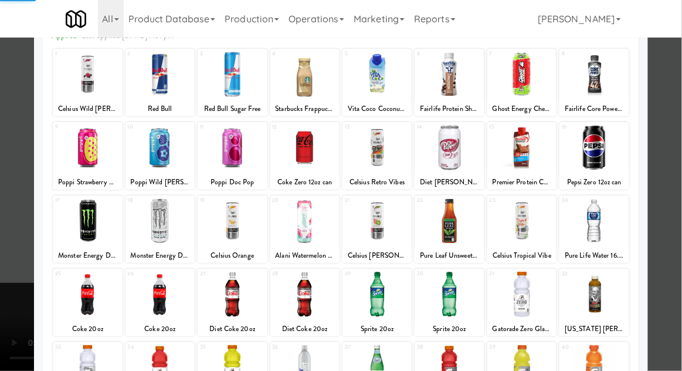
scroll to position [77, 0]
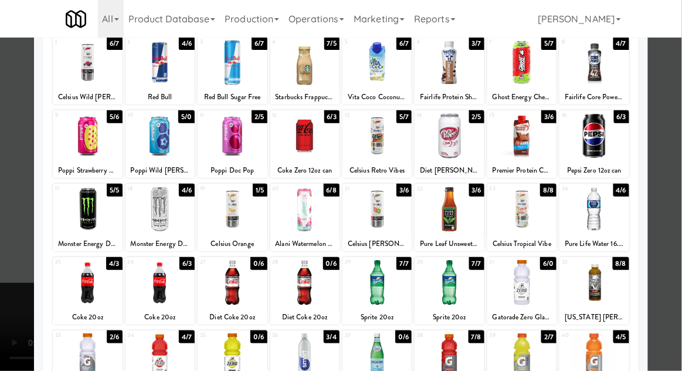
click at [381, 297] on div at bounding box center [376, 282] width 69 height 45
click at [9, 263] on div at bounding box center [341, 185] width 682 height 371
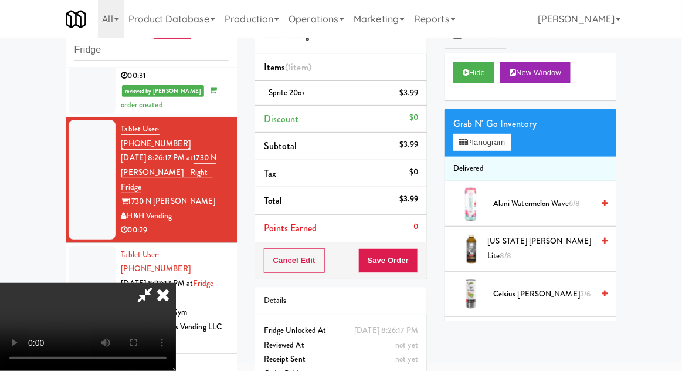
scroll to position [43, 0]
click at [425, 256] on div "Cancel Edit Save Order" at bounding box center [341, 260] width 172 height 36
click at [416, 265] on button "Save Order" at bounding box center [388, 260] width 60 height 25
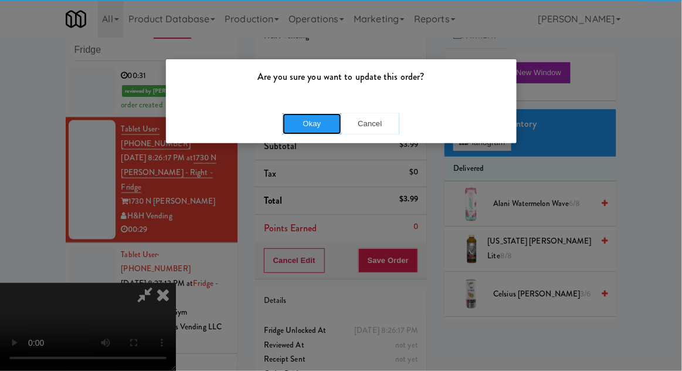
click at [304, 129] on button "Okay" at bounding box center [312, 123] width 59 height 21
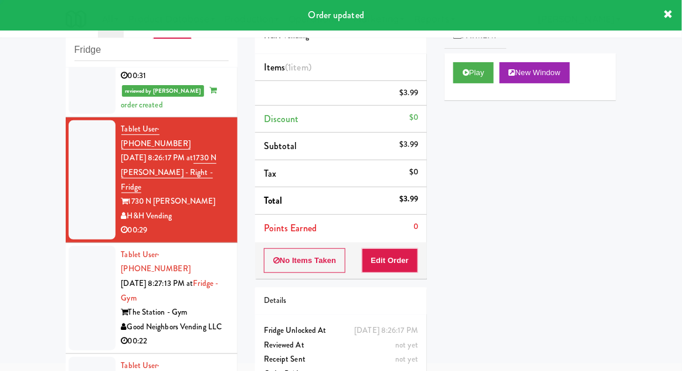
scroll to position [0, 0]
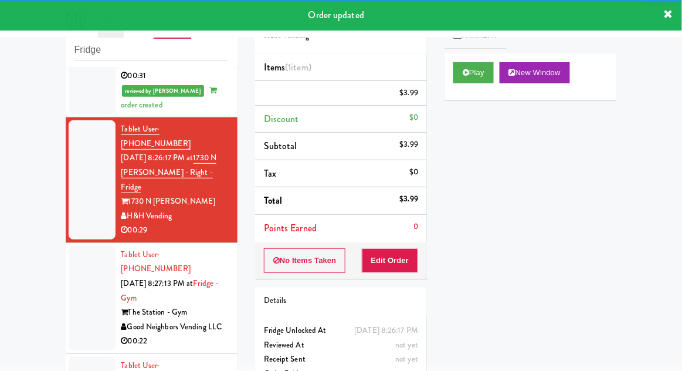
click at [70, 246] on div at bounding box center [92, 298] width 47 height 104
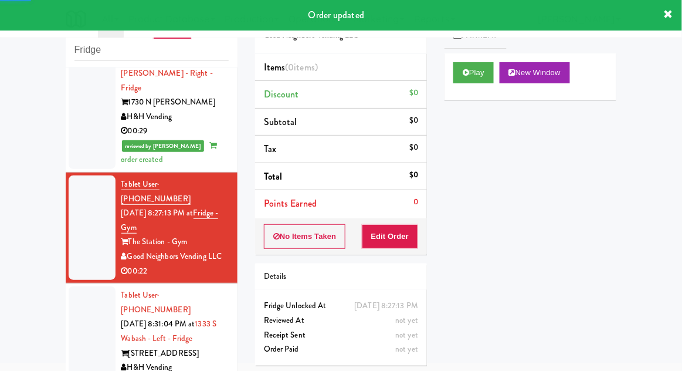
scroll to position [490, 0]
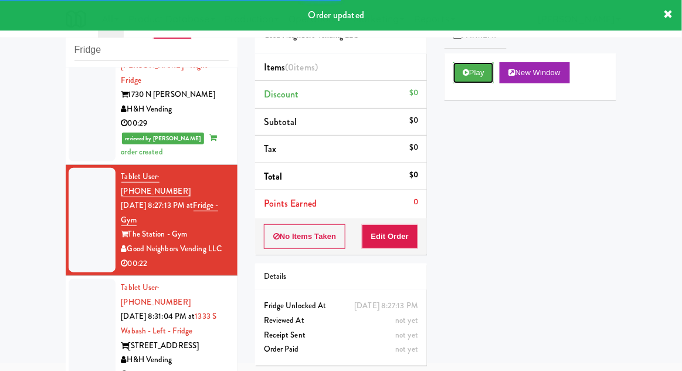
click at [470, 80] on button "Play" at bounding box center [473, 72] width 40 height 21
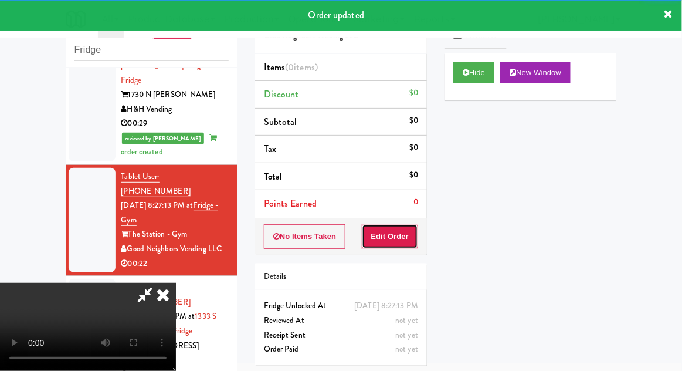
click at [404, 242] on button "Edit Order" at bounding box center [390, 236] width 57 height 25
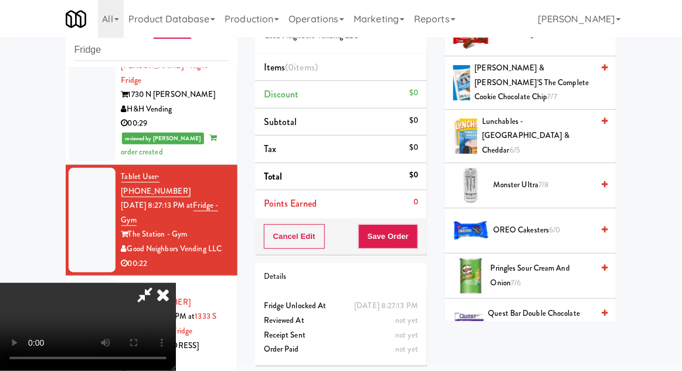
scroll to position [1514, 0]
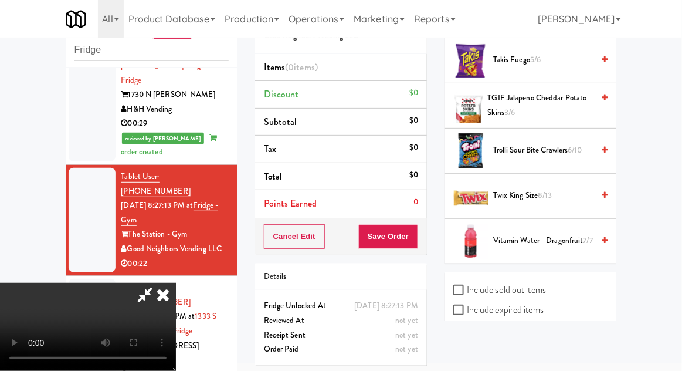
click at [575, 144] on span "6/10" at bounding box center [575, 149] width 14 height 11
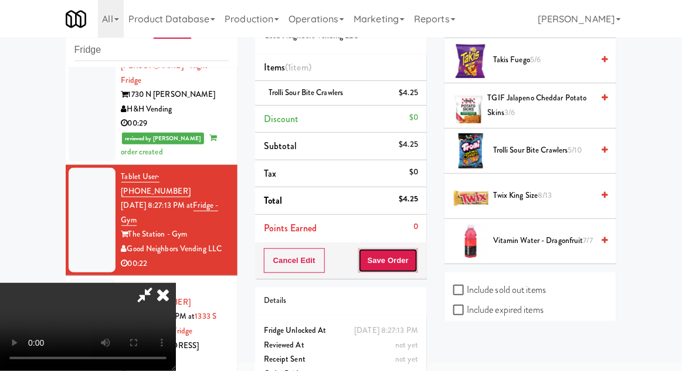
click at [417, 267] on button "Save Order" at bounding box center [388, 260] width 60 height 25
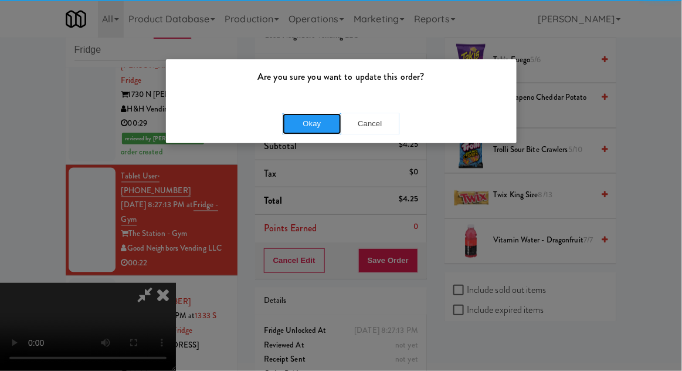
click at [287, 121] on button "Okay" at bounding box center [312, 123] width 59 height 21
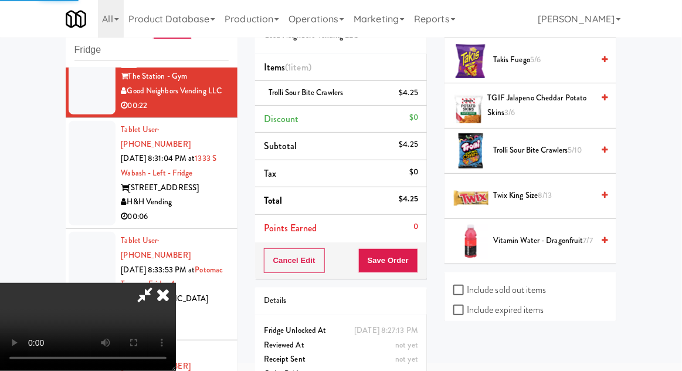
scroll to position [116, 0]
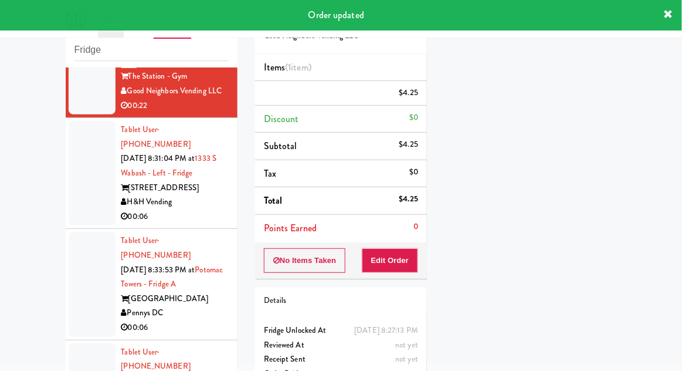
click at [83, 121] on div at bounding box center [92, 173] width 47 height 104
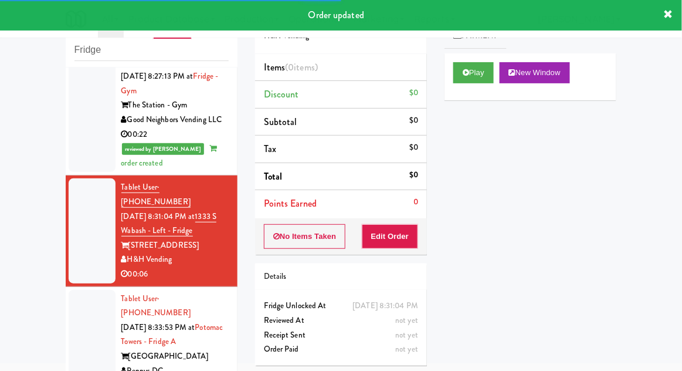
scroll to position [615, 0]
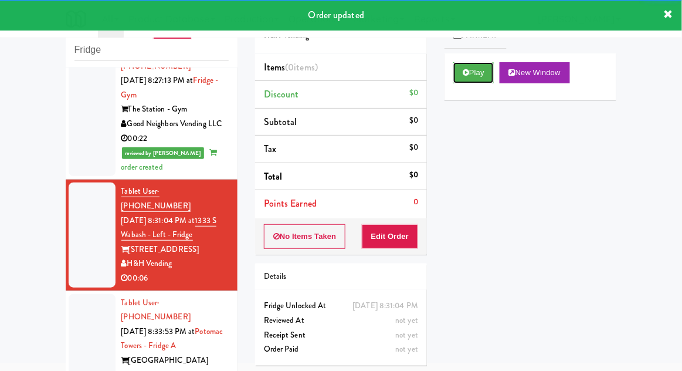
click at [471, 82] on button "Play" at bounding box center [473, 72] width 40 height 21
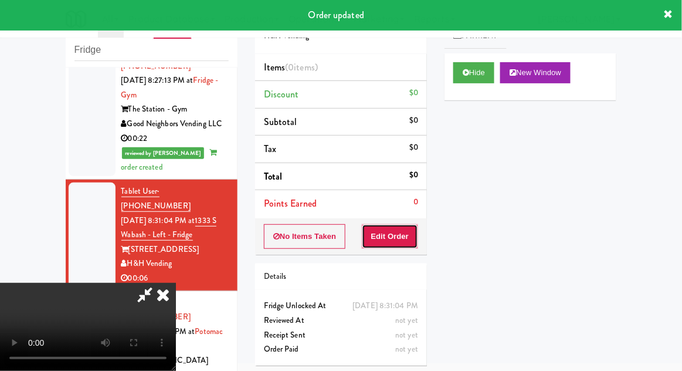
click at [399, 242] on button "Edit Order" at bounding box center [390, 236] width 57 height 25
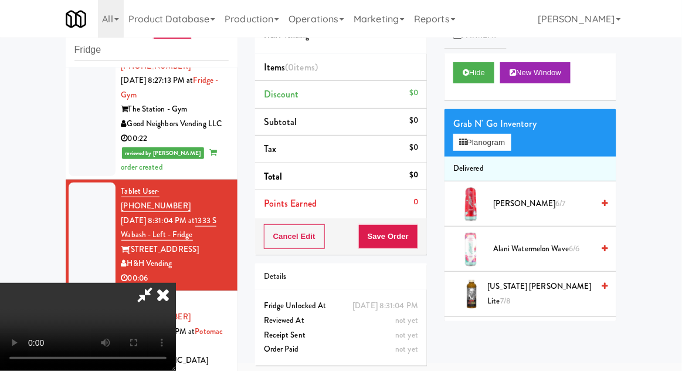
scroll to position [0, 0]
click at [484, 146] on button "Planogram" at bounding box center [481, 143] width 57 height 18
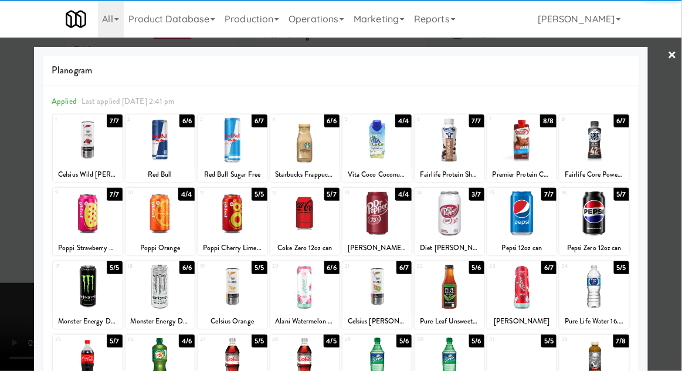
click at [606, 287] on div at bounding box center [593, 286] width 69 height 45
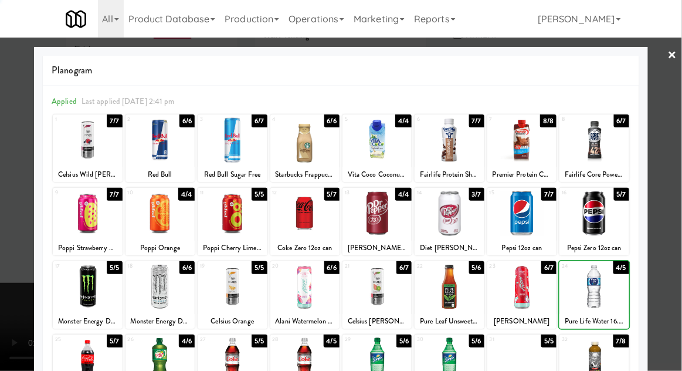
click at [674, 256] on div at bounding box center [341, 185] width 682 height 371
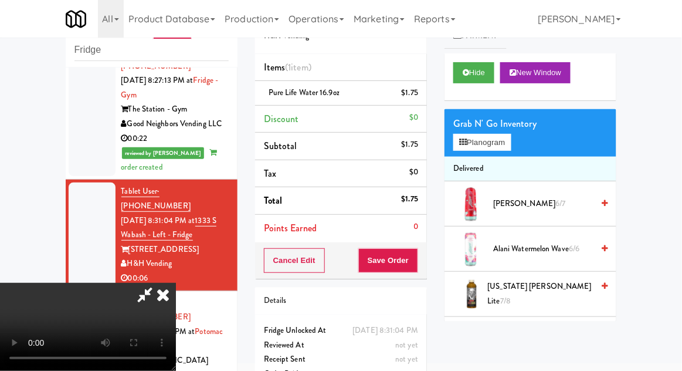
scroll to position [43, 0]
click at [411, 269] on button "Save Order" at bounding box center [388, 260] width 60 height 25
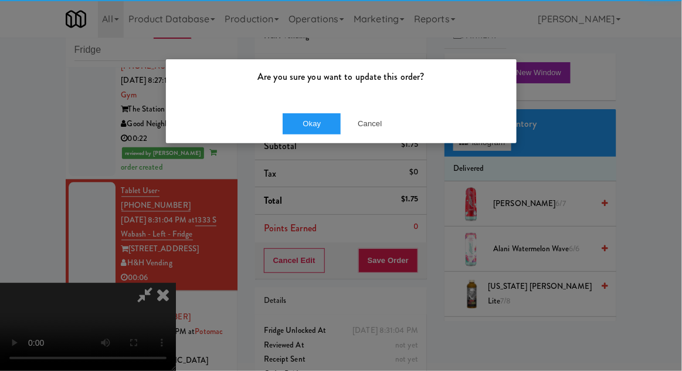
click at [310, 151] on div "Are you sure you want to update this order? Okay Cancel" at bounding box center [341, 185] width 682 height 371
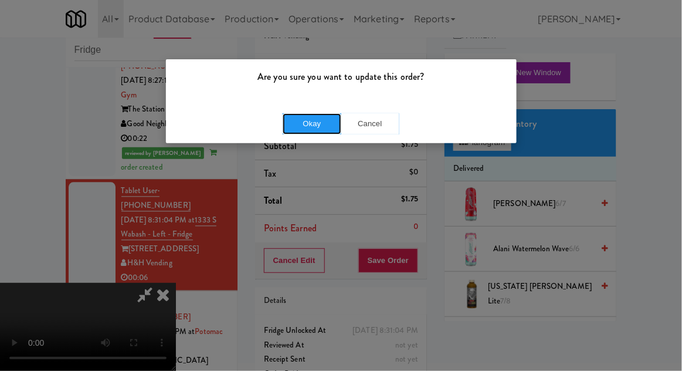
click at [294, 128] on button "Okay" at bounding box center [312, 123] width 59 height 21
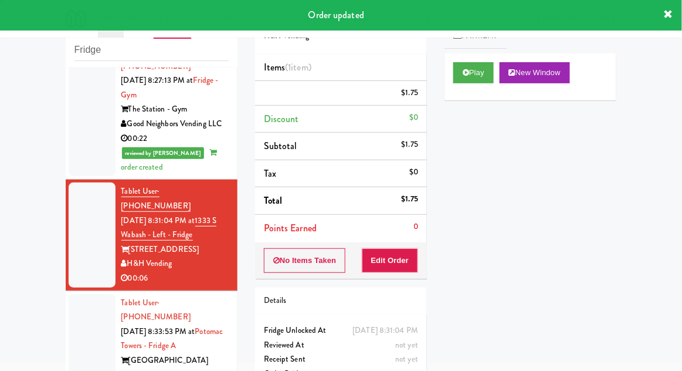
scroll to position [0, 0]
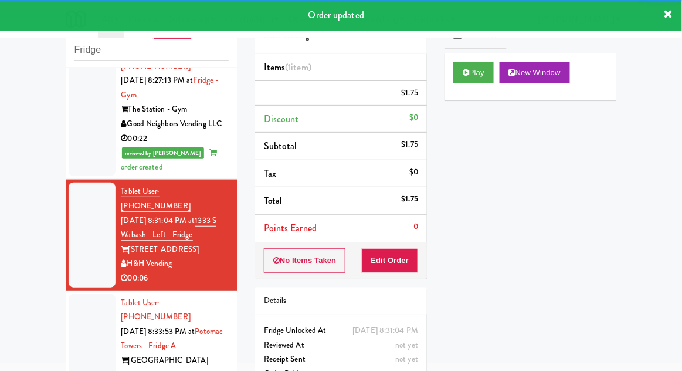
click at [90, 294] on div at bounding box center [92, 346] width 47 height 104
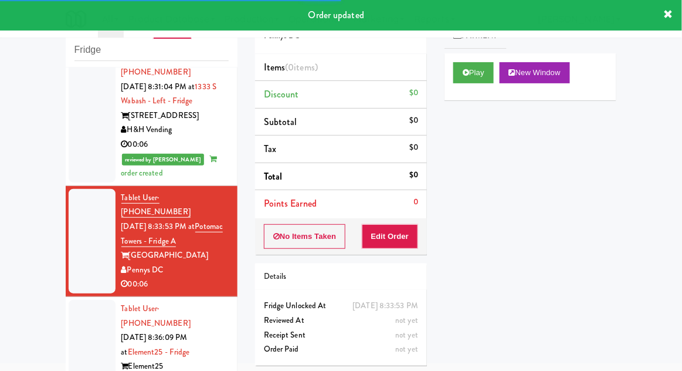
scroll to position [755, 0]
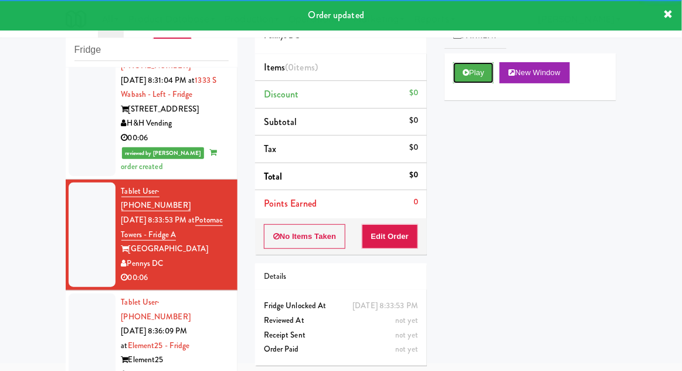
click at [474, 69] on button "Play" at bounding box center [473, 72] width 40 height 21
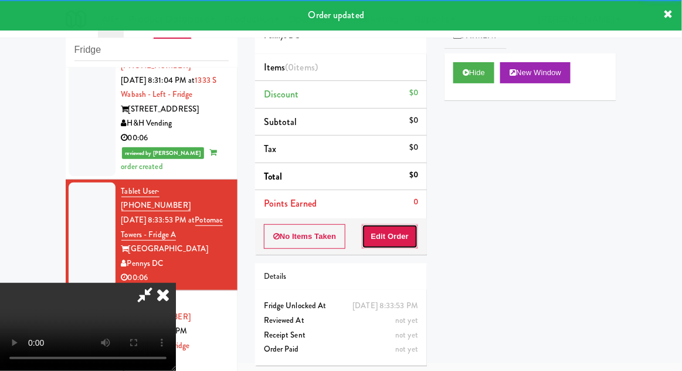
click at [406, 242] on button "Edit Order" at bounding box center [390, 236] width 57 height 25
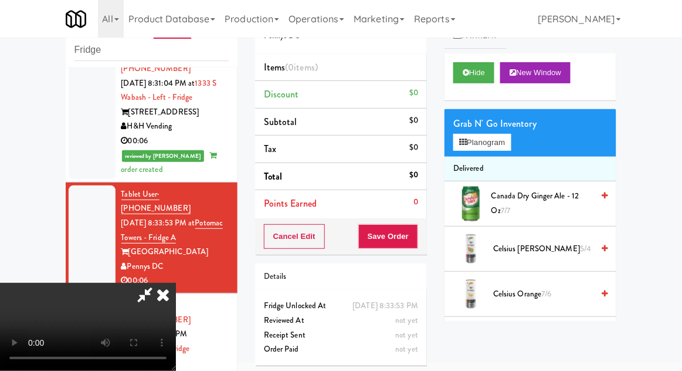
scroll to position [0, 0]
click at [494, 143] on button "Planogram" at bounding box center [481, 143] width 57 height 18
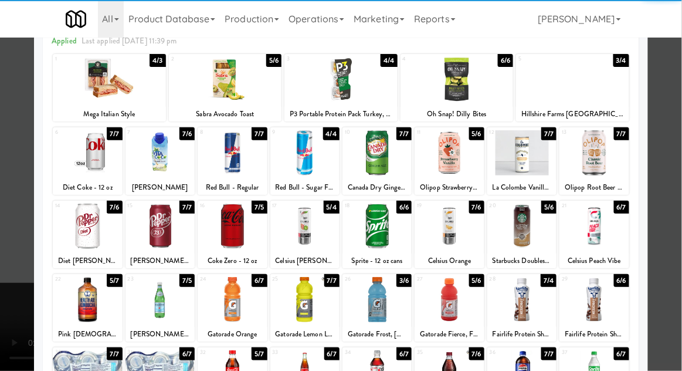
scroll to position [61, 0]
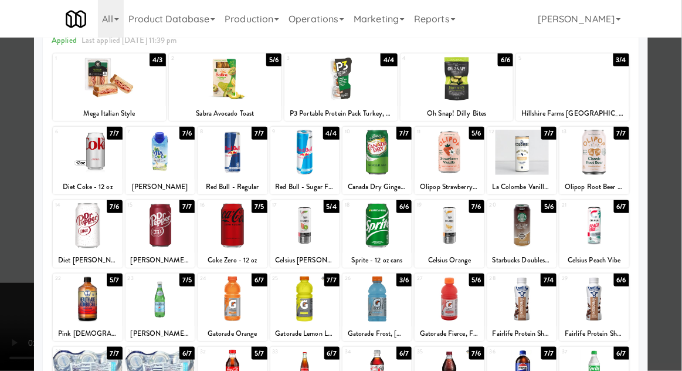
click at [308, 233] on div at bounding box center [304, 225] width 69 height 45
click at [670, 210] on div at bounding box center [341, 185] width 682 height 371
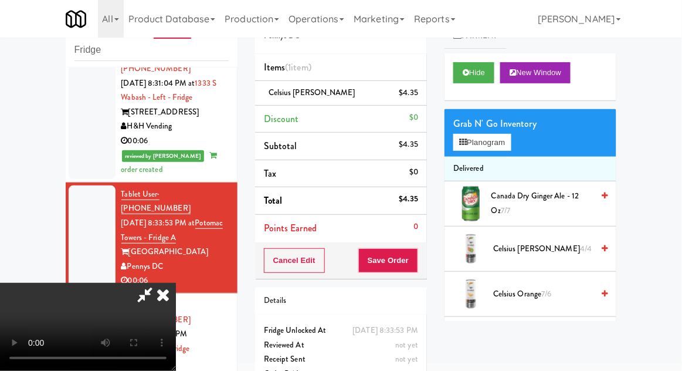
scroll to position [43, 0]
click at [416, 260] on button "Save Order" at bounding box center [388, 260] width 60 height 25
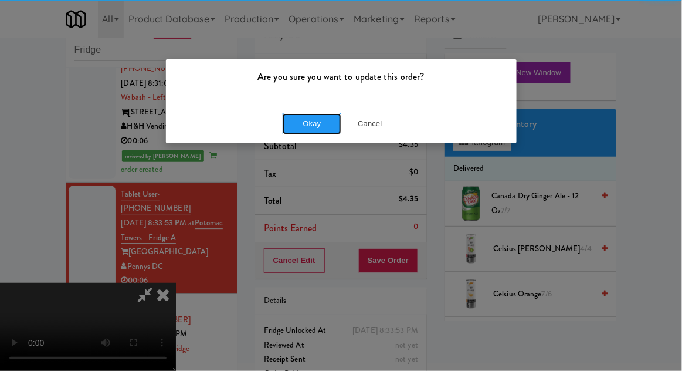
click at [286, 132] on button "Okay" at bounding box center [312, 123] width 59 height 21
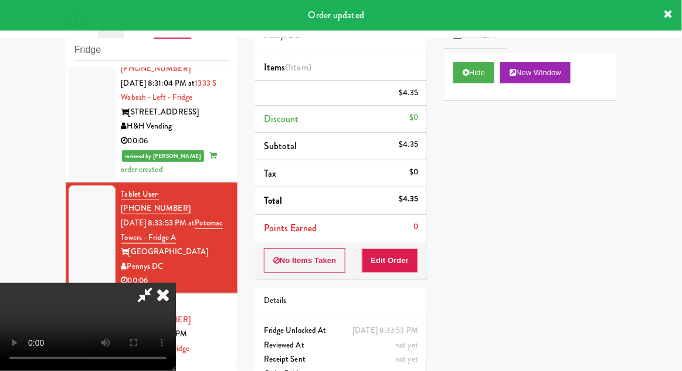
scroll to position [0, 0]
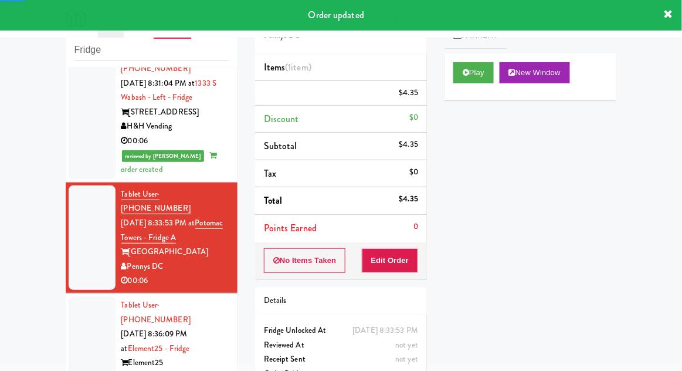
click at [77, 296] on div at bounding box center [92, 348] width 47 height 104
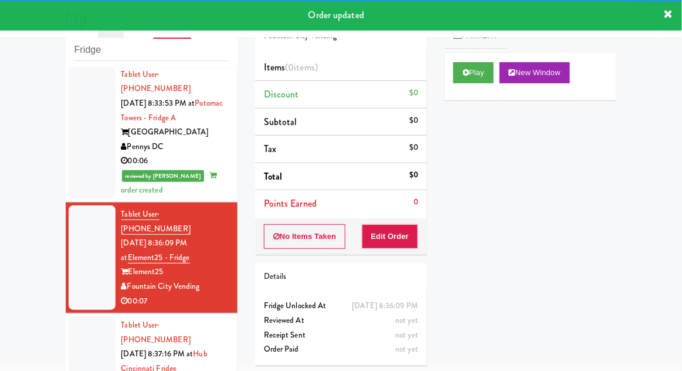
scroll to position [872, 0]
click at [480, 74] on button "Play" at bounding box center [473, 72] width 40 height 21
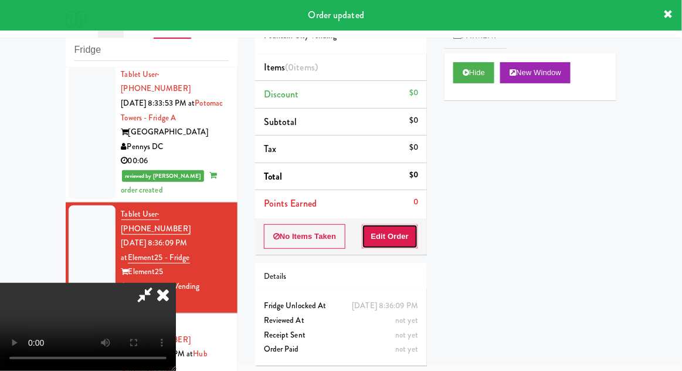
click at [400, 242] on button "Edit Order" at bounding box center [390, 236] width 57 height 25
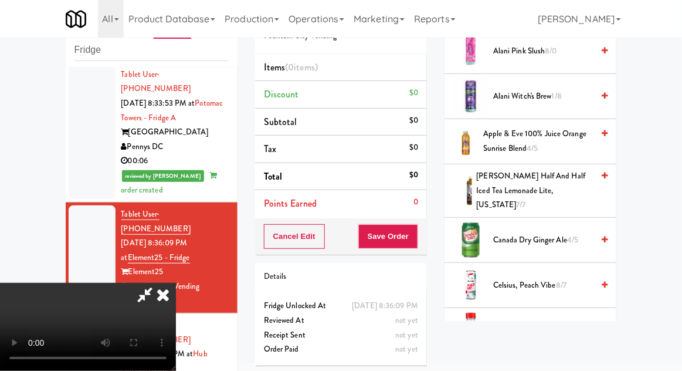
scroll to position [230, 0]
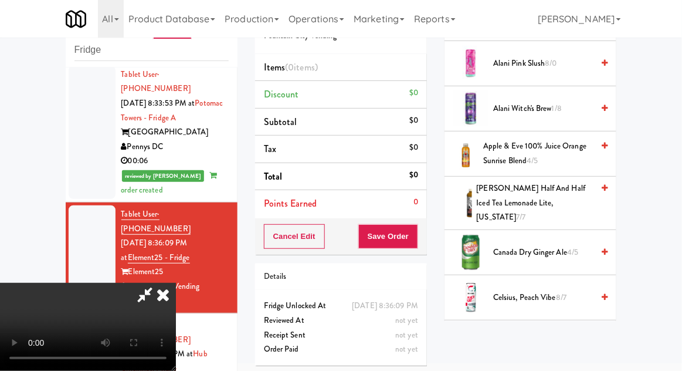
click at [555, 245] on span "Canada Dry Ginger Ale 4/5" at bounding box center [543, 252] width 100 height 15
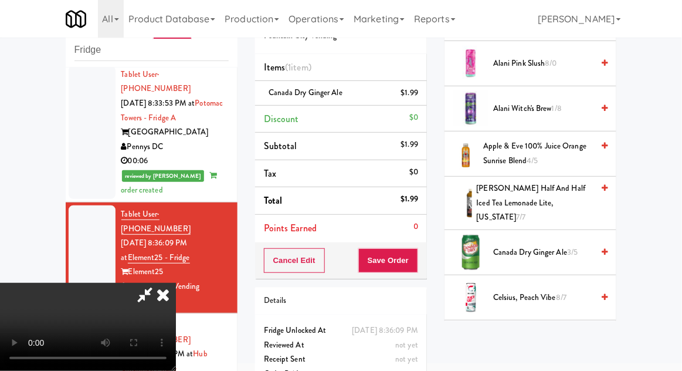
scroll to position [43, 0]
click at [416, 258] on button "Save Order" at bounding box center [388, 260] width 60 height 25
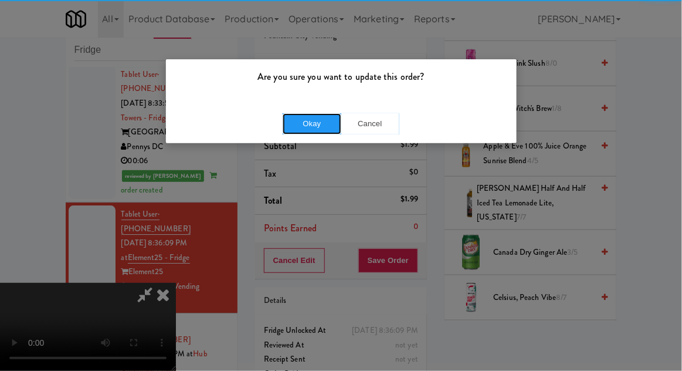
click at [304, 130] on button "Okay" at bounding box center [312, 123] width 59 height 21
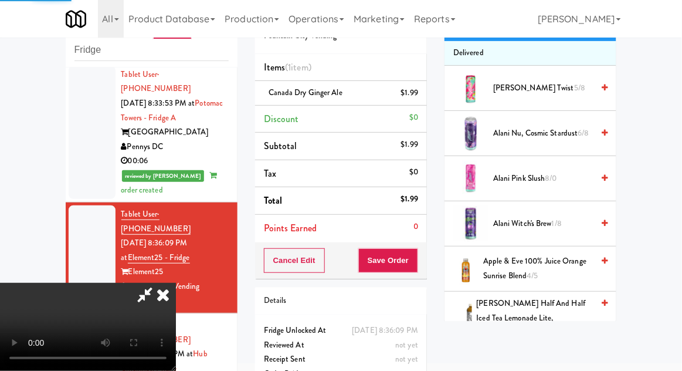
scroll to position [0, 0]
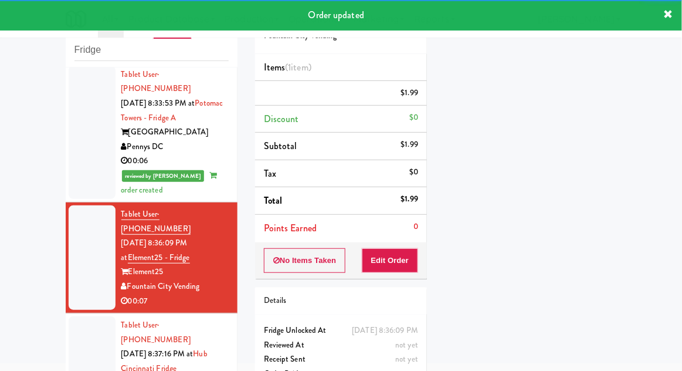
click at [77, 316] on div at bounding box center [92, 368] width 47 height 104
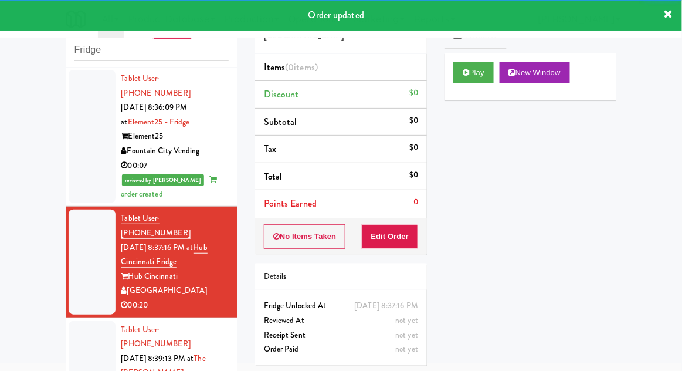
scroll to position [1003, 0]
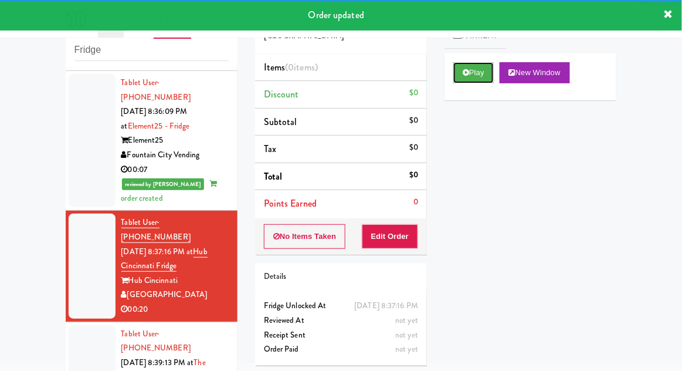
click at [479, 82] on button "Play" at bounding box center [473, 72] width 40 height 21
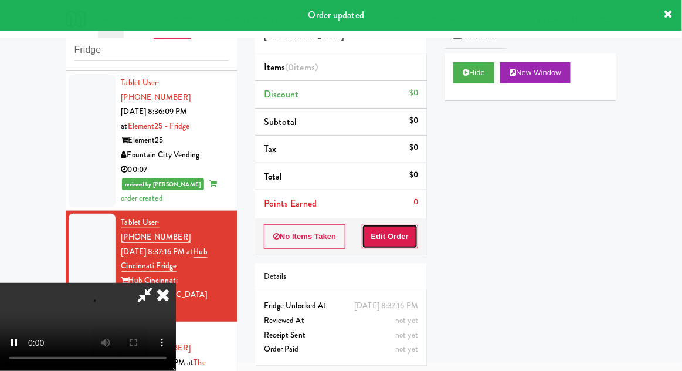
click at [410, 229] on button "Edit Order" at bounding box center [390, 236] width 57 height 25
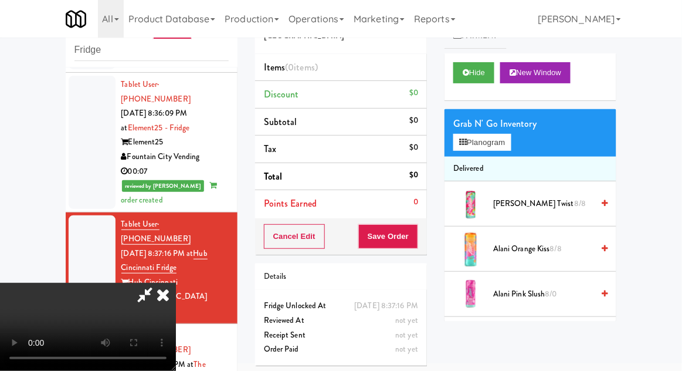
scroll to position [0, 0]
click at [488, 149] on button "Planogram" at bounding box center [481, 143] width 57 height 18
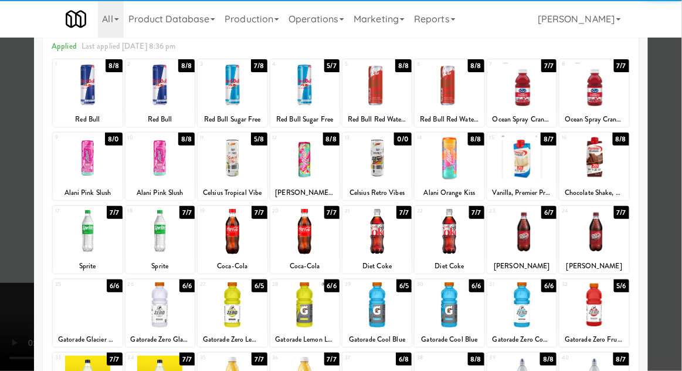
scroll to position [66, 0]
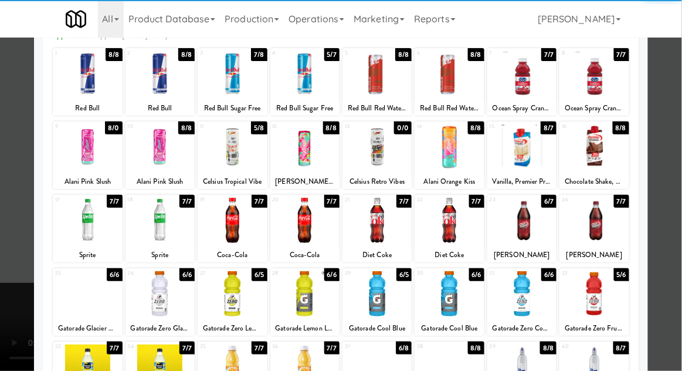
click at [162, 225] on div at bounding box center [159, 220] width 69 height 45
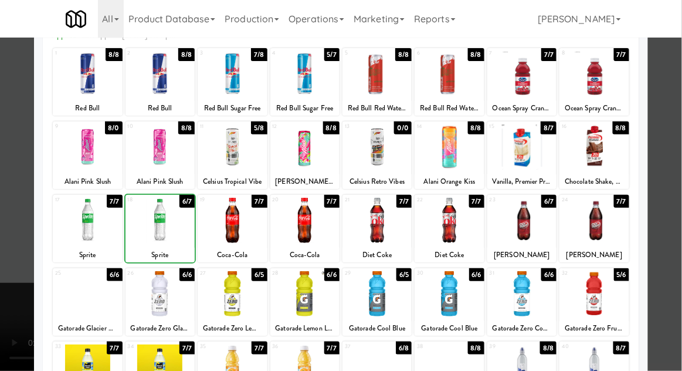
click at [680, 221] on div at bounding box center [341, 185] width 682 height 371
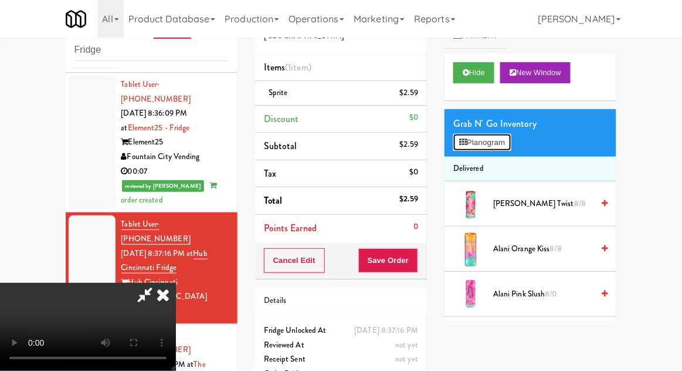
click at [500, 141] on button "Planogram" at bounding box center [481, 143] width 57 height 18
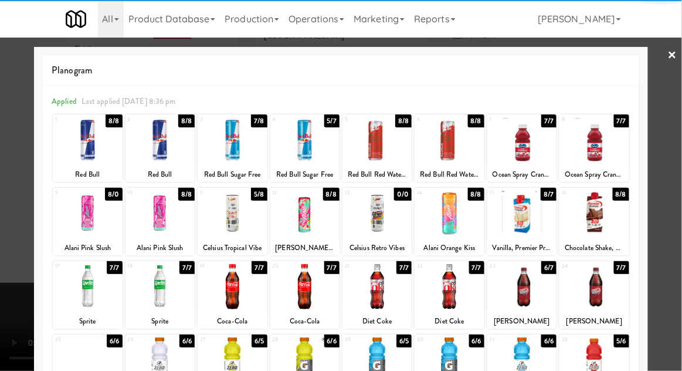
click at [161, 287] on div at bounding box center [159, 286] width 69 height 45
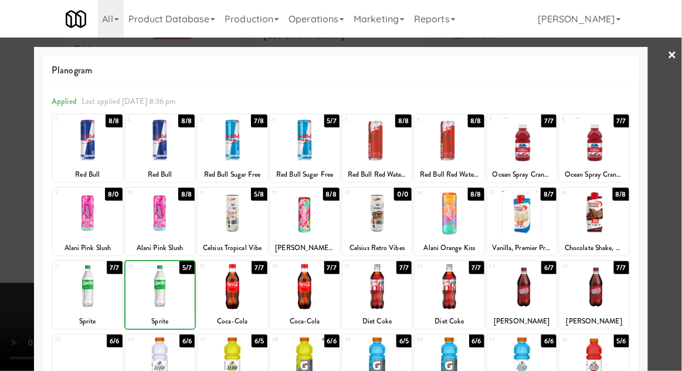
click at [681, 232] on div at bounding box center [341, 185] width 682 height 371
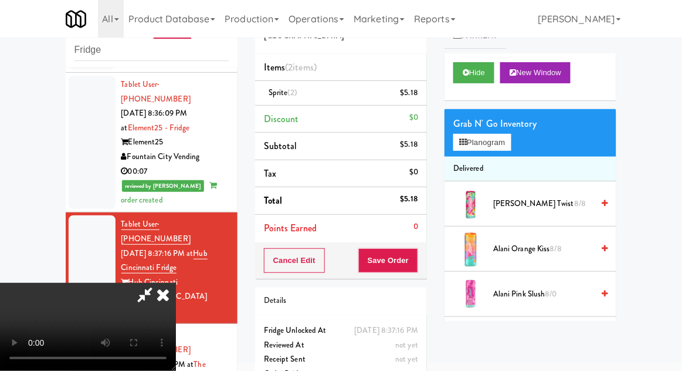
scroll to position [43, 0]
click at [504, 135] on button "Planogram" at bounding box center [481, 143] width 57 height 18
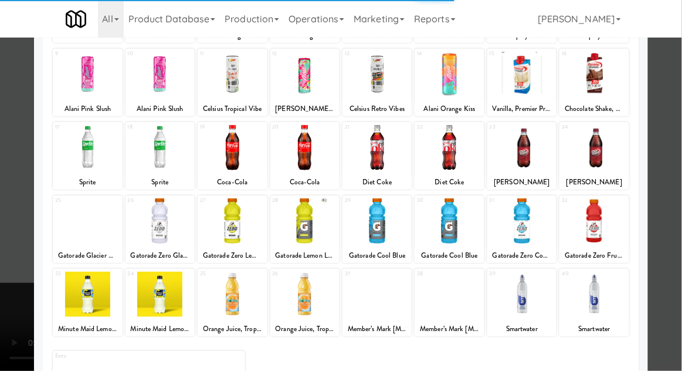
scroll to position [148, 0]
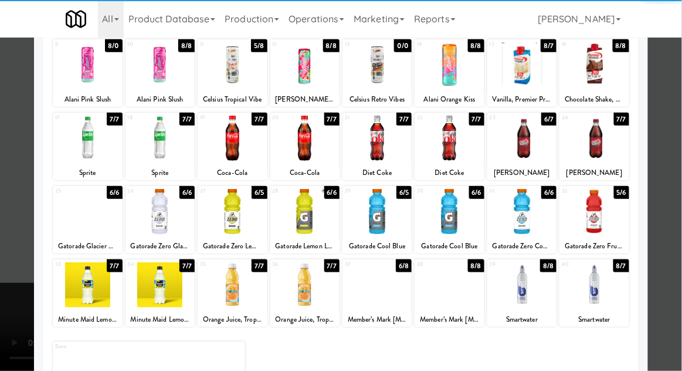
click at [157, 292] on div at bounding box center [159, 284] width 69 height 45
click at [672, 238] on div at bounding box center [341, 185] width 682 height 371
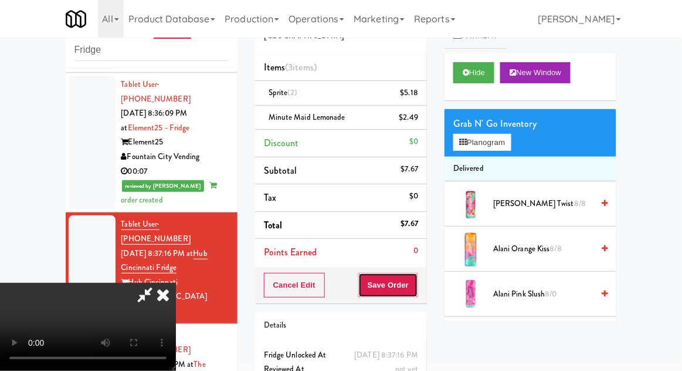
click at [418, 293] on button "Save Order" at bounding box center [388, 285] width 60 height 25
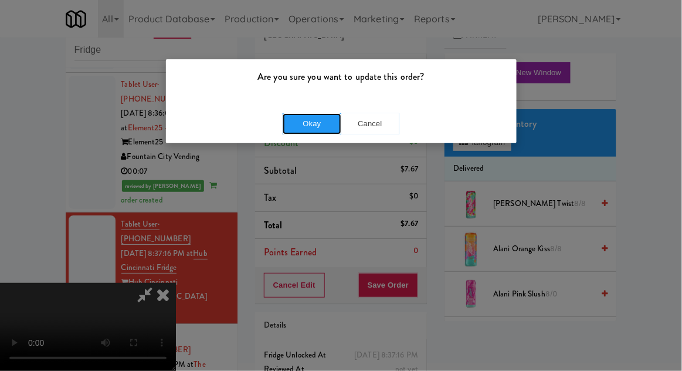
click at [292, 116] on button "Okay" at bounding box center [312, 123] width 59 height 21
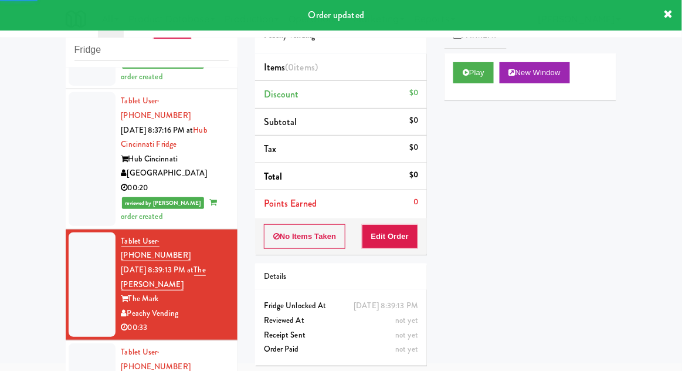
scroll to position [1130, 0]
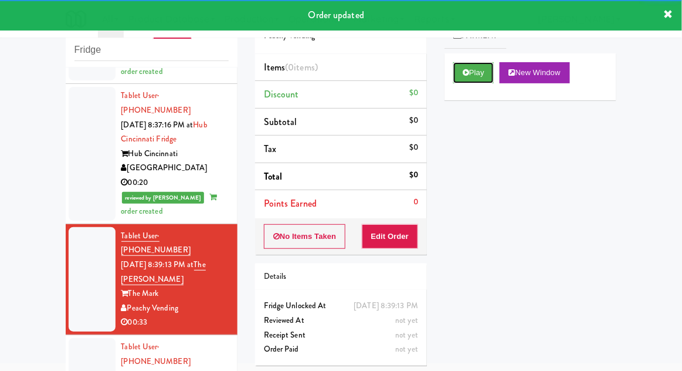
click at [487, 69] on button "Play" at bounding box center [473, 72] width 40 height 21
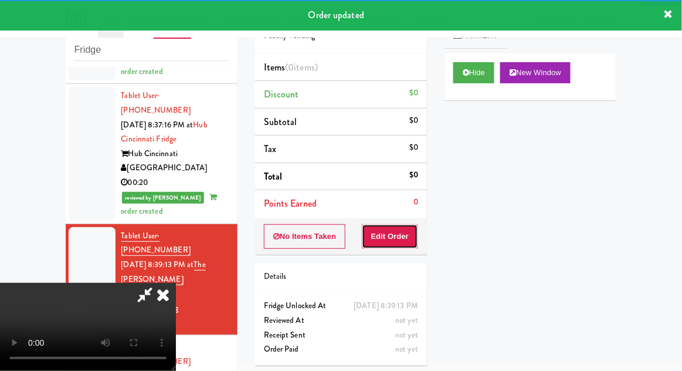
click at [409, 230] on button "Edit Order" at bounding box center [390, 236] width 57 height 25
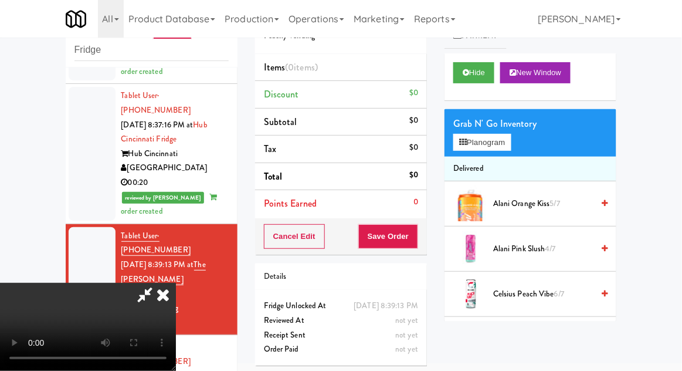
scroll to position [0, 0]
click at [504, 147] on button "Planogram" at bounding box center [481, 143] width 57 height 18
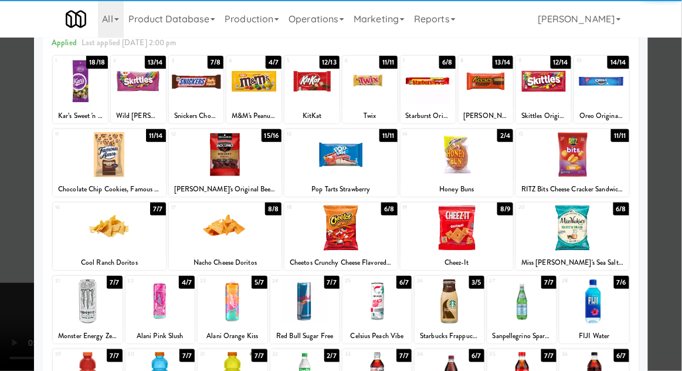
scroll to position [59, 0]
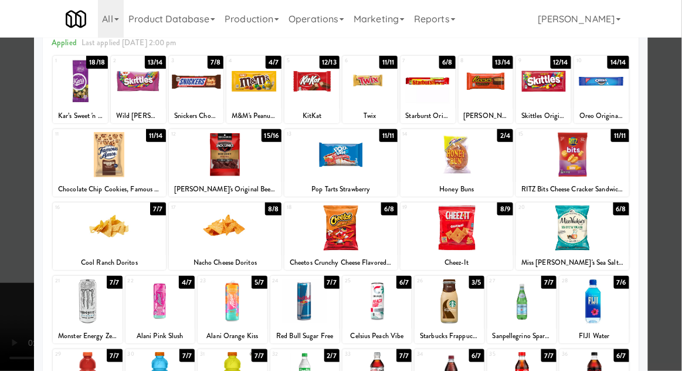
click at [197, 248] on div at bounding box center [225, 227] width 113 height 45
click at [677, 199] on div at bounding box center [341, 185] width 682 height 371
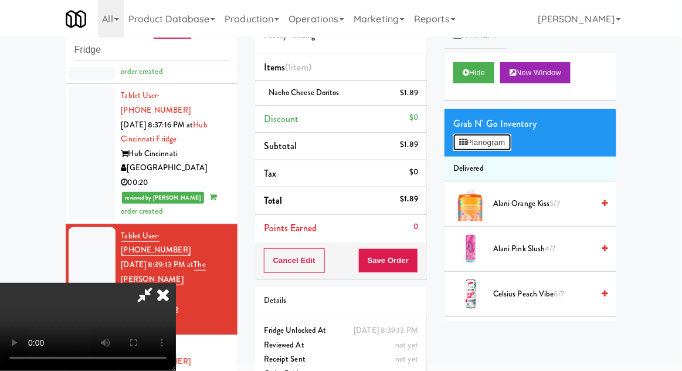
click at [500, 143] on button "Planogram" at bounding box center [481, 143] width 57 height 18
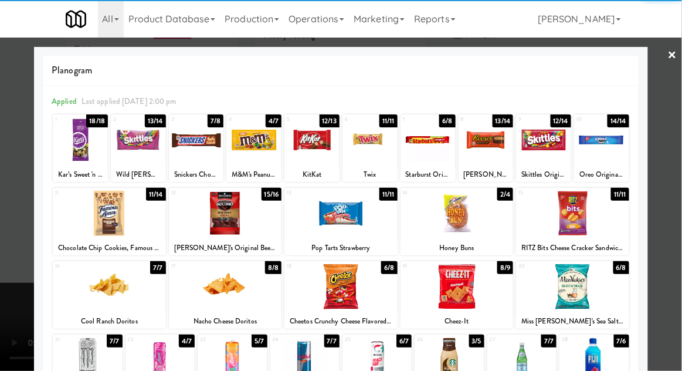
click at [142, 155] on div at bounding box center [138, 139] width 55 height 45
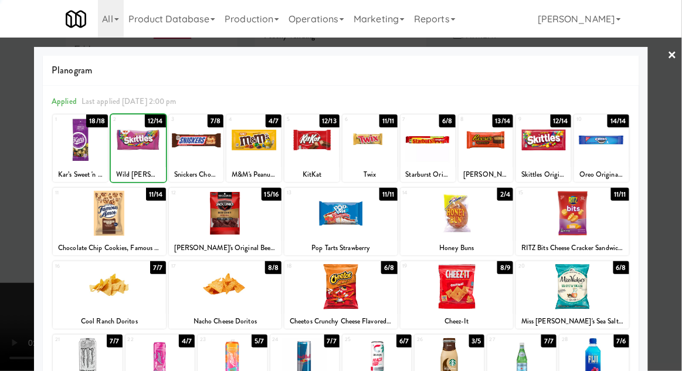
click at [679, 204] on div at bounding box center [341, 185] width 682 height 371
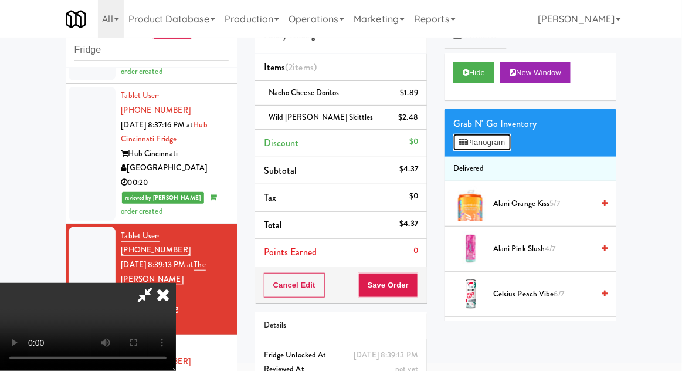
click at [500, 147] on button "Planogram" at bounding box center [481, 143] width 57 height 18
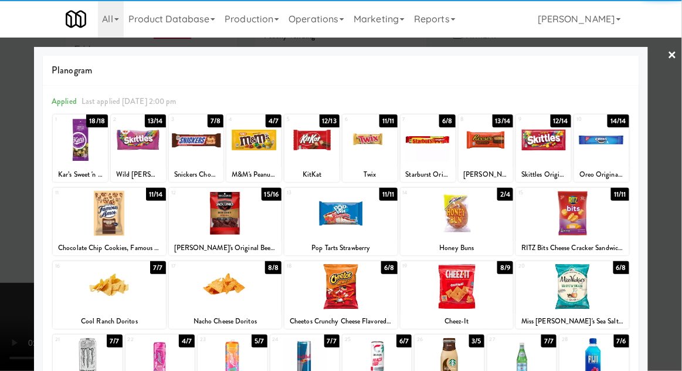
click at [110, 298] on div at bounding box center [109, 286] width 113 height 45
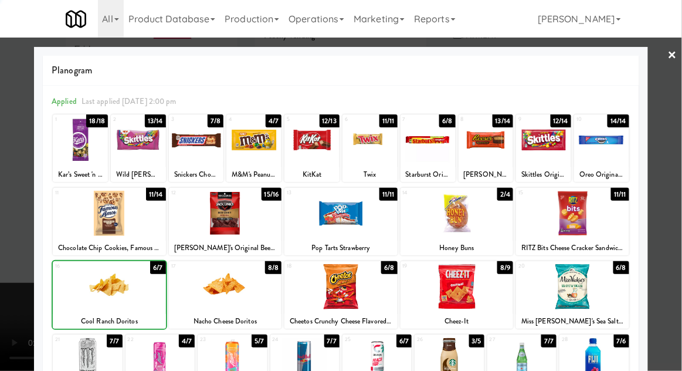
click at [679, 223] on div at bounding box center [341, 185] width 682 height 371
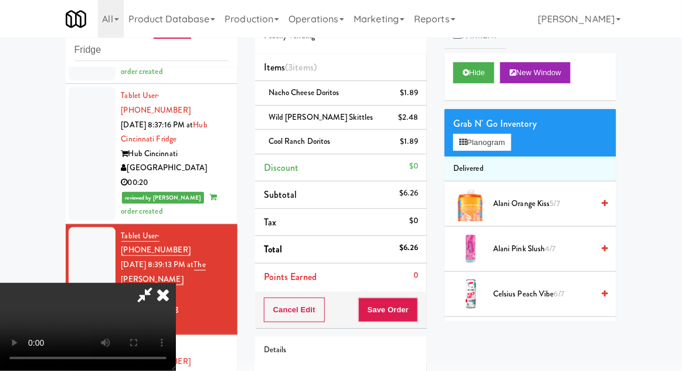
scroll to position [43, 0]
click at [416, 312] on button "Save Order" at bounding box center [388, 309] width 60 height 25
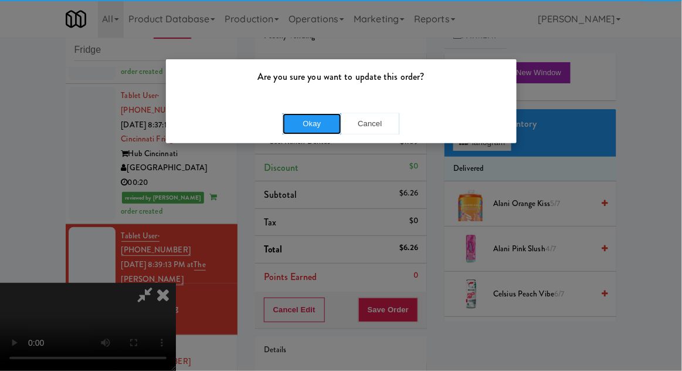
click at [306, 128] on button "Okay" at bounding box center [312, 123] width 59 height 21
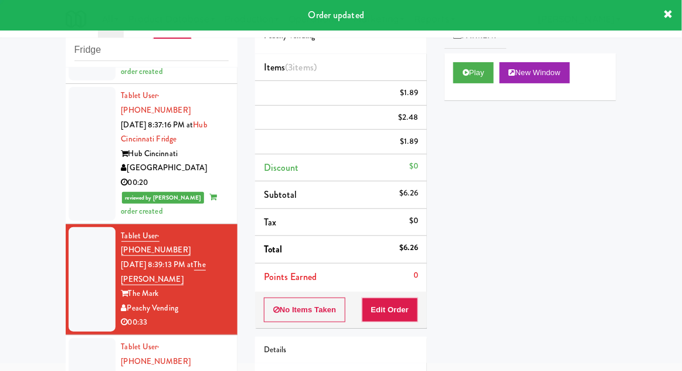
scroll to position [0, 0]
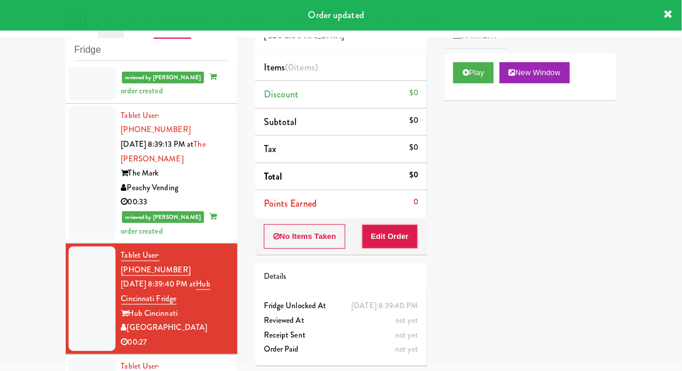
scroll to position [1259, 0]
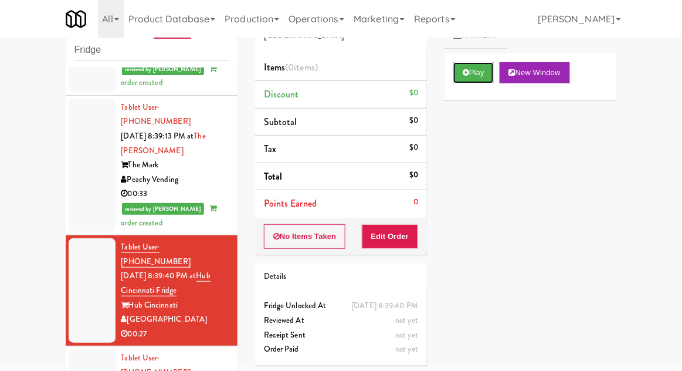
click at [480, 63] on button "Play" at bounding box center [473, 72] width 40 height 21
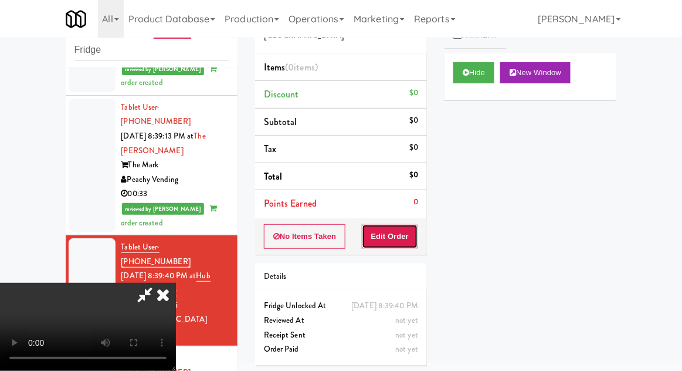
click at [402, 230] on button "Edit Order" at bounding box center [390, 236] width 57 height 25
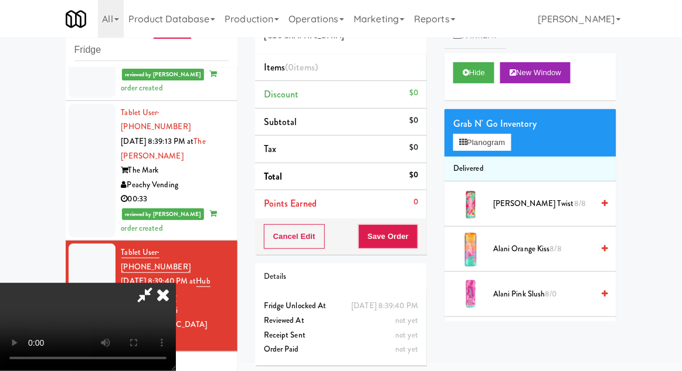
scroll to position [0, 0]
click at [506, 149] on button "Planogram" at bounding box center [481, 143] width 57 height 18
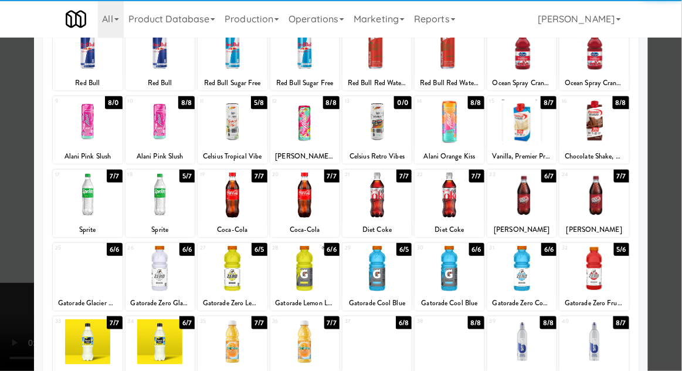
scroll to position [93, 0]
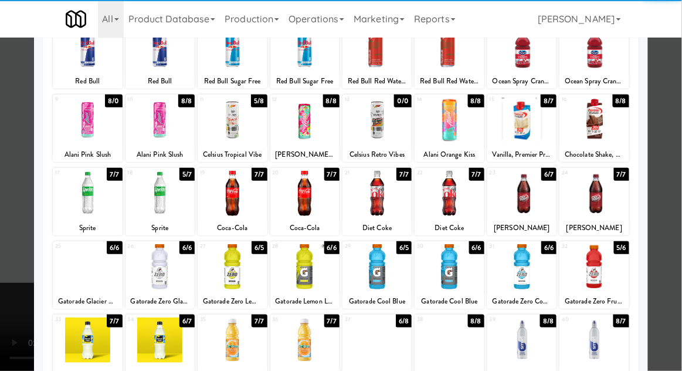
click at [298, 271] on div at bounding box center [304, 266] width 69 height 45
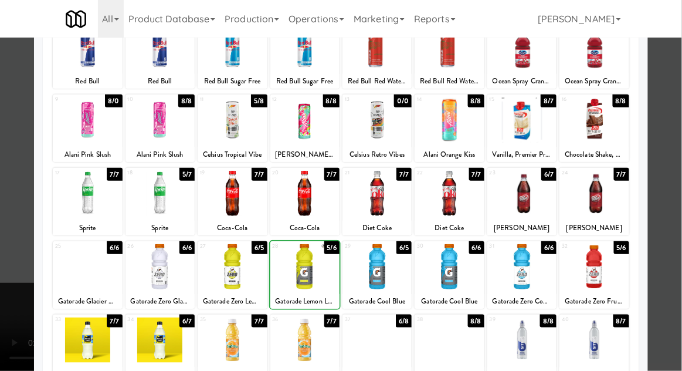
click at [670, 239] on div at bounding box center [341, 185] width 682 height 371
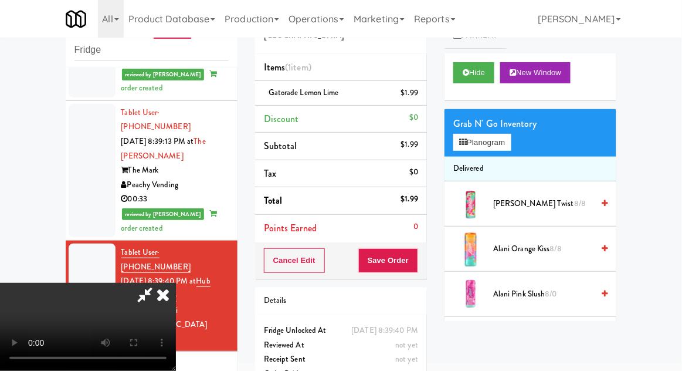
scroll to position [43, 0]
click at [415, 263] on button "Save Order" at bounding box center [388, 260] width 60 height 25
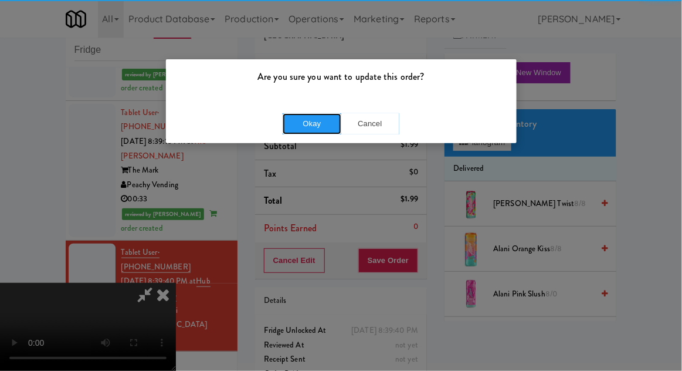
click at [294, 129] on button "Okay" at bounding box center [312, 123] width 59 height 21
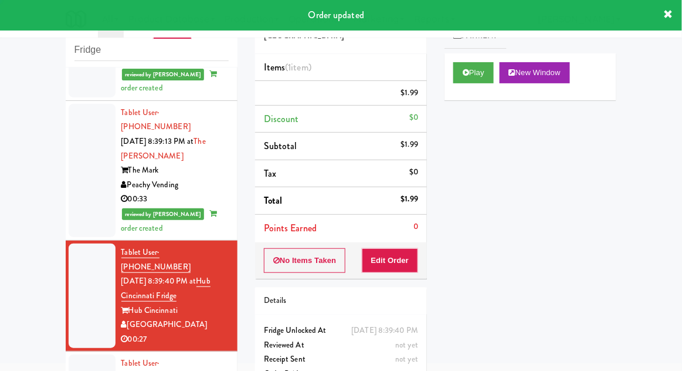
scroll to position [0, 0]
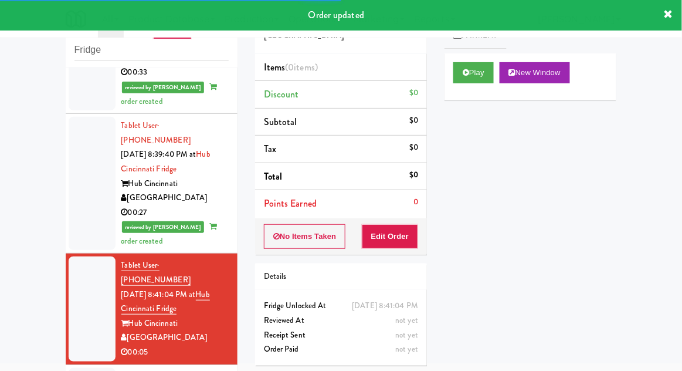
scroll to position [1380, 0]
click at [478, 74] on button "Play" at bounding box center [473, 72] width 40 height 21
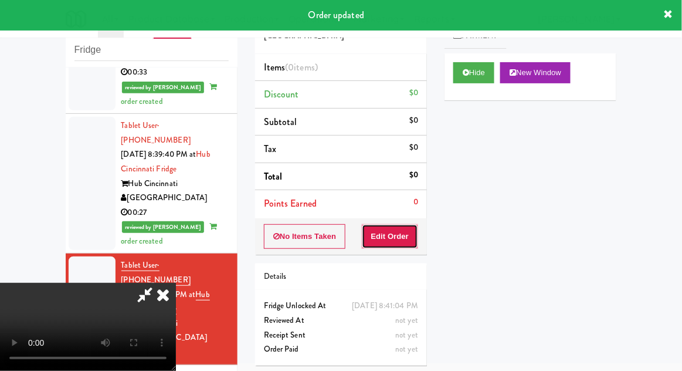
click at [392, 241] on button "Edit Order" at bounding box center [390, 236] width 57 height 25
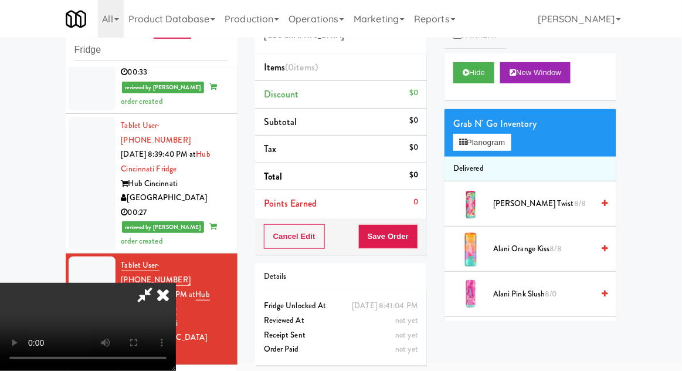
scroll to position [0, 0]
click at [498, 142] on button "Planogram" at bounding box center [481, 143] width 57 height 18
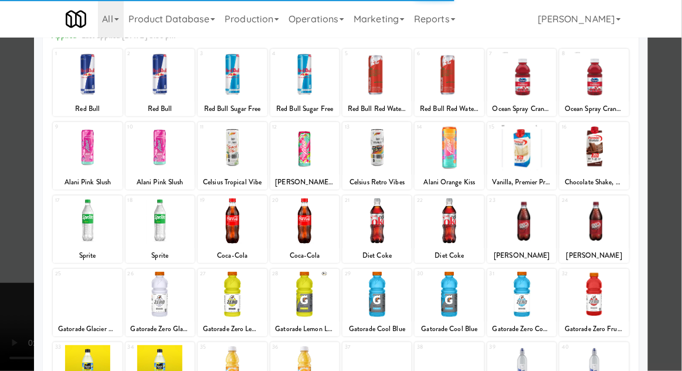
scroll to position [66, 0]
click at [388, 303] on div at bounding box center [376, 294] width 69 height 45
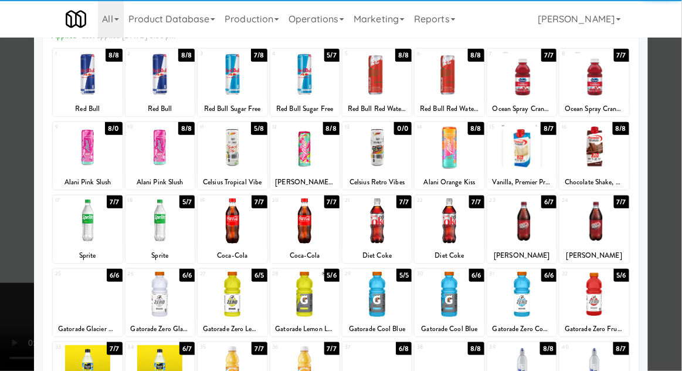
click at [4, 254] on div at bounding box center [341, 185] width 682 height 371
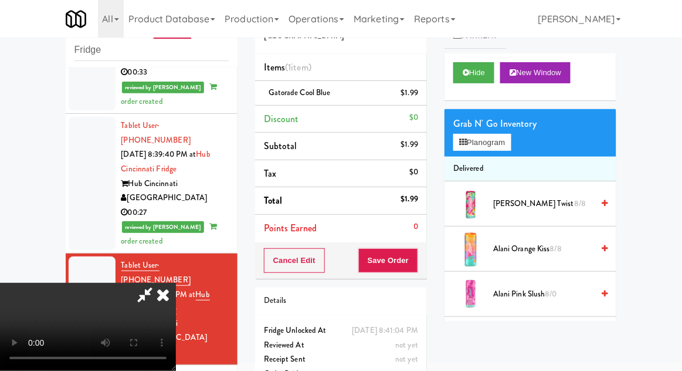
scroll to position [43, 0]
click at [415, 269] on button "Save Order" at bounding box center [388, 260] width 60 height 25
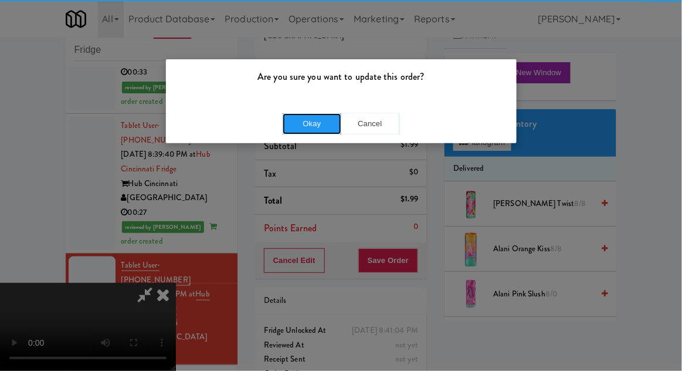
click at [303, 125] on button "Okay" at bounding box center [312, 123] width 59 height 21
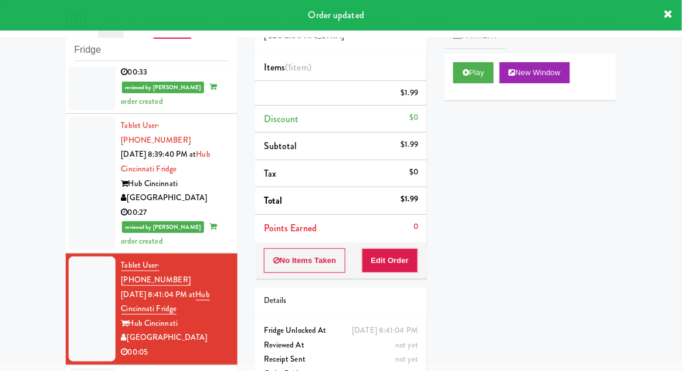
scroll to position [0, 0]
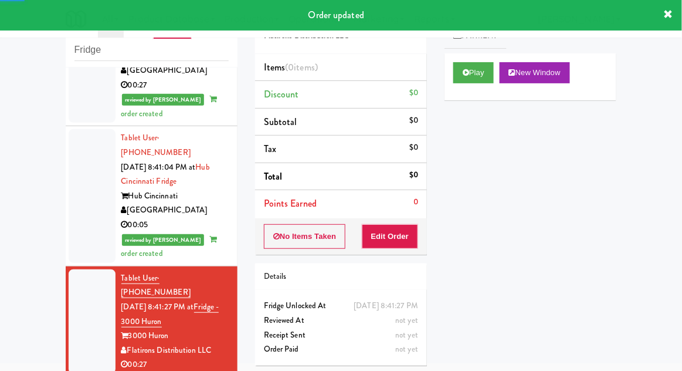
scroll to position [1507, 0]
click at [479, 69] on button "Play" at bounding box center [473, 72] width 40 height 21
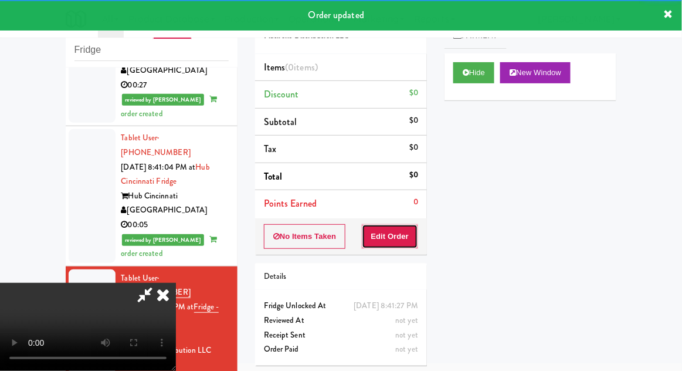
click at [392, 243] on button "Edit Order" at bounding box center [390, 236] width 57 height 25
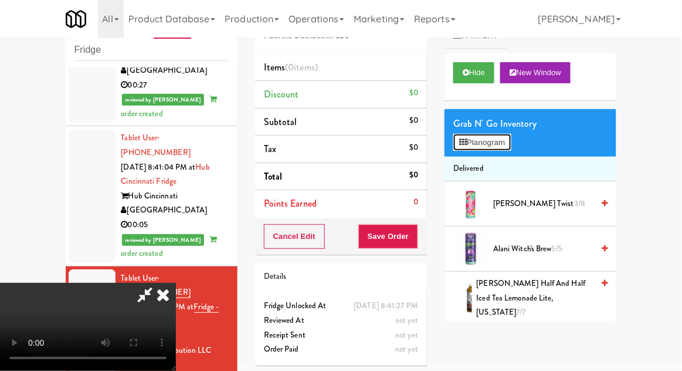
click at [505, 140] on button "Planogram" at bounding box center [481, 143] width 57 height 18
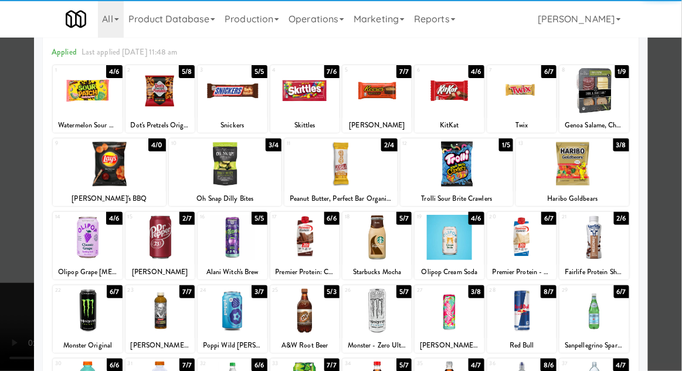
scroll to position [60, 0]
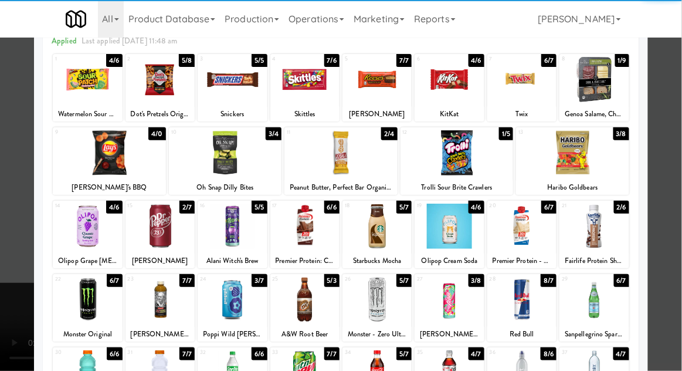
click at [536, 292] on div at bounding box center [521, 299] width 69 height 45
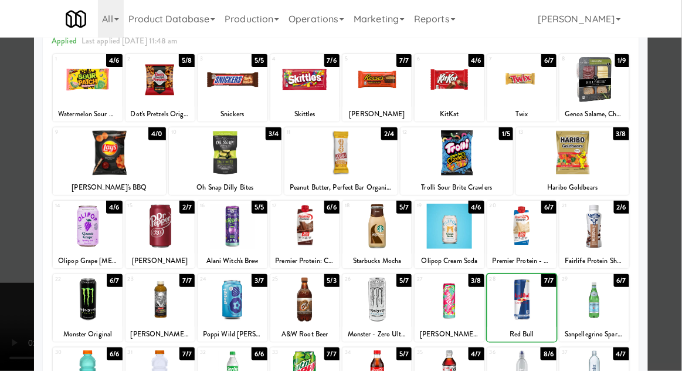
click at [677, 259] on div at bounding box center [341, 185] width 682 height 371
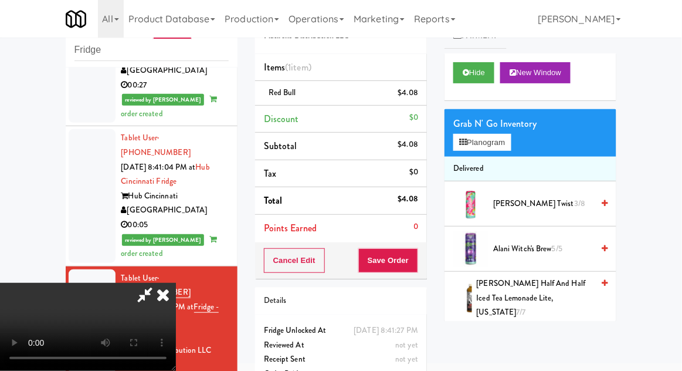
click at [422, 94] on li "Red Bull $4.08" at bounding box center [341, 93] width 172 height 25
click at [416, 103] on link at bounding box center [417, 97] width 11 height 15
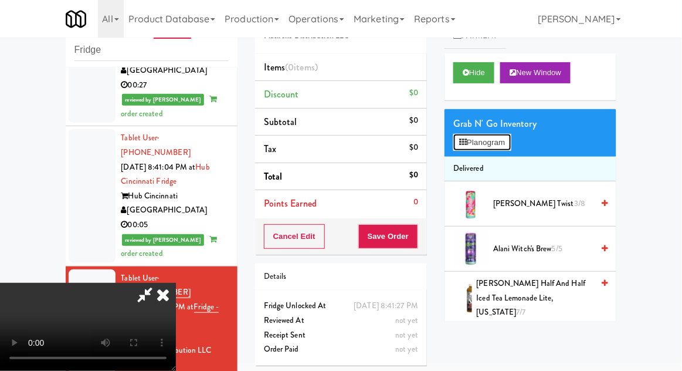
click at [490, 143] on button "Planogram" at bounding box center [481, 143] width 57 height 18
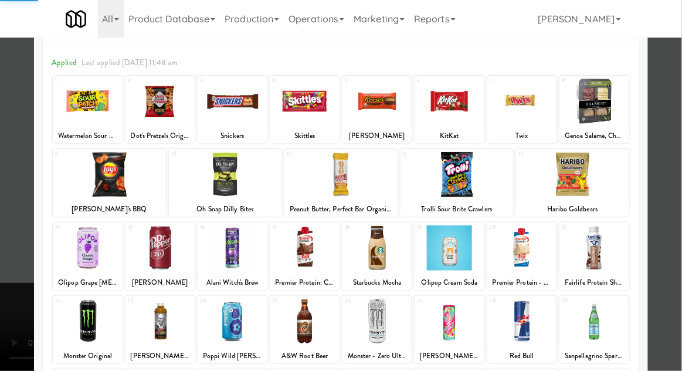
scroll to position [43, 0]
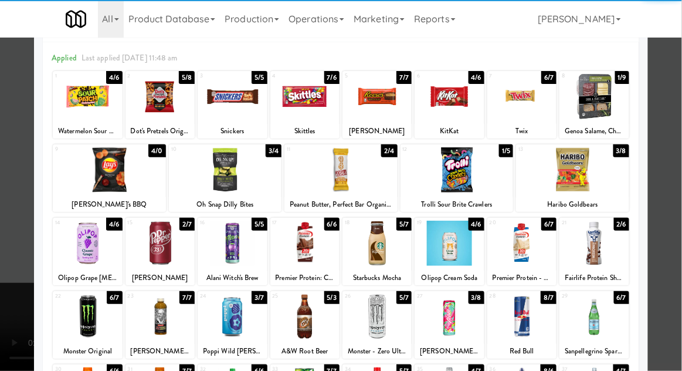
click at [377, 320] on div at bounding box center [376, 316] width 69 height 45
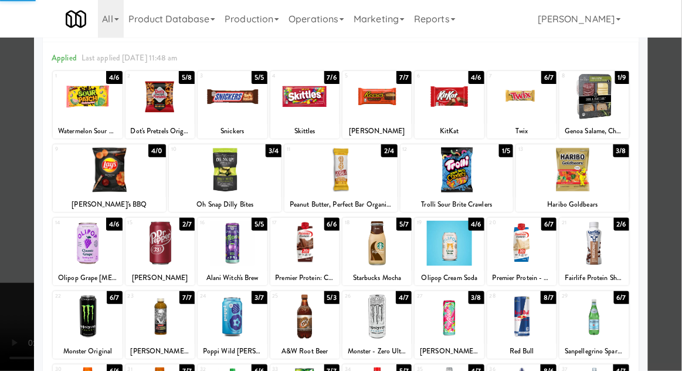
click at [13, 277] on div at bounding box center [341, 185] width 682 height 371
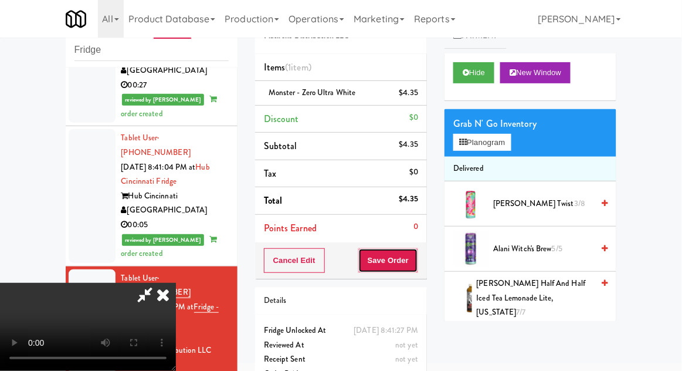
click at [413, 264] on button "Save Order" at bounding box center [388, 260] width 60 height 25
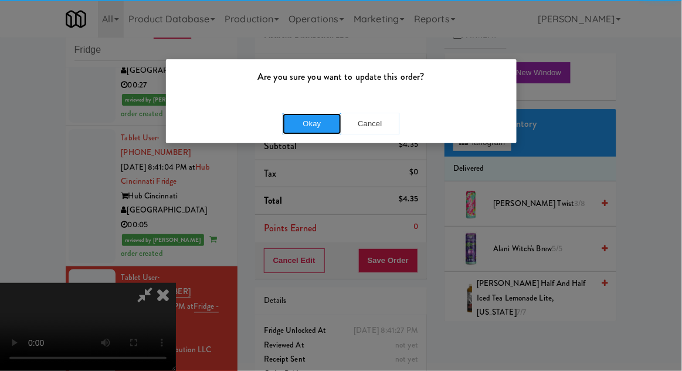
click at [304, 124] on button "Okay" at bounding box center [312, 123] width 59 height 21
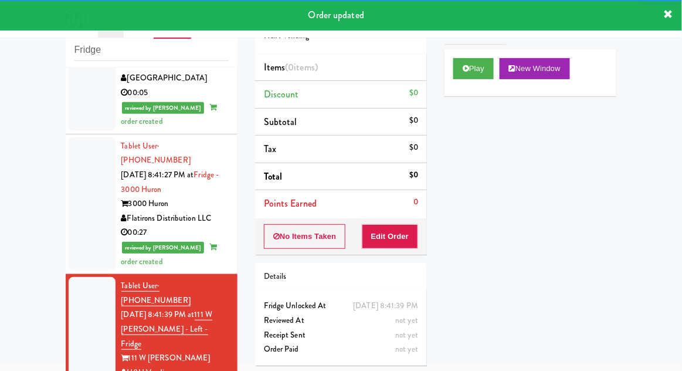
scroll to position [6, 0]
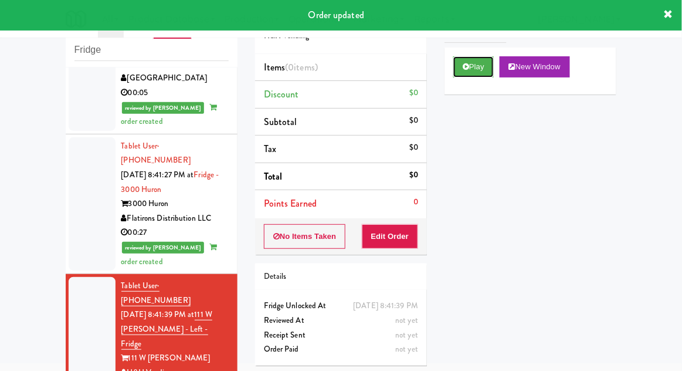
click at [480, 72] on button "Play" at bounding box center [473, 66] width 40 height 21
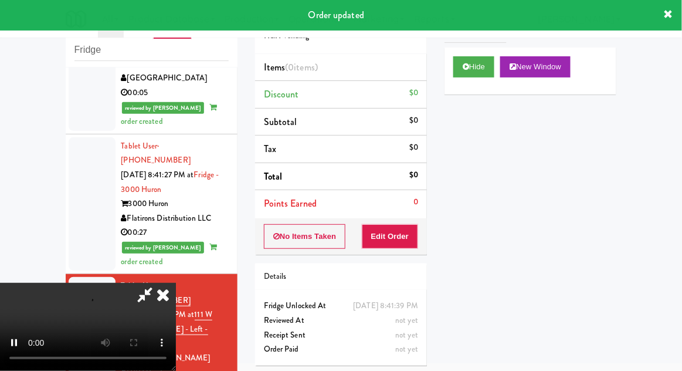
click at [407, 209] on li "Points Earned 0" at bounding box center [341, 203] width 172 height 27
click at [407, 224] on button "Edit Order" at bounding box center [390, 236] width 57 height 25
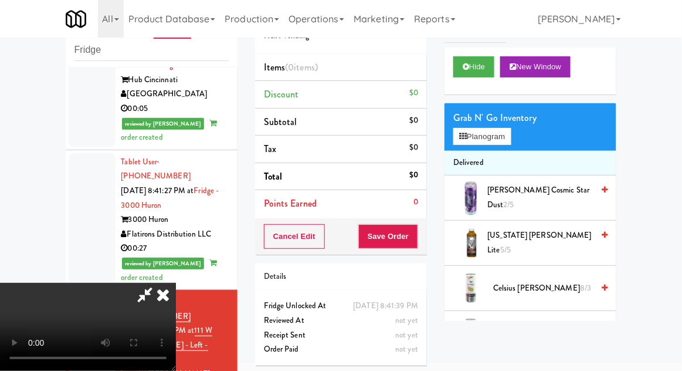
scroll to position [43, 0]
click at [502, 130] on button "Planogram" at bounding box center [481, 137] width 57 height 18
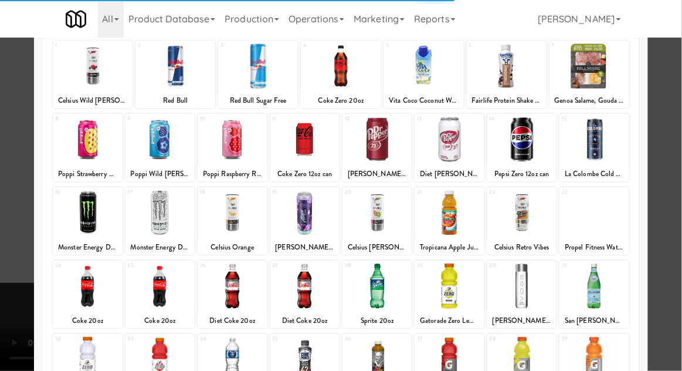
scroll to position [76, 0]
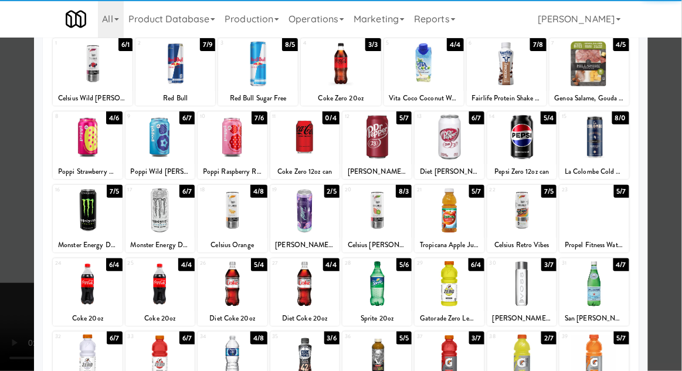
click at [79, 298] on div at bounding box center [87, 283] width 69 height 45
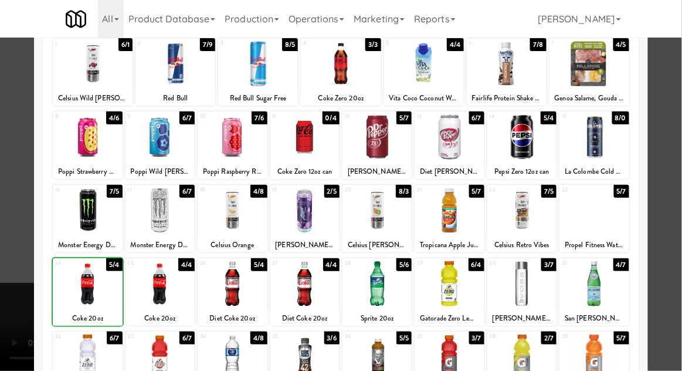
click at [679, 235] on div at bounding box center [341, 185] width 682 height 371
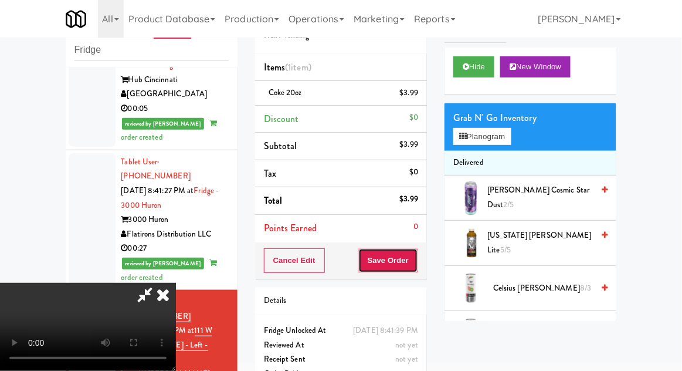
click at [416, 266] on button "Save Order" at bounding box center [388, 260] width 60 height 25
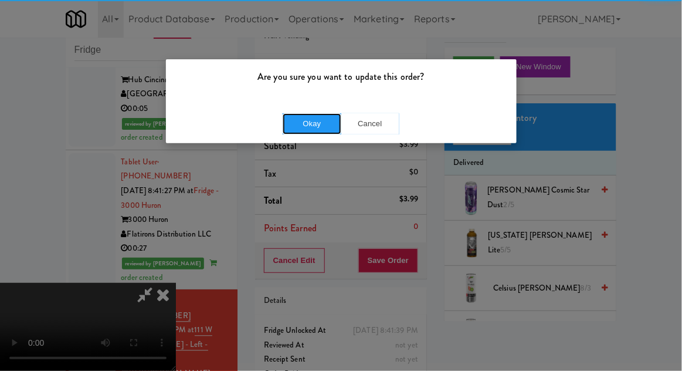
click at [296, 133] on button "Okay" at bounding box center [312, 123] width 59 height 21
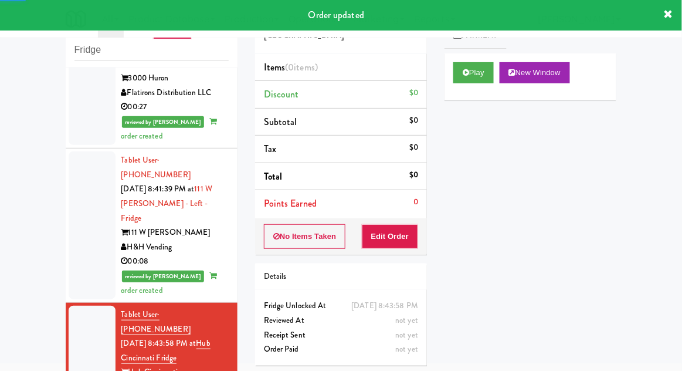
scroll to position [1766, 0]
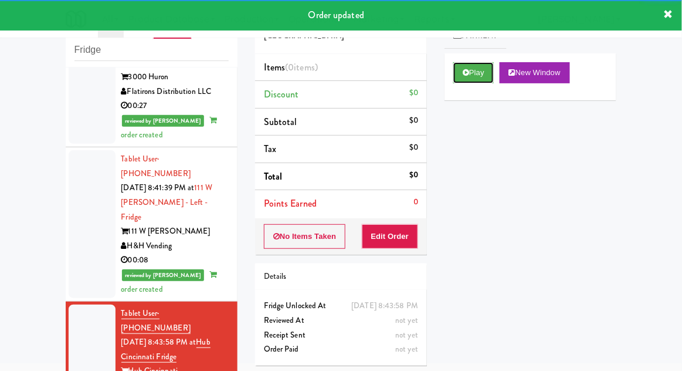
click at [483, 72] on button "Play" at bounding box center [473, 72] width 40 height 21
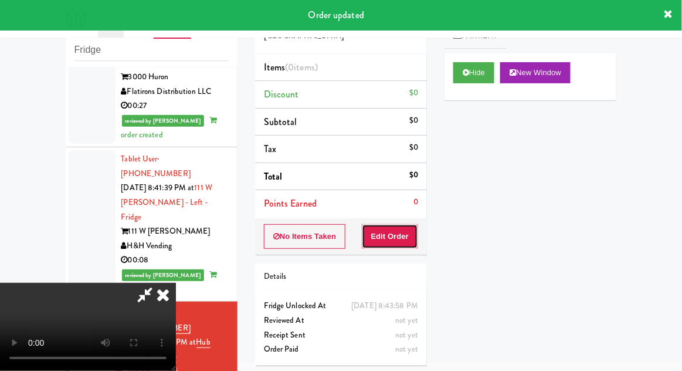
click at [402, 236] on button "Edit Order" at bounding box center [390, 236] width 57 height 25
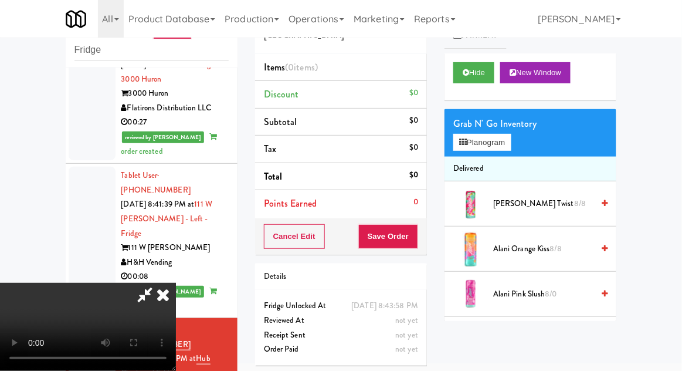
scroll to position [0, 0]
click at [496, 145] on button "Planogram" at bounding box center [481, 143] width 57 height 18
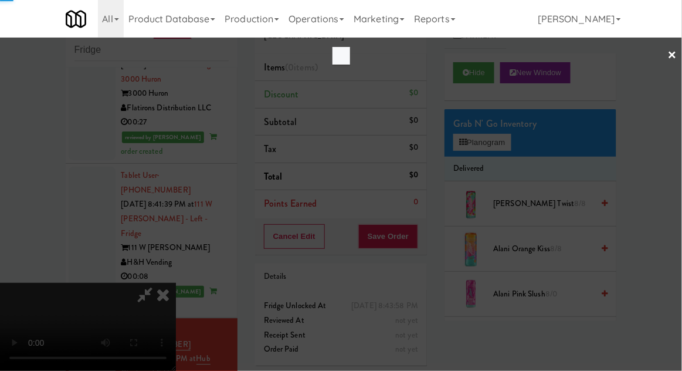
click at [500, 140] on div at bounding box center [341, 185] width 682 height 371
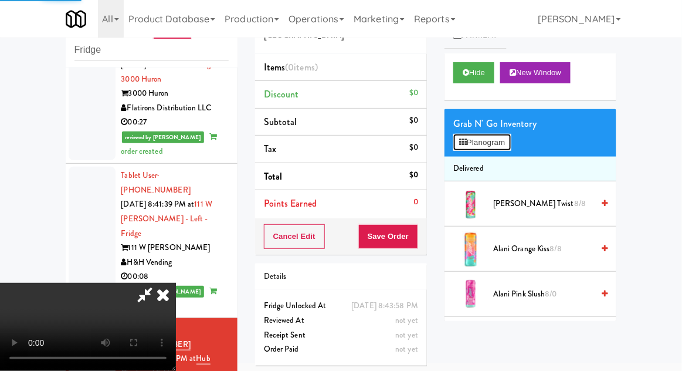
click at [496, 137] on button "Planogram" at bounding box center [481, 143] width 57 height 18
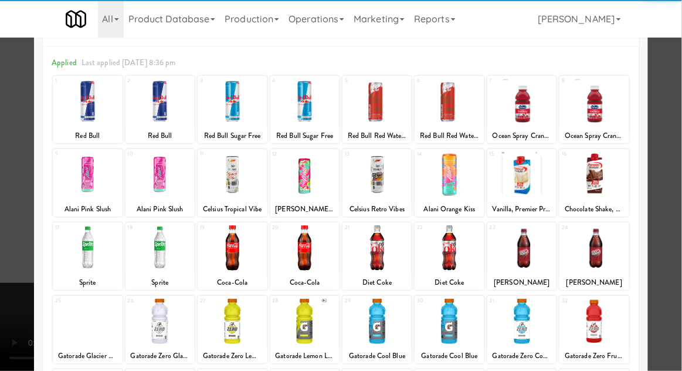
scroll to position [46, 0]
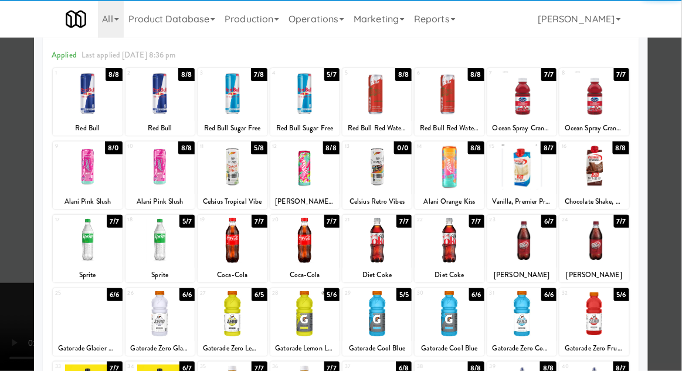
click at [83, 243] on div at bounding box center [87, 240] width 69 height 45
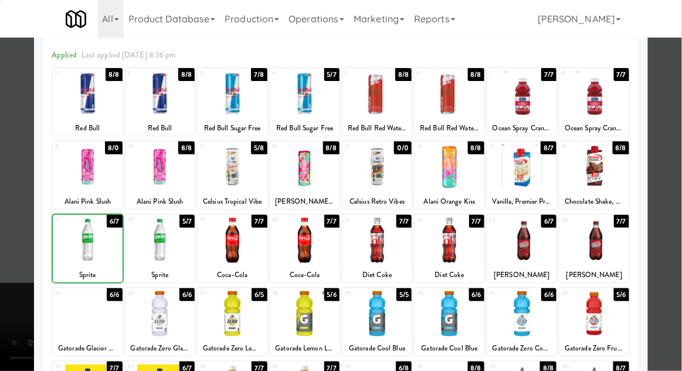
click at [679, 222] on div at bounding box center [341, 185] width 682 height 371
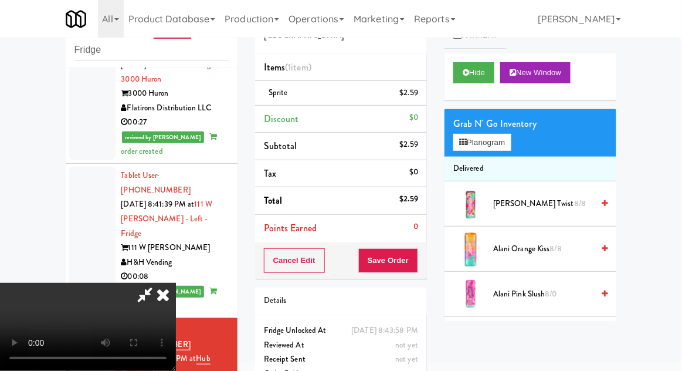
scroll to position [43, 0]
click at [416, 261] on button "Save Order" at bounding box center [388, 260] width 60 height 25
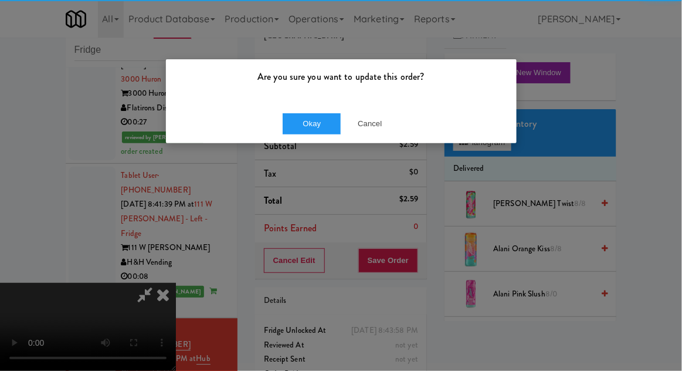
click at [303, 141] on div "Okay Cancel" at bounding box center [341, 123] width 351 height 39
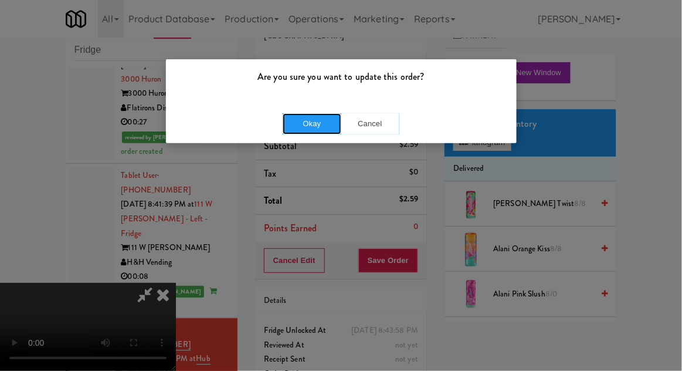
click at [296, 121] on button "Okay" at bounding box center [312, 123] width 59 height 21
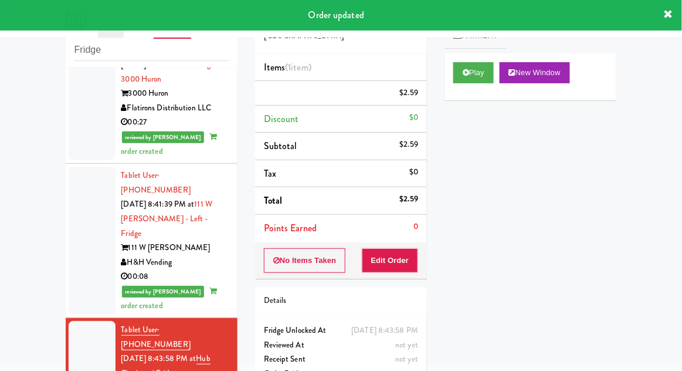
scroll to position [0, 0]
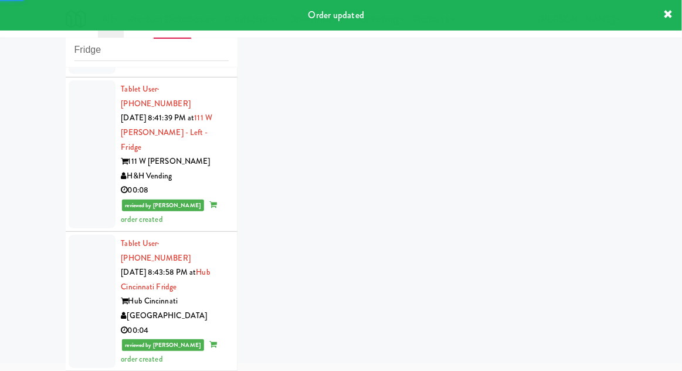
scroll to position [1927, 0]
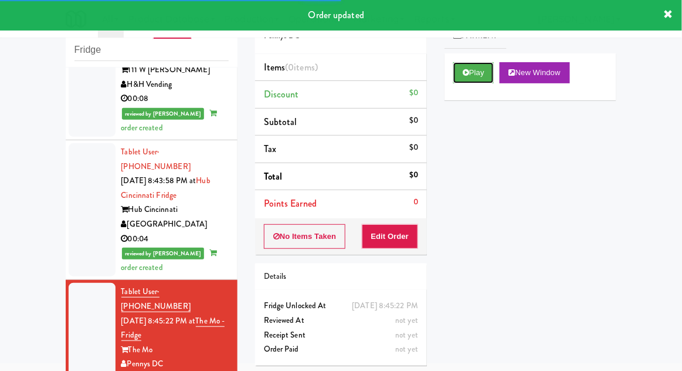
click at [482, 76] on button "Play" at bounding box center [473, 72] width 40 height 21
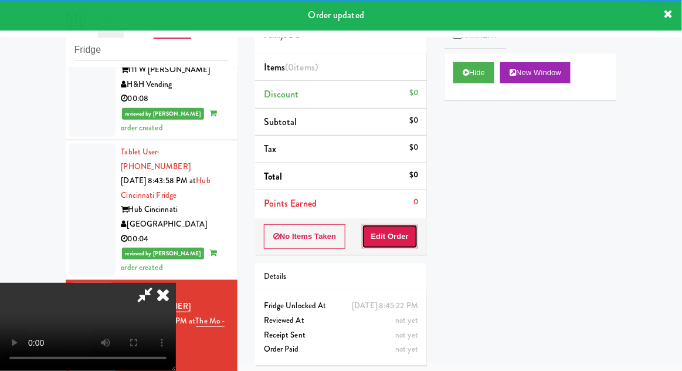
click at [403, 228] on button "Edit Order" at bounding box center [390, 236] width 57 height 25
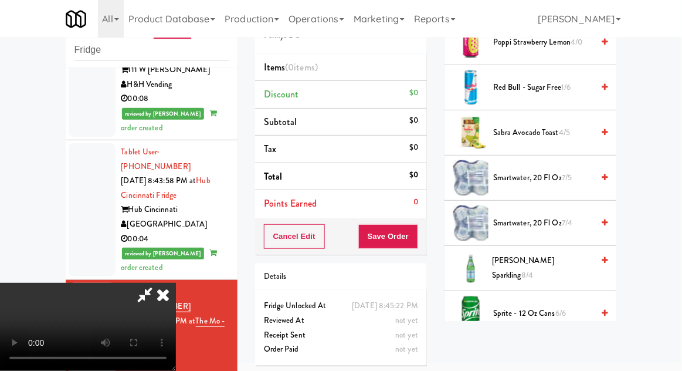
scroll to position [1336, 0]
click at [541, 310] on span "Sprite - 12 oz cans 6/6" at bounding box center [543, 313] width 100 height 15
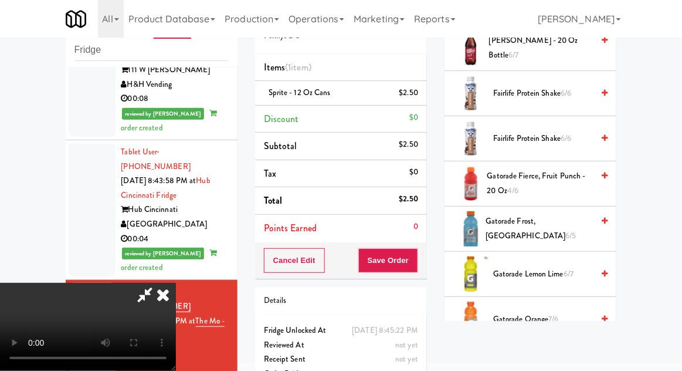
scroll to position [650, 0]
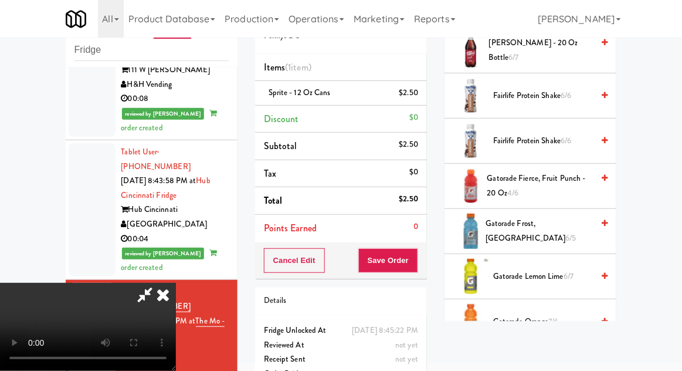
click at [554, 277] on span "Gatorade Lemon Lime 6/7" at bounding box center [543, 276] width 100 height 15
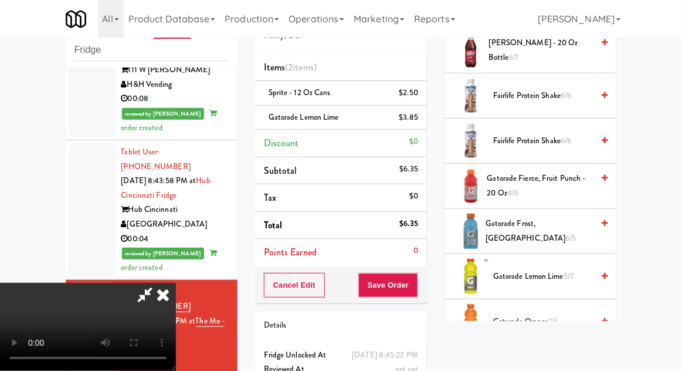
scroll to position [43, 0]
click at [415, 290] on button "Save Order" at bounding box center [388, 285] width 60 height 25
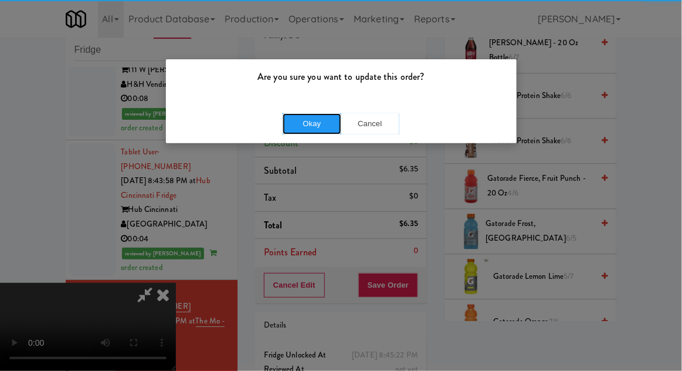
click at [303, 128] on button "Okay" at bounding box center [312, 123] width 59 height 21
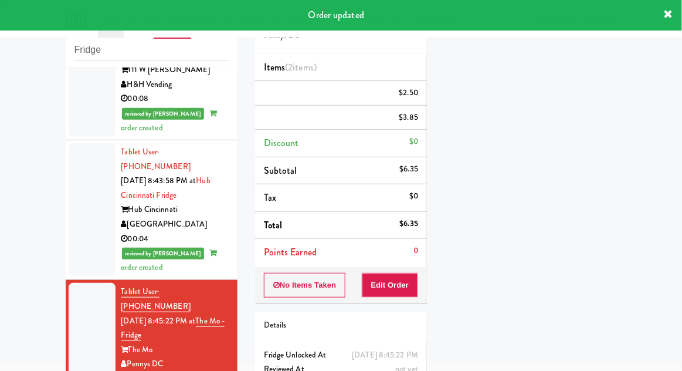
scroll to position [0, 0]
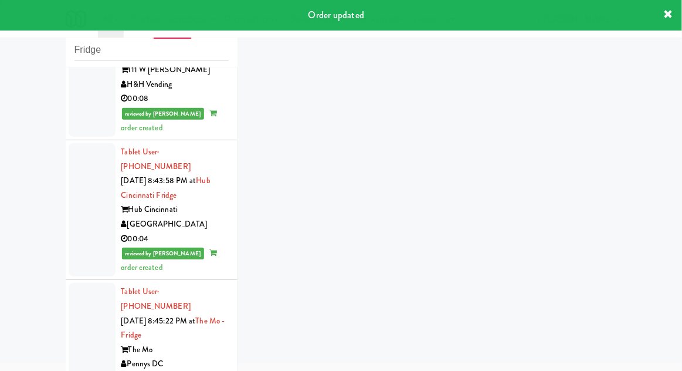
scroll to position [1956, 0]
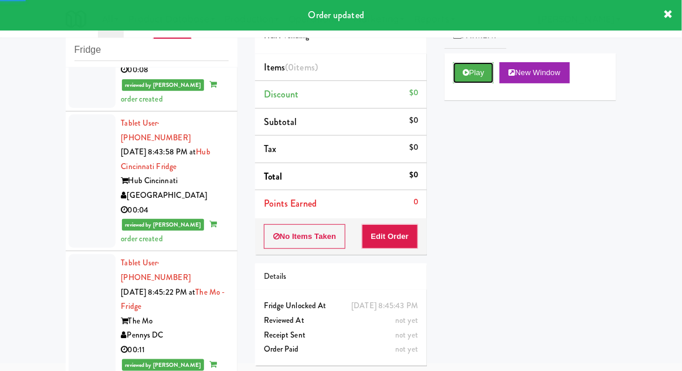
click at [473, 77] on button "Play" at bounding box center [473, 72] width 40 height 21
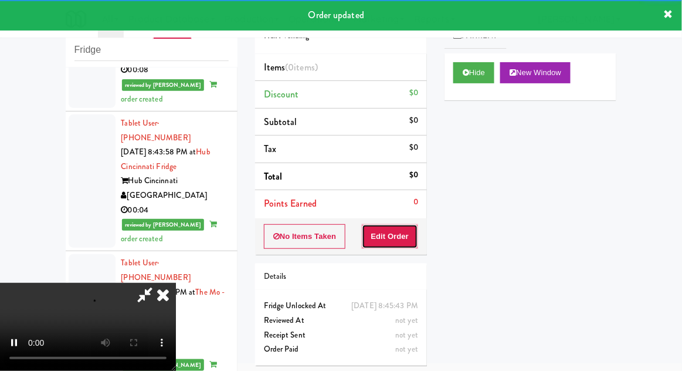
click at [402, 235] on button "Edit Order" at bounding box center [390, 236] width 57 height 25
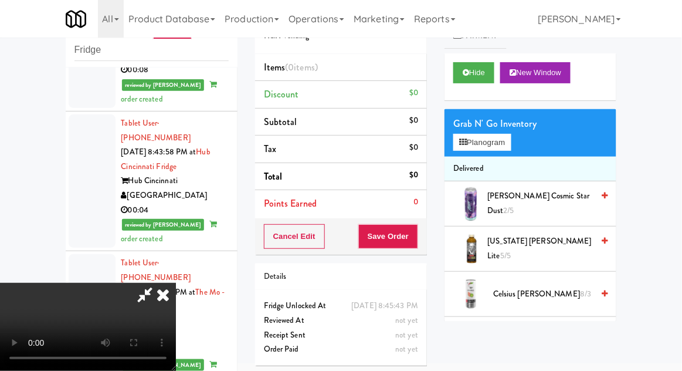
scroll to position [0, 0]
click at [511, 134] on button "Planogram" at bounding box center [481, 143] width 57 height 18
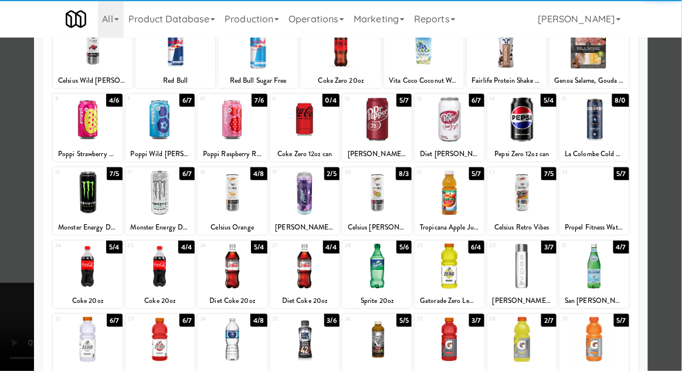
scroll to position [94, 0]
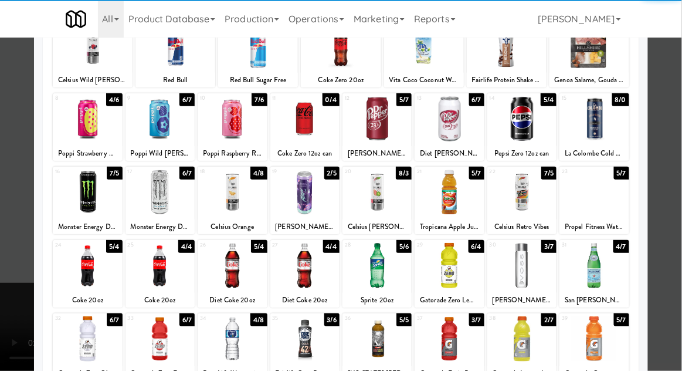
click at [169, 268] on div at bounding box center [159, 265] width 69 height 45
click at [161, 259] on div at bounding box center [159, 265] width 69 height 45
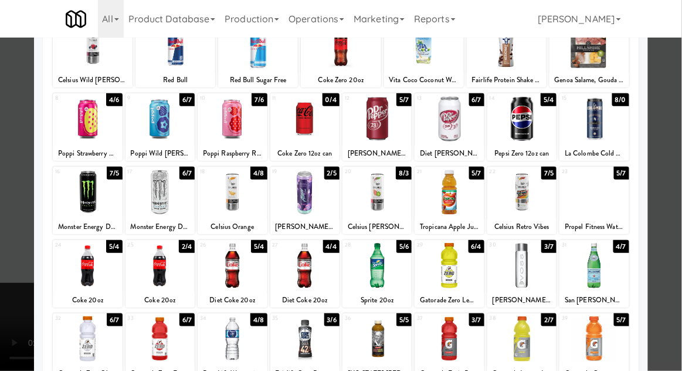
click at [674, 226] on div at bounding box center [341, 185] width 682 height 371
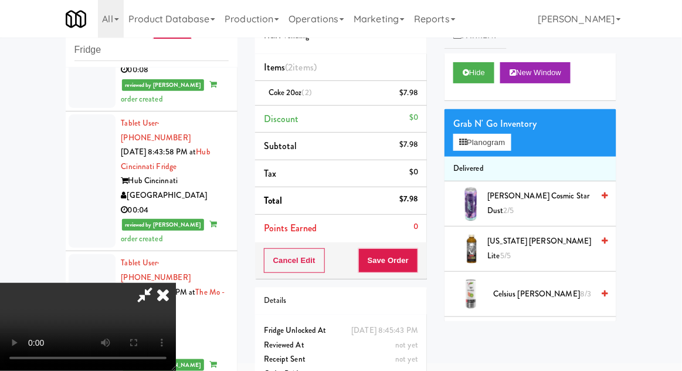
scroll to position [43, 0]
click at [411, 260] on button "Save Order" at bounding box center [388, 260] width 60 height 25
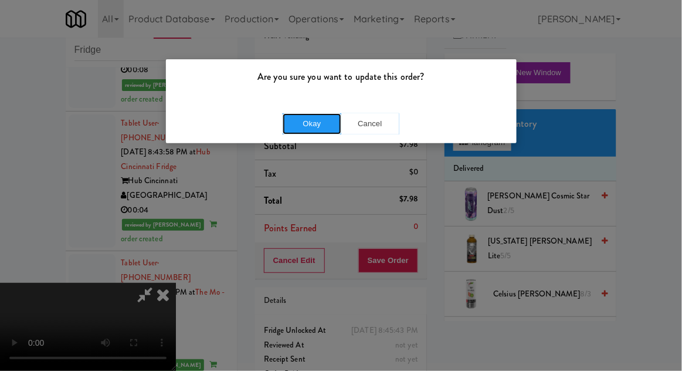
click at [305, 124] on button "Okay" at bounding box center [312, 123] width 59 height 21
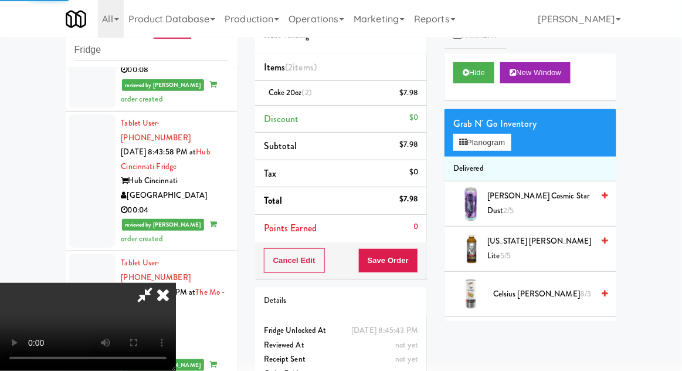
scroll to position [0, 0]
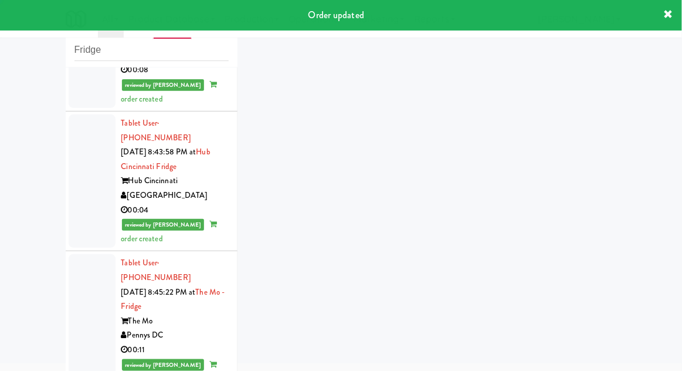
scroll to position [1985, 0]
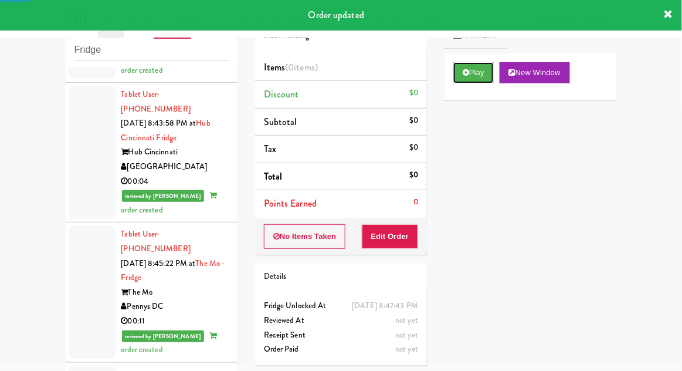
click at [483, 80] on button "Play" at bounding box center [473, 72] width 40 height 21
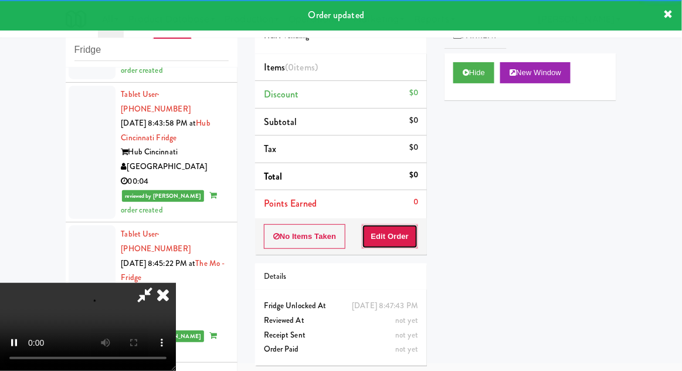
click at [407, 238] on button "Edit Order" at bounding box center [390, 236] width 57 height 25
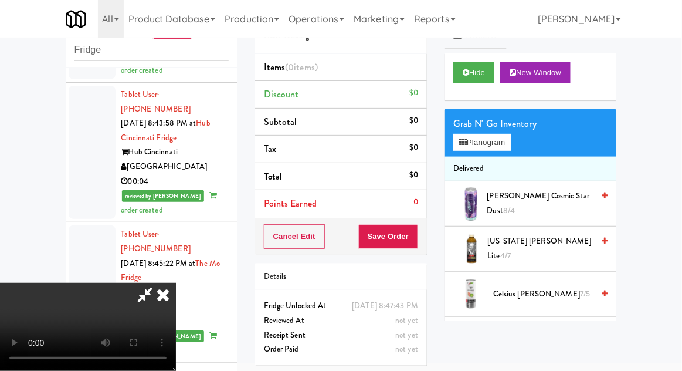
scroll to position [0, 0]
click at [500, 144] on button "Planogram" at bounding box center [481, 143] width 57 height 18
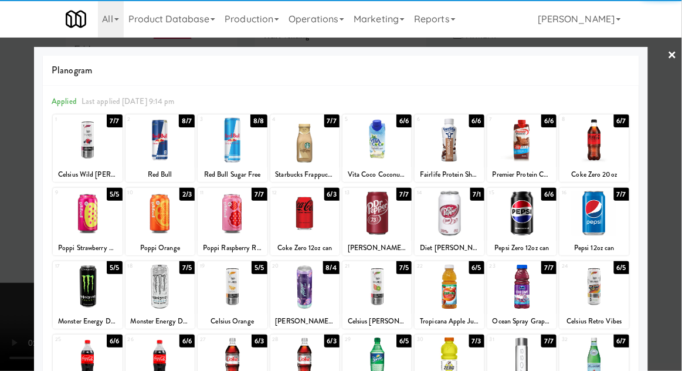
click at [609, 221] on div at bounding box center [593, 213] width 69 height 45
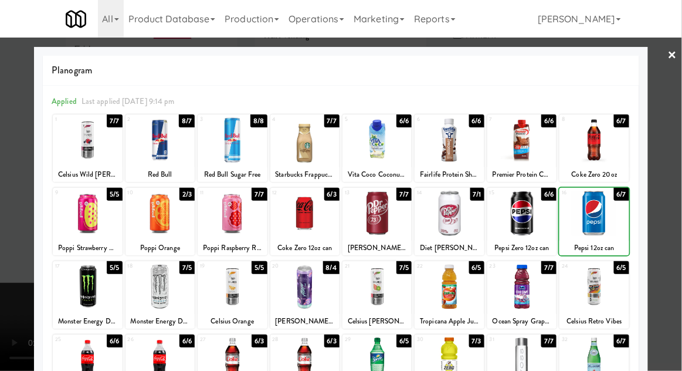
click at [676, 216] on div at bounding box center [341, 185] width 682 height 371
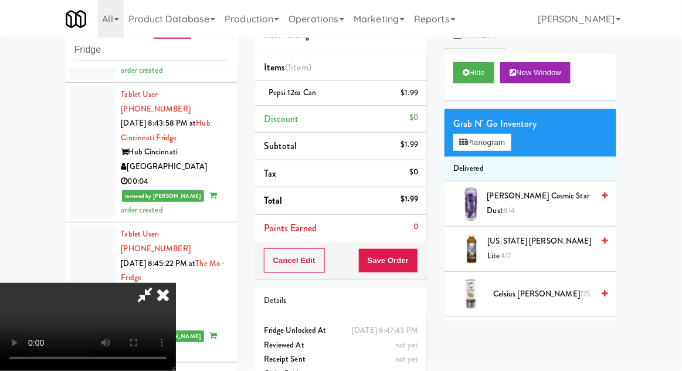
scroll to position [43, 0]
click at [418, 269] on button "Save Order" at bounding box center [388, 260] width 60 height 25
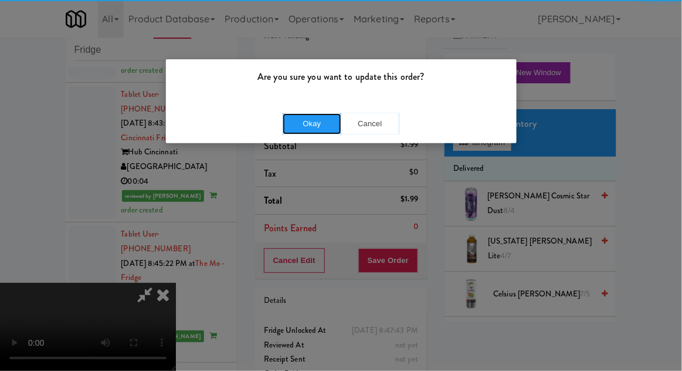
click at [304, 133] on button "Okay" at bounding box center [312, 123] width 59 height 21
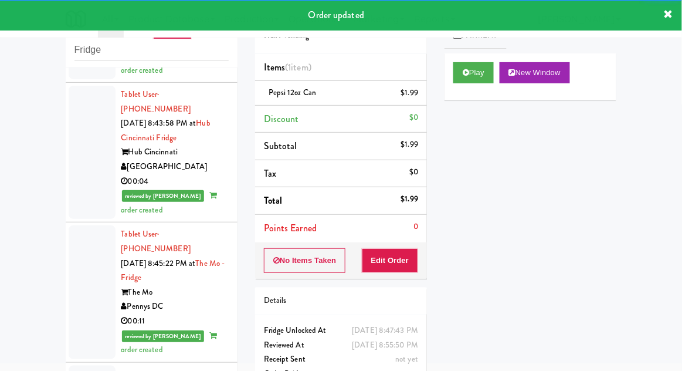
scroll to position [2013, 0]
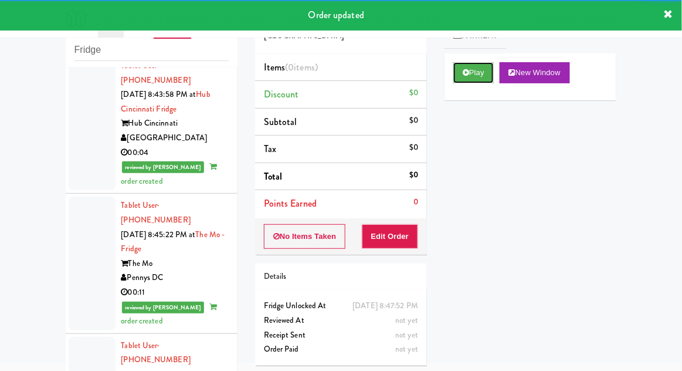
click at [473, 72] on button "Play" at bounding box center [473, 72] width 40 height 21
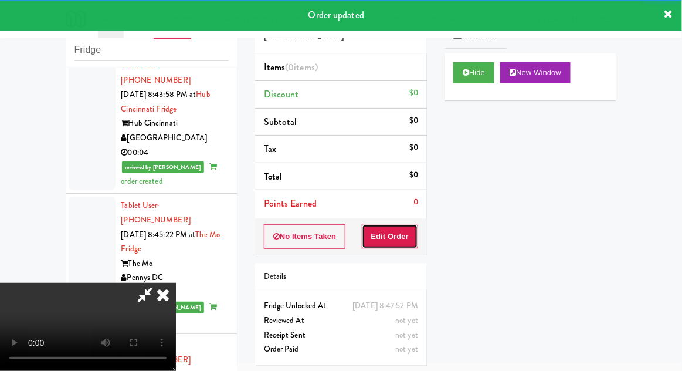
click at [392, 244] on button "Edit Order" at bounding box center [390, 236] width 57 height 25
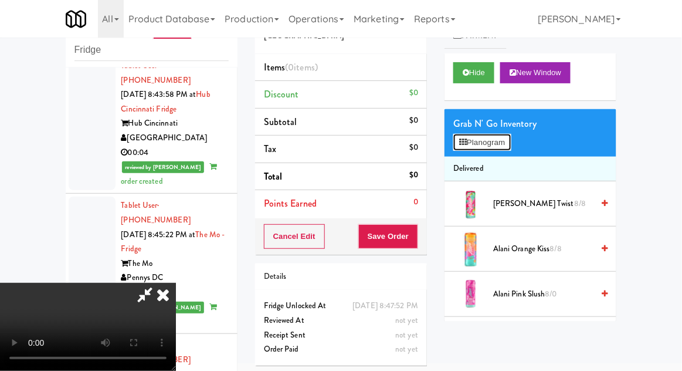
click at [502, 134] on button "Planogram" at bounding box center [481, 143] width 57 height 18
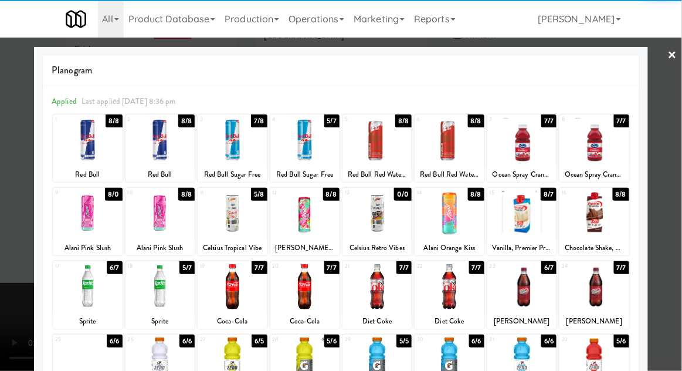
click at [160, 222] on div at bounding box center [159, 213] width 69 height 45
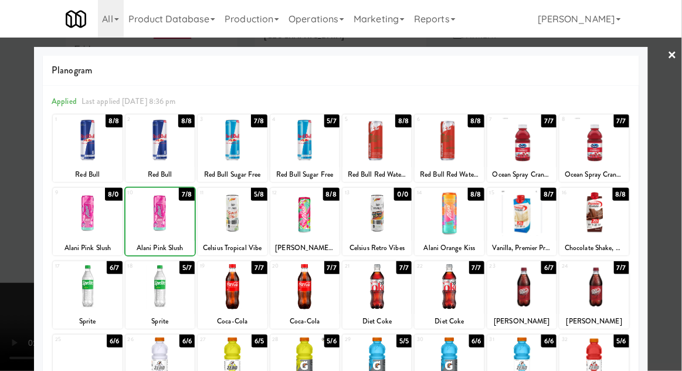
click at [679, 215] on div at bounding box center [341, 185] width 682 height 371
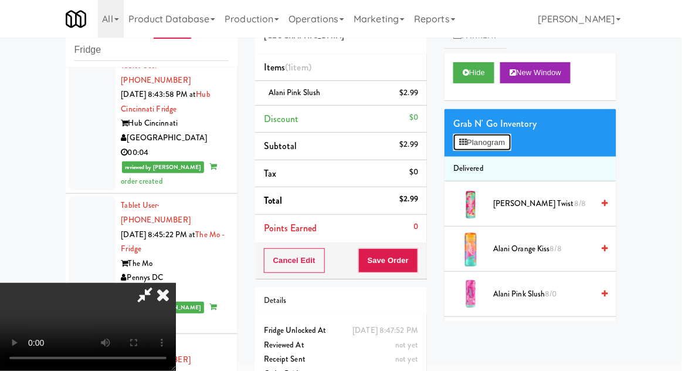
click at [508, 148] on button "Planogram" at bounding box center [481, 143] width 57 height 18
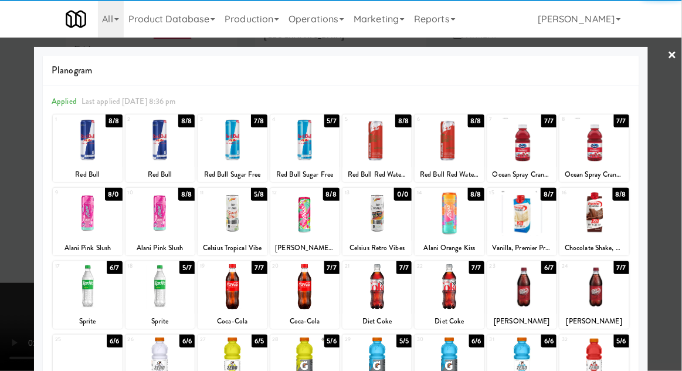
click at [151, 160] on div at bounding box center [159, 139] width 69 height 45
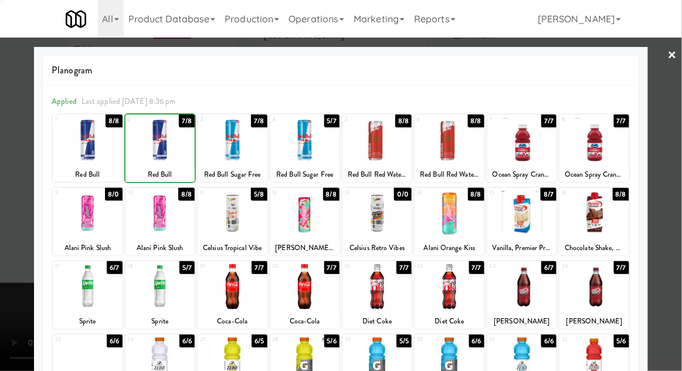
click at [674, 228] on div at bounding box center [341, 185] width 682 height 371
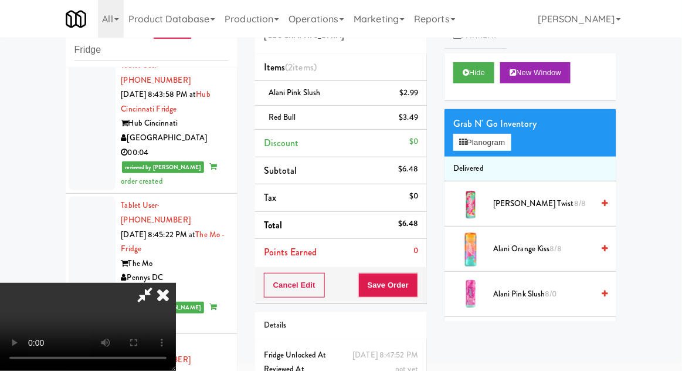
scroll to position [43, 0]
click at [416, 285] on button "Save Order" at bounding box center [388, 285] width 60 height 25
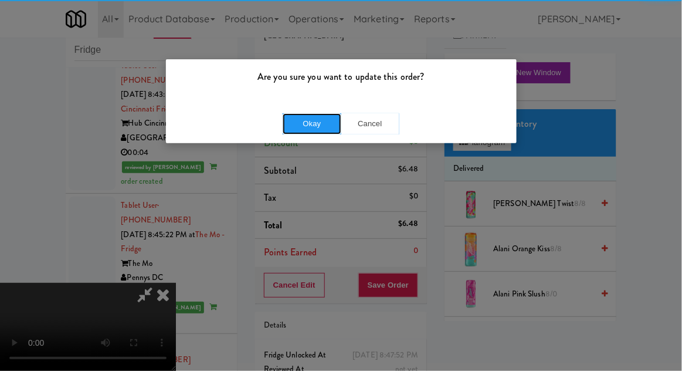
click at [292, 123] on button "Okay" at bounding box center [312, 123] width 59 height 21
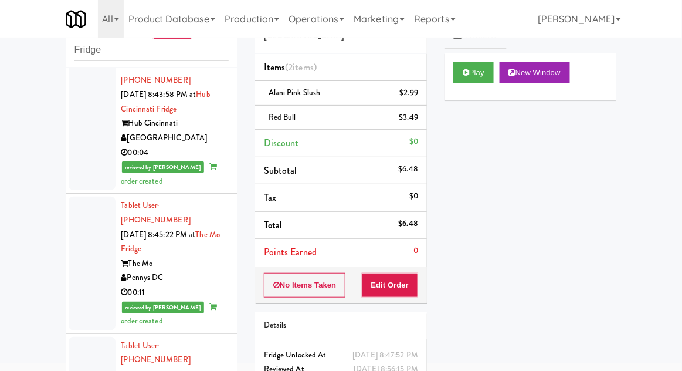
scroll to position [2042, 0]
